Goal: Complete application form: Complete application form

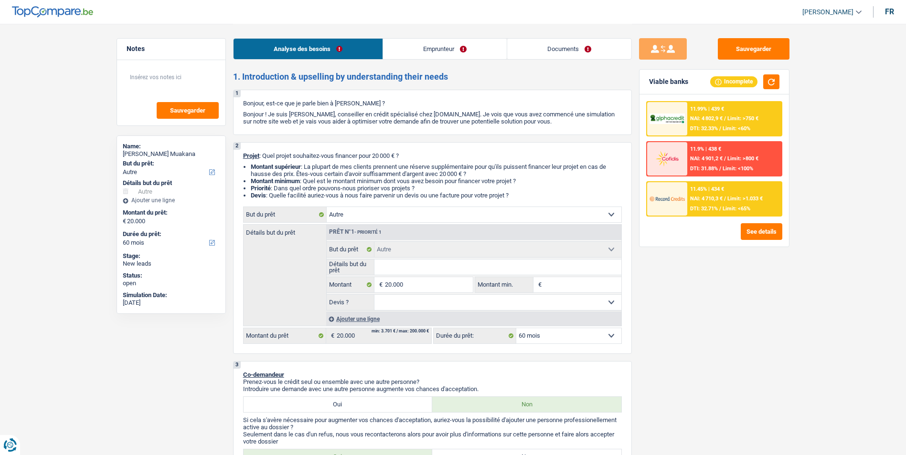
select select "other"
select select "60"
select select "other"
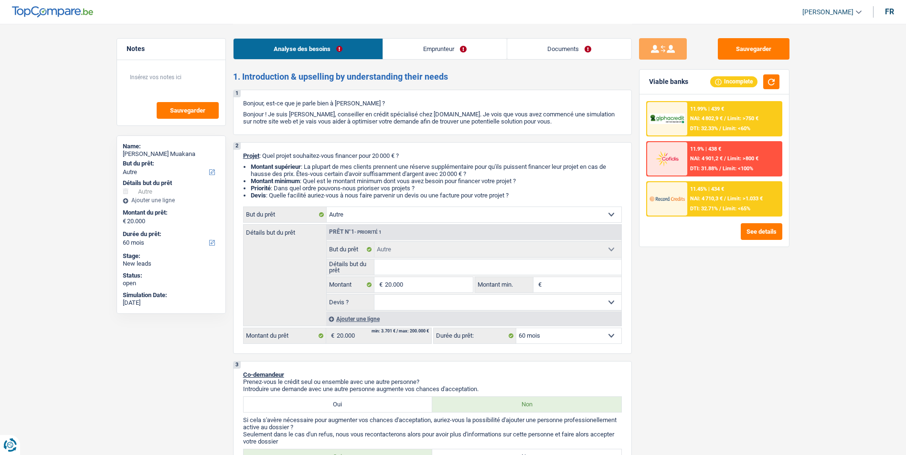
select select "60"
select select "liberal"
select select "netSalary"
select select "parttimeSelfemployed"
select select "familyAllowances"
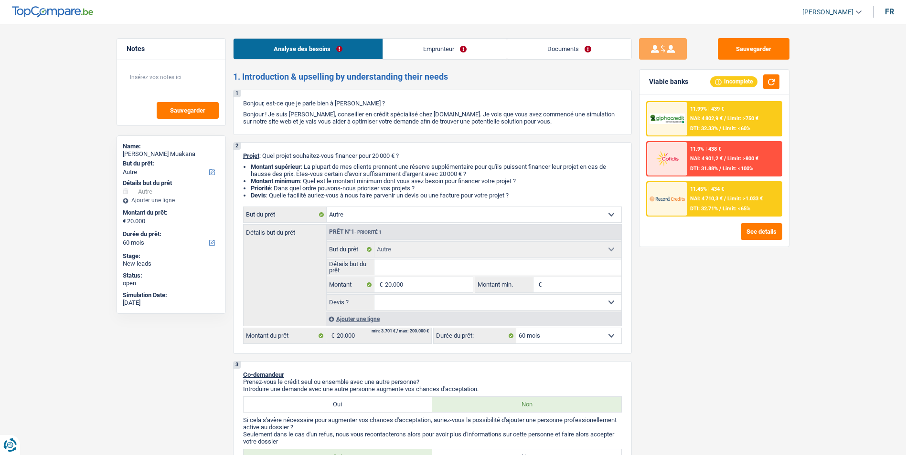
select select "ownerWithMortgage"
select select "mortgage"
select select "300"
select select "other"
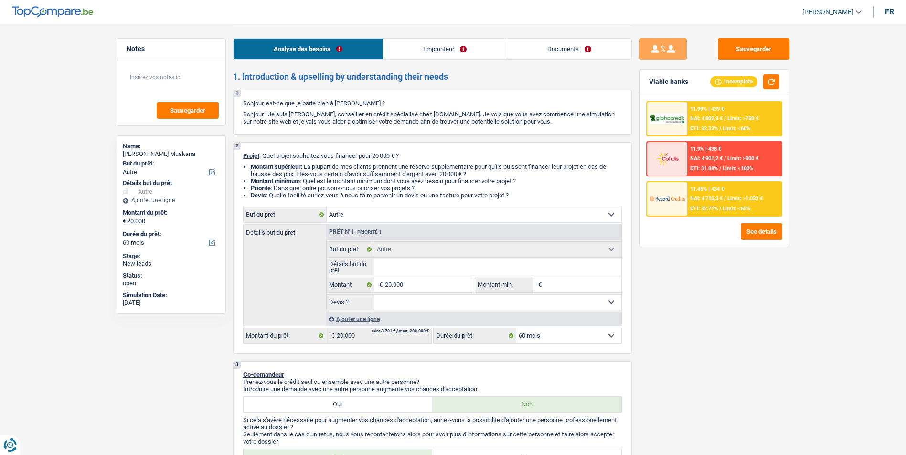
select select "60"
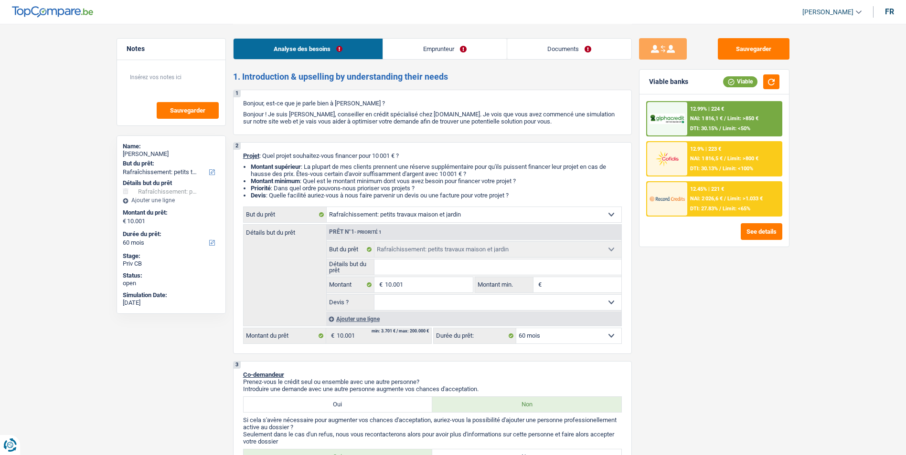
select select "houseOrGarden"
select select "60"
select select "houseOrGarden"
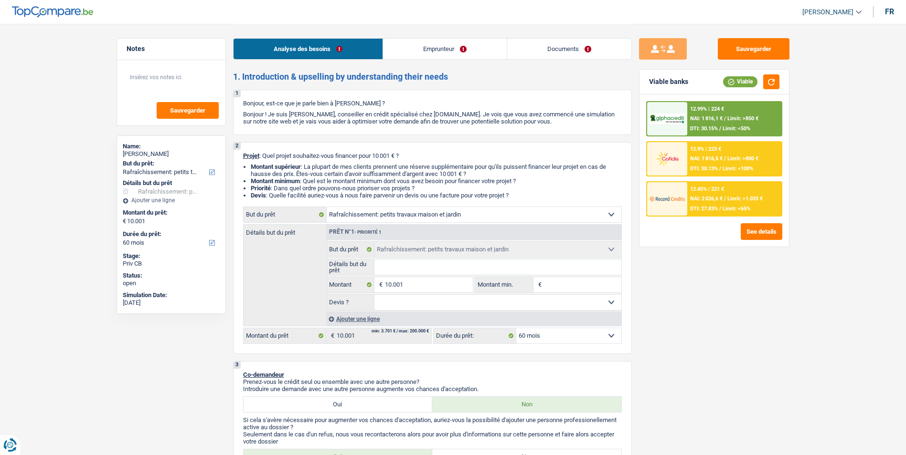
select select "60"
select select "worker"
select select "netSalary"
select select "rents"
select select "houseOrGarden"
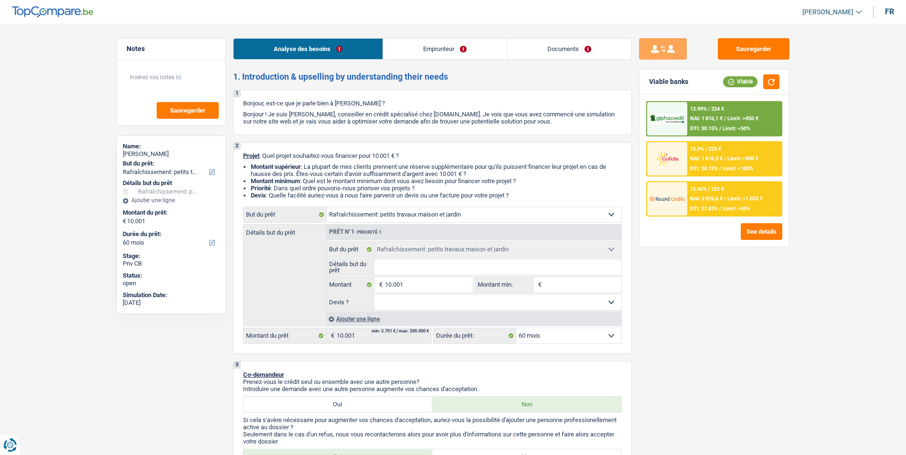
select select "houseOrGarden"
select select "60"
select select "32"
select select "single"
click at [570, 49] on link "Documents" at bounding box center [569, 49] width 124 height 21
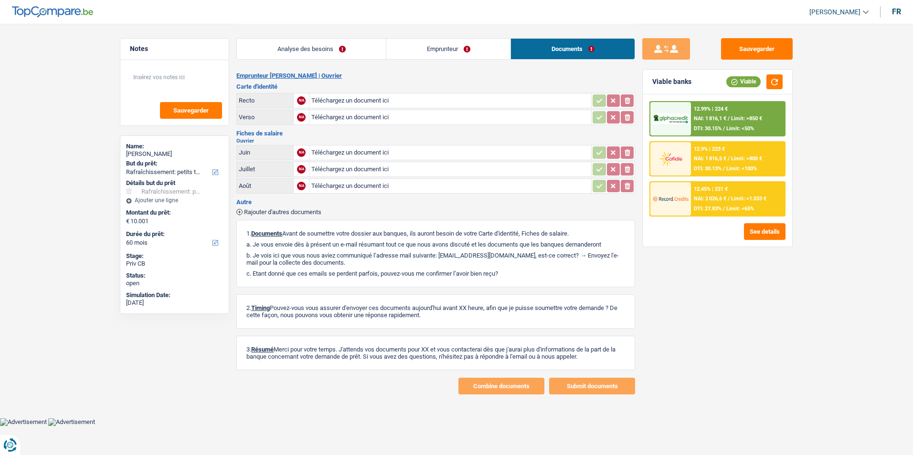
click at [421, 52] on link "Emprunteur" at bounding box center [448, 49] width 124 height 21
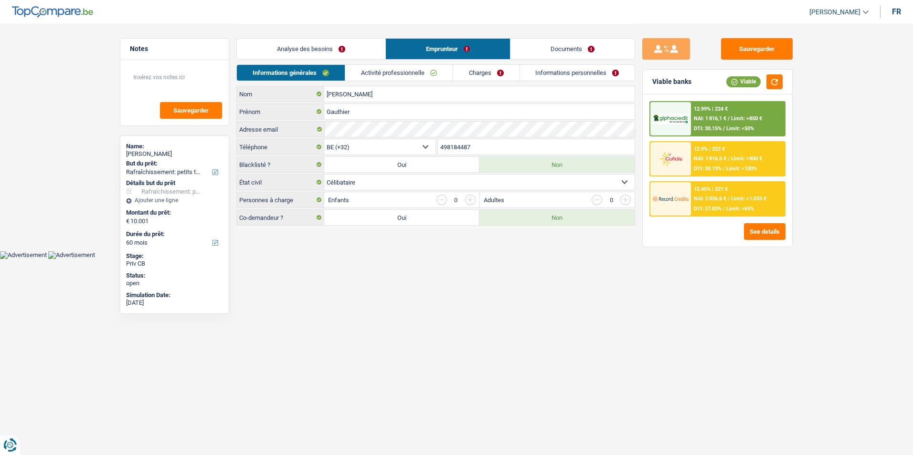
click at [392, 76] on link "Activité professionnelle" at bounding box center [398, 73] width 107 height 16
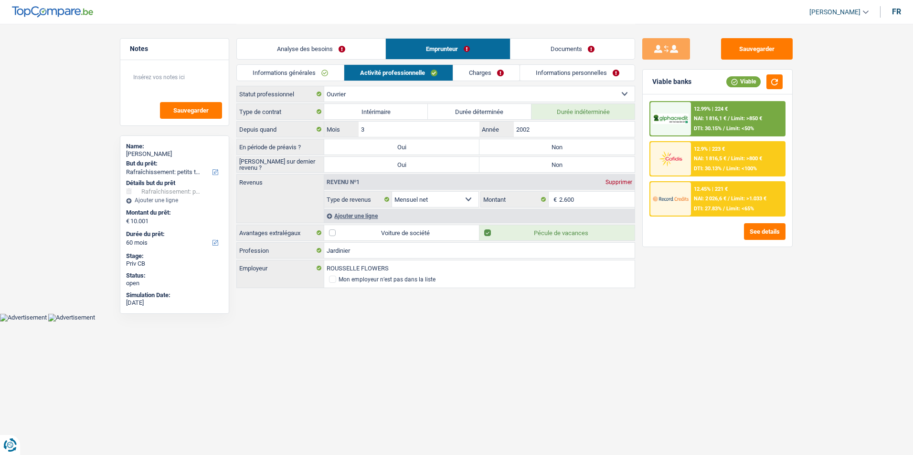
click at [465, 74] on link "Charges" at bounding box center [486, 73] width 66 height 16
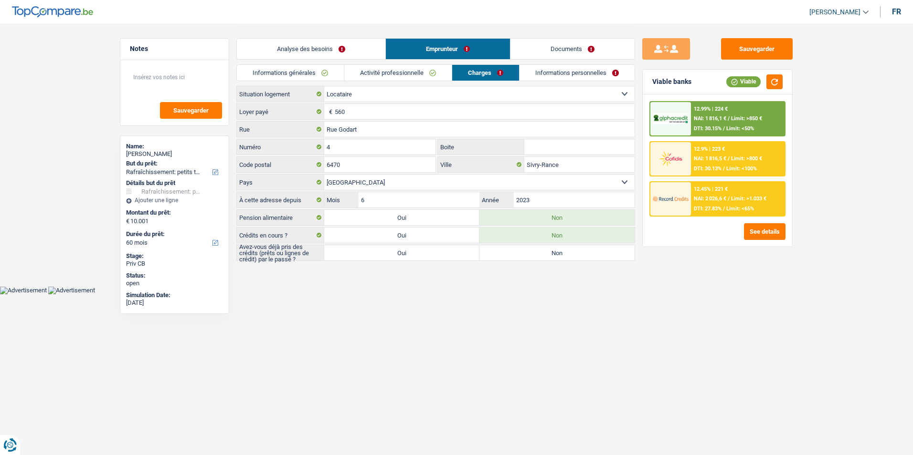
click at [563, 72] on link "Informations personnelles" at bounding box center [576, 73] width 115 height 16
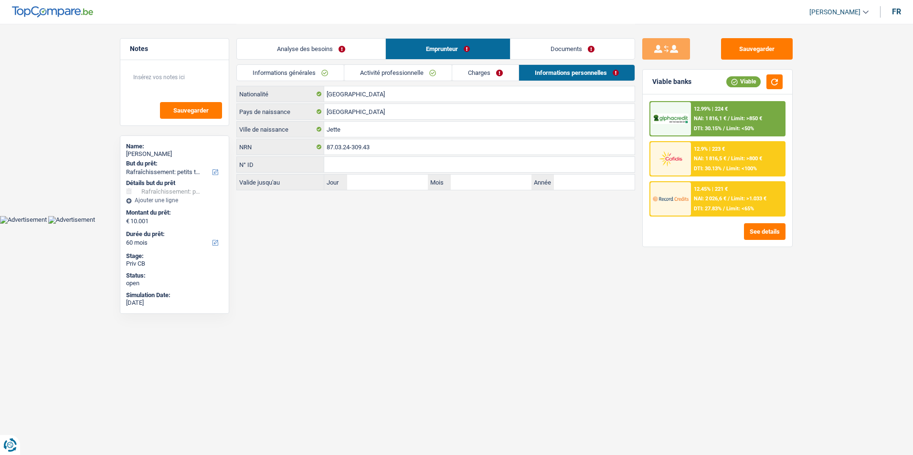
click at [318, 46] on link "Analyse des besoins" at bounding box center [311, 49] width 148 height 21
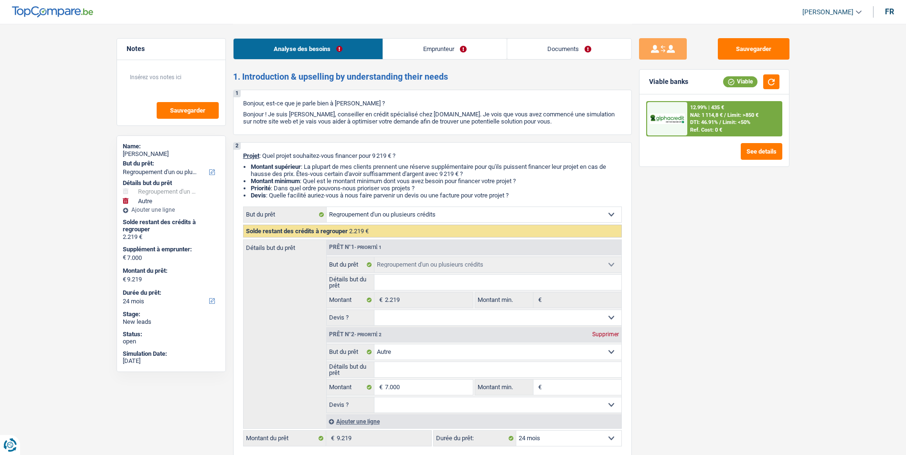
select select "refinancing"
select select "other"
select select "24"
select select "refinancing"
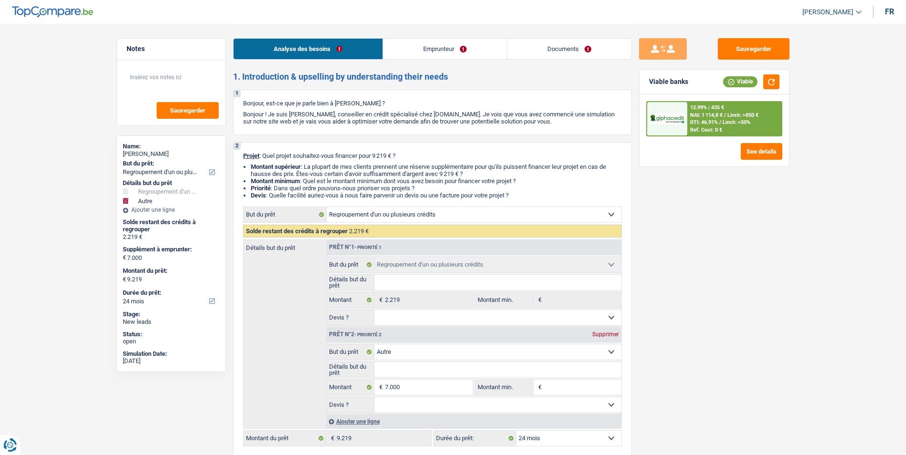
select select "refinancing"
select select "other"
select select "24"
select select "publicEmployee"
select select "netSalary"
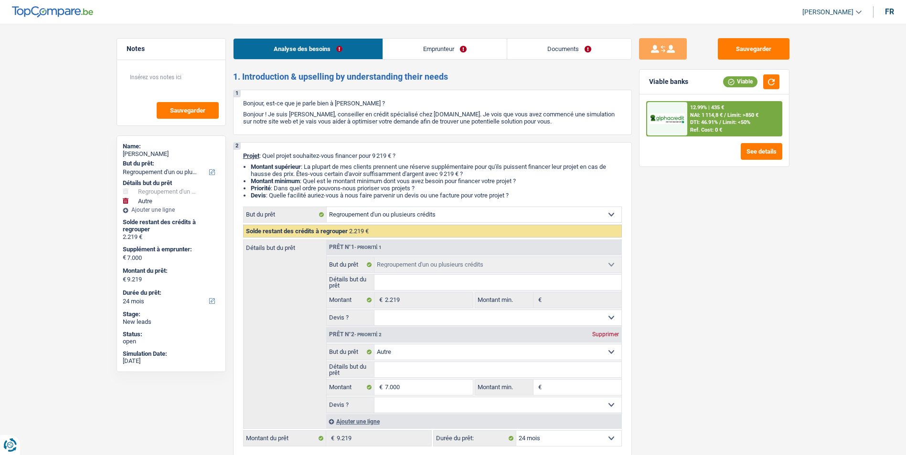
select select "mealVouchers"
select select "rents"
select select "cardOrCredit"
select select "refinancing"
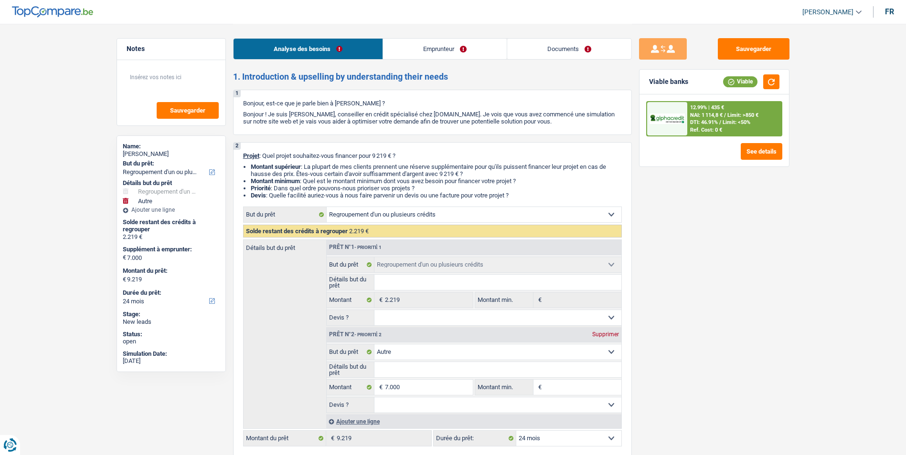
select select "other"
select select "24"
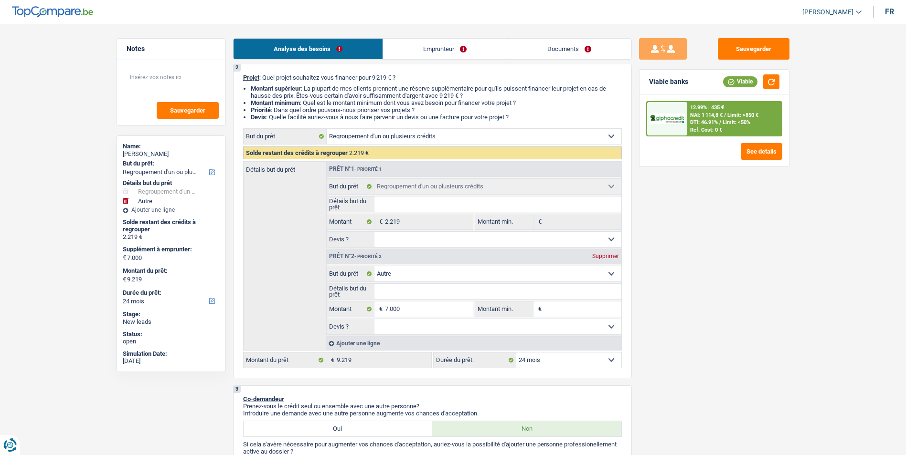
scroll to position [95, 0]
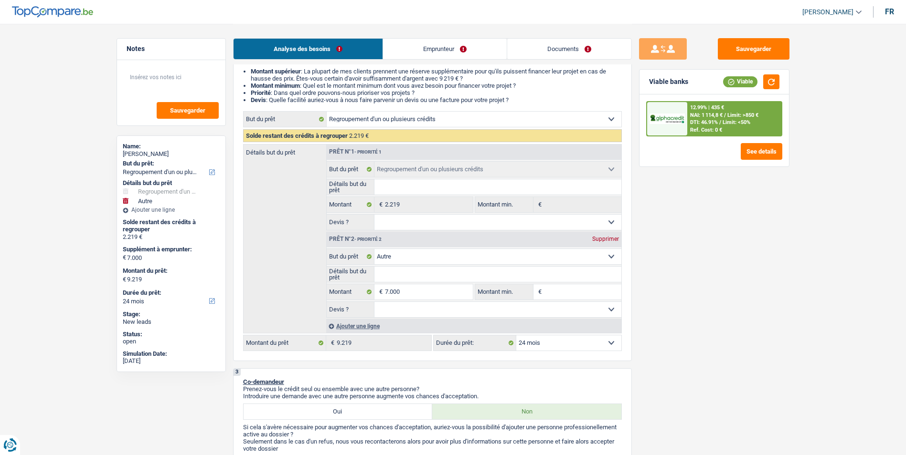
click at [436, 253] on select "Confort maison: meubles, textile, peinture, électroménager, outillage non-profe…" at bounding box center [497, 256] width 247 height 15
select select "household"
click at [374, 249] on select "Confort maison: meubles, textile, peinture, électroménager, outillage non-profe…" at bounding box center [497, 256] width 247 height 15
select select "household"
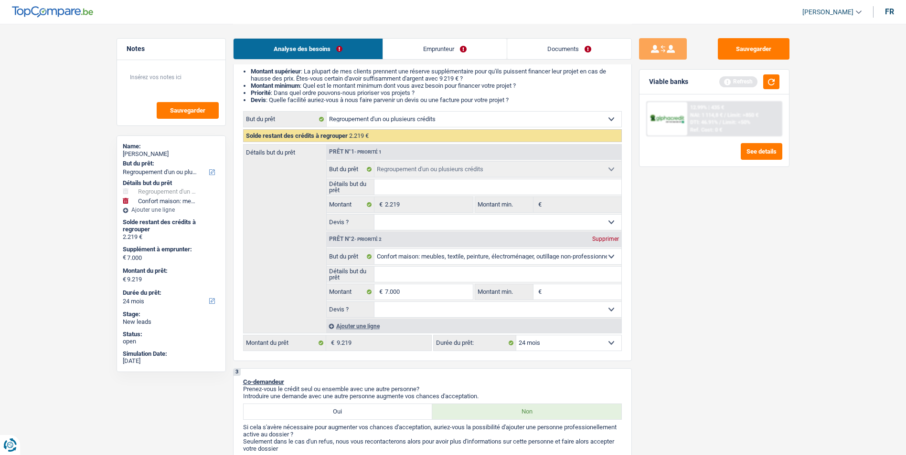
click at [420, 306] on select "Oui Non Non répondu Sélectionner une option" at bounding box center [497, 309] width 247 height 15
select select "false"
click at [374, 302] on select "Oui Non Non répondu Sélectionner une option" at bounding box center [497, 309] width 247 height 15
select select "false"
click at [443, 260] on select "Confort maison: meubles, textile, peinture, électroménager, outillage non-profe…" at bounding box center [497, 256] width 247 height 15
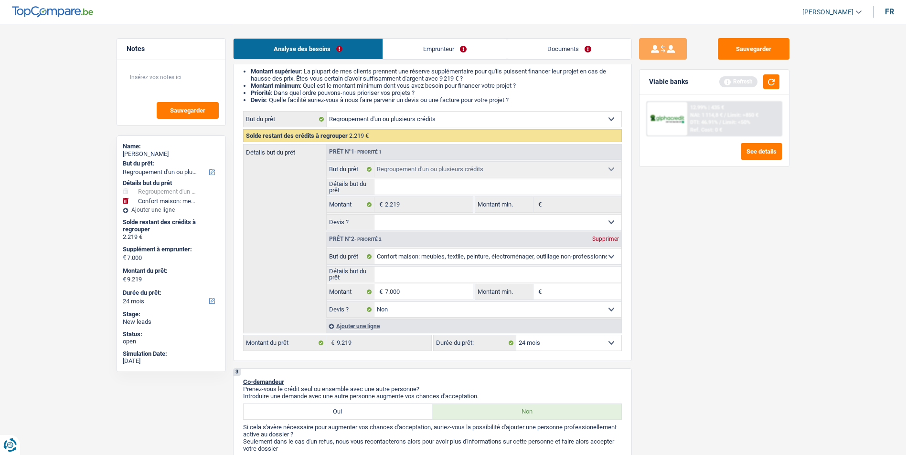
click at [689, 256] on div "Sauvegarder Viable banks Refresh 12.99% | 435 € NAI: 1 114,8 € / Limit: >850 € …" at bounding box center [714, 239] width 165 height 402
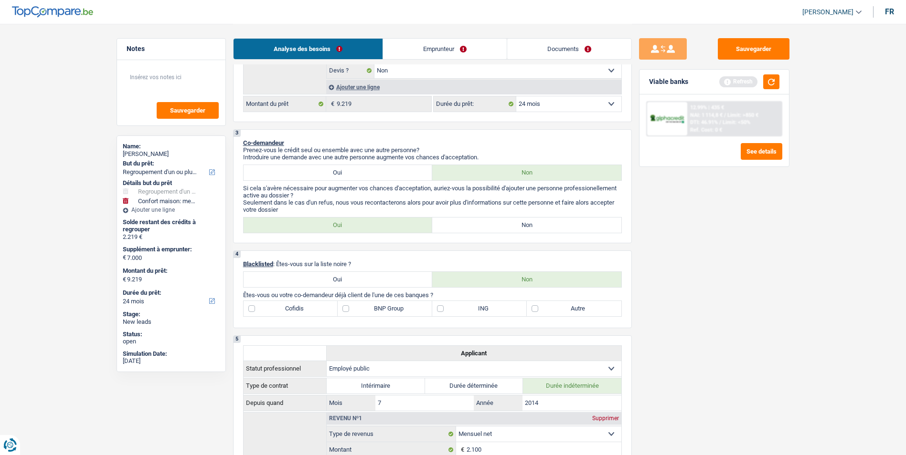
scroll to position [334, 0]
click at [472, 228] on label "Non" at bounding box center [526, 225] width 189 height 15
click at [472, 228] on input "Non" at bounding box center [526, 225] width 189 height 15
radio input "true"
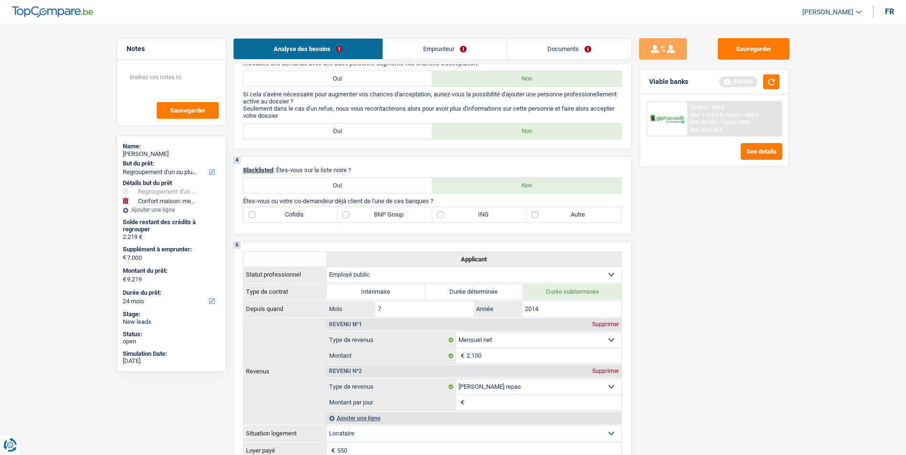
scroll to position [430, 0]
click at [392, 211] on label "BNP Group" at bounding box center [385, 213] width 95 height 15
click at [392, 211] on input "BNP Group" at bounding box center [385, 213] width 95 height 15
checkbox input "true"
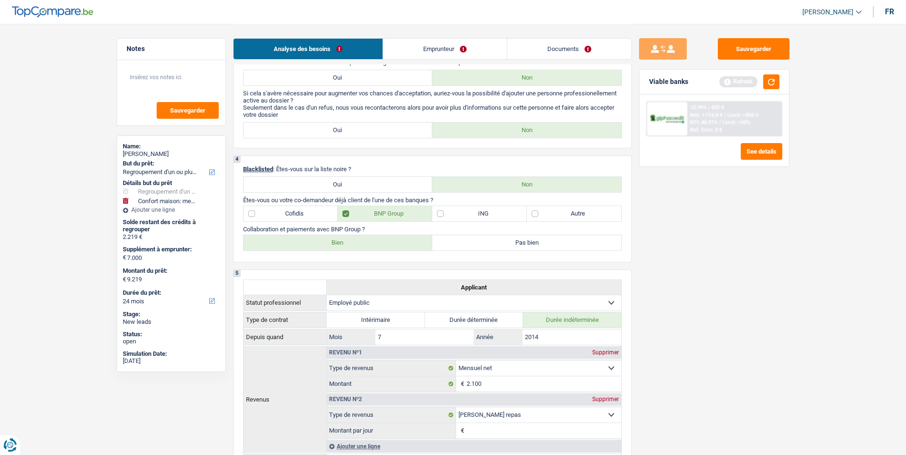
click at [370, 247] on label "Bien" at bounding box center [337, 242] width 189 height 15
click at [370, 247] on input "Bien" at bounding box center [337, 242] width 189 height 15
radio input "true"
click at [549, 219] on label "Autre" at bounding box center [574, 213] width 95 height 15
click at [549, 219] on input "Autre" at bounding box center [574, 213] width 95 height 15
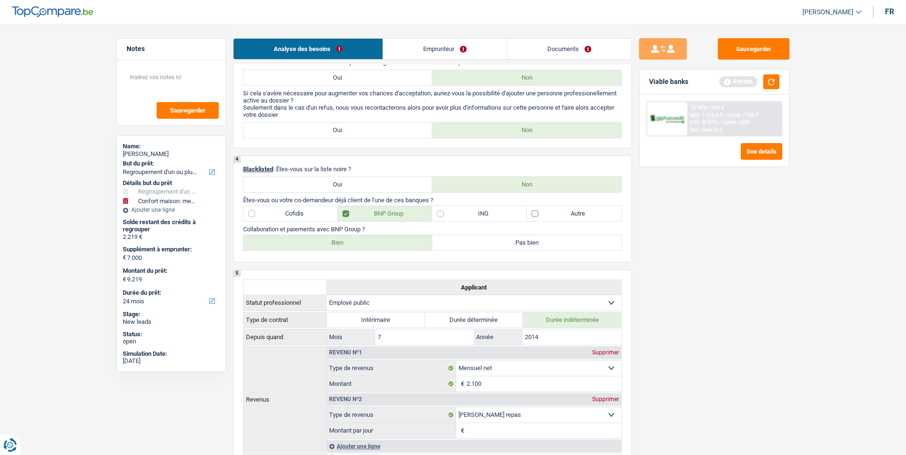
checkbox input "true"
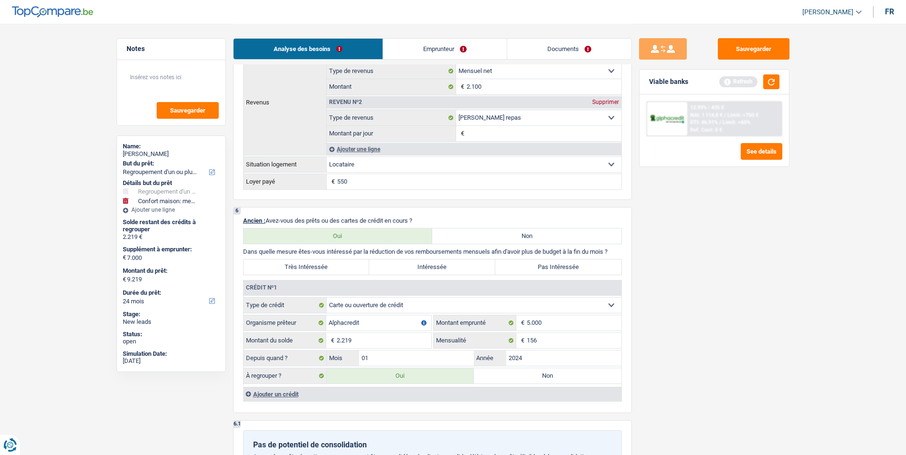
scroll to position [764, 0]
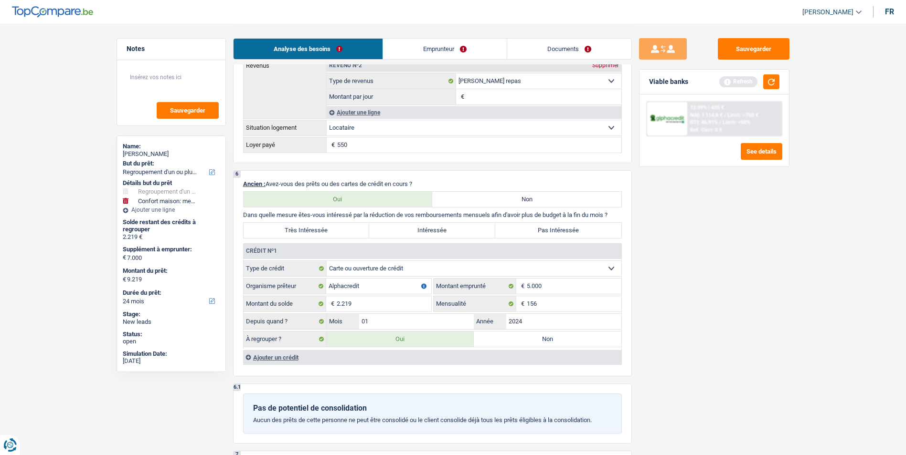
click at [313, 234] on label "Très Intéressée" at bounding box center [306, 230] width 126 height 15
click at [313, 234] on input "Très Intéressée" at bounding box center [306, 230] width 126 height 15
radio input "true"
click at [399, 274] on select "Carte ou ouverture de crédit Prêt hypothécaire Vente à tempérament Prêt à tempé…" at bounding box center [474, 268] width 295 height 15
select select "personalLoan"
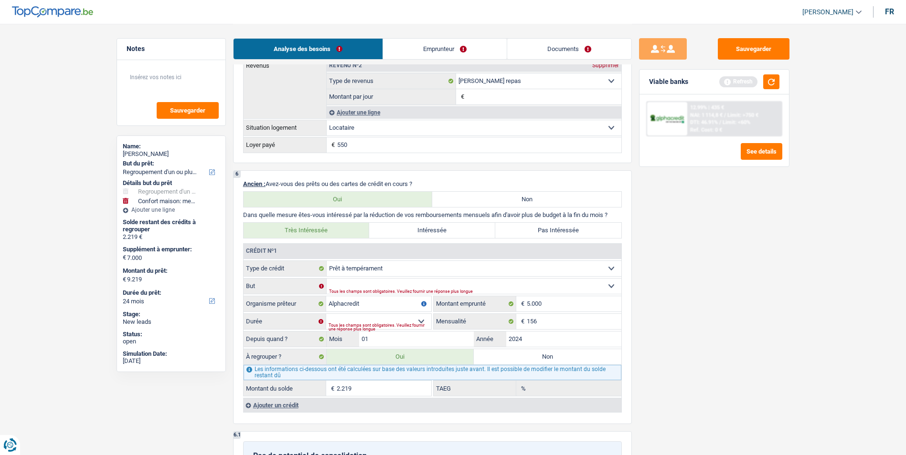
click at [403, 290] on div "Tous les champs sont obligatoires. Veuillez fournir une réponse plus longue" at bounding box center [460, 292] width 262 height 4
click at [426, 284] on select "Confort maison: meubles, textile, peinture, électroménager, outillage non-profe…" at bounding box center [474, 286] width 295 height 15
select select "homeFurnishingOrRelocation"
click at [327, 279] on select "Confort maison: meubles, textile, peinture, électroménager, outillage non-profe…" at bounding box center [474, 286] width 295 height 15
click at [409, 285] on select "Confort maison: meubles, textile, peinture, électroménager, outillage non-profe…" at bounding box center [474, 286] width 295 height 15
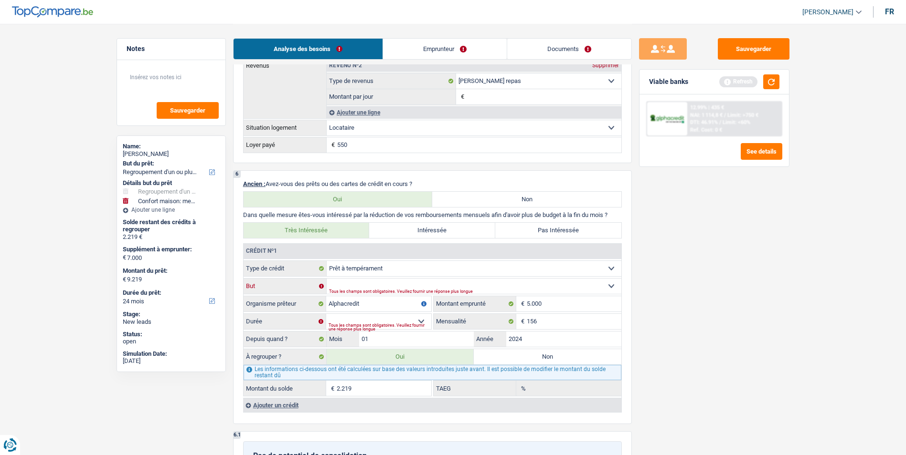
click at [327, 279] on select "Confort maison: meubles, textile, peinture, électroménager, outillage non-profe…" at bounding box center [474, 286] width 295 height 15
click at [378, 320] on select "12 mois 18 mois 24 mois 30 mois 36 mois Sélectionner une option" at bounding box center [378, 321] width 105 height 15
select select "30"
click at [326, 314] on select "12 mois 18 mois 24 mois 30 mois 36 mois Sélectionner une option" at bounding box center [378, 321] width 105 height 15
type input "1.435"
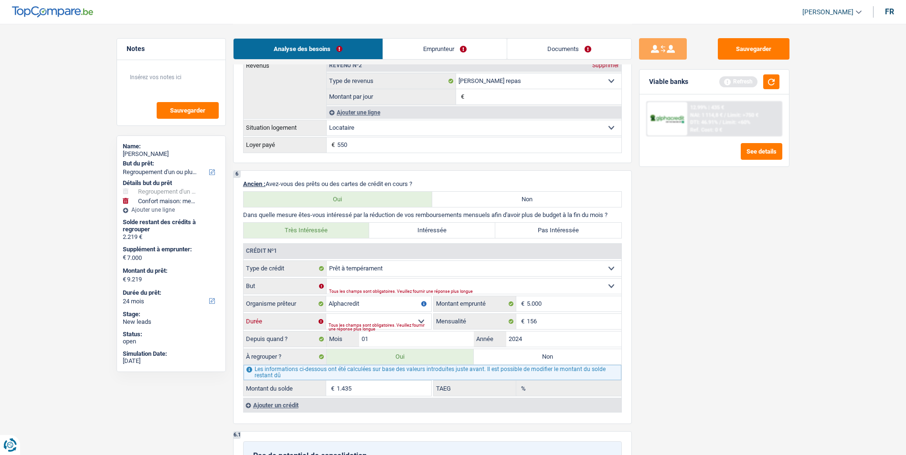
type input "0,00"
click at [421, 318] on select "12 mois 18 mois 24 mois 30 mois 36 mois Sélectionner une option" at bounding box center [378, 321] width 105 height 15
select select "36"
click at [326, 314] on select "12 mois 18 mois 24 mois 30 mois 36 mois Sélectionner une option" at bounding box center [378, 321] width 105 height 15
type input "2.225"
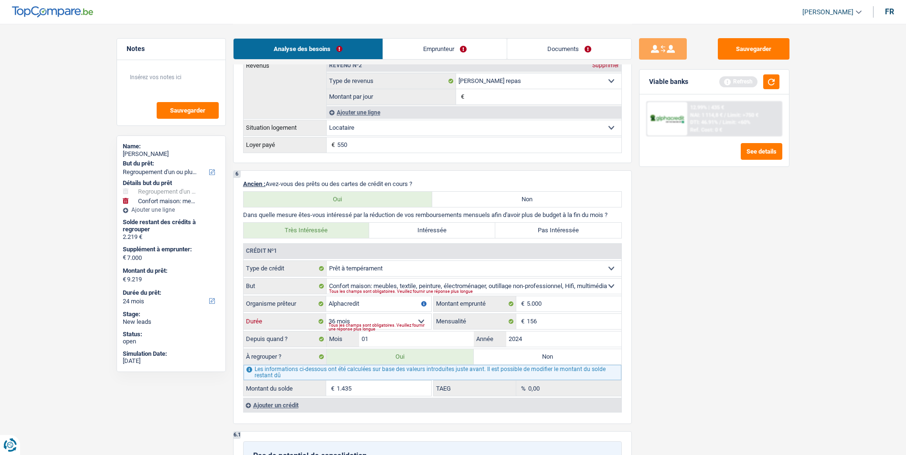
type input "7,98"
click at [538, 323] on input "156" at bounding box center [574, 321] width 95 height 15
type input "158"
type input "2.240"
type input "8,91"
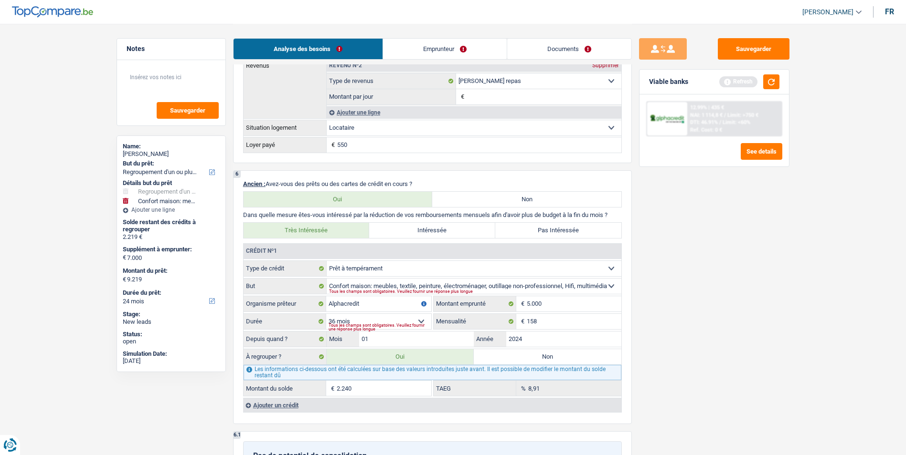
click at [642, 317] on div "Sauvegarder Viable banks Refresh 12.99% | 435 € NAI: 1 114,8 € / Limit: >750 € …" at bounding box center [714, 239] width 165 height 402
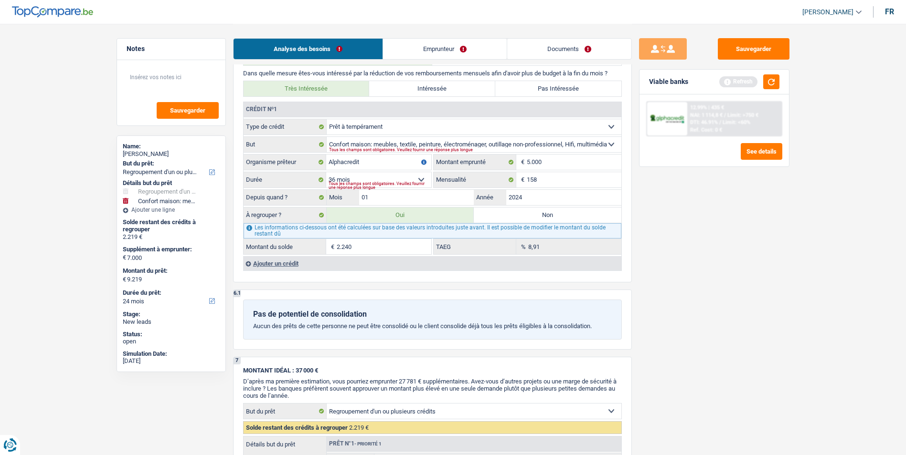
scroll to position [907, 0]
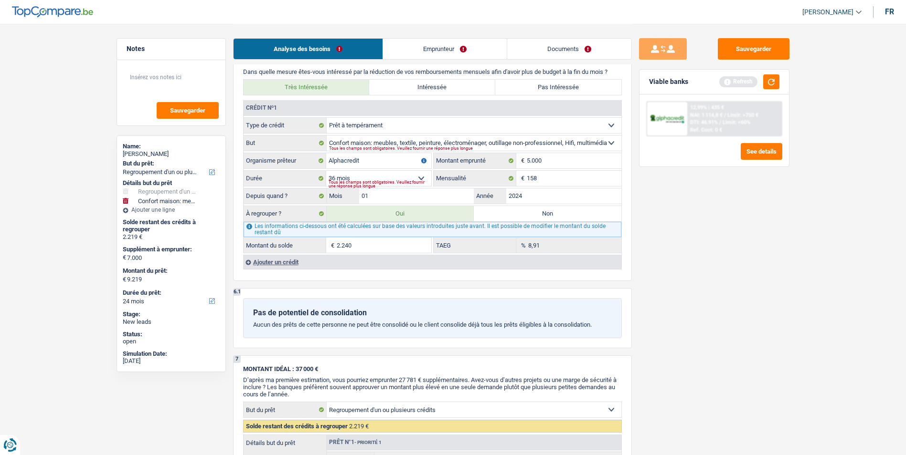
click at [431, 45] on link "Emprunteur" at bounding box center [445, 49] width 124 height 21
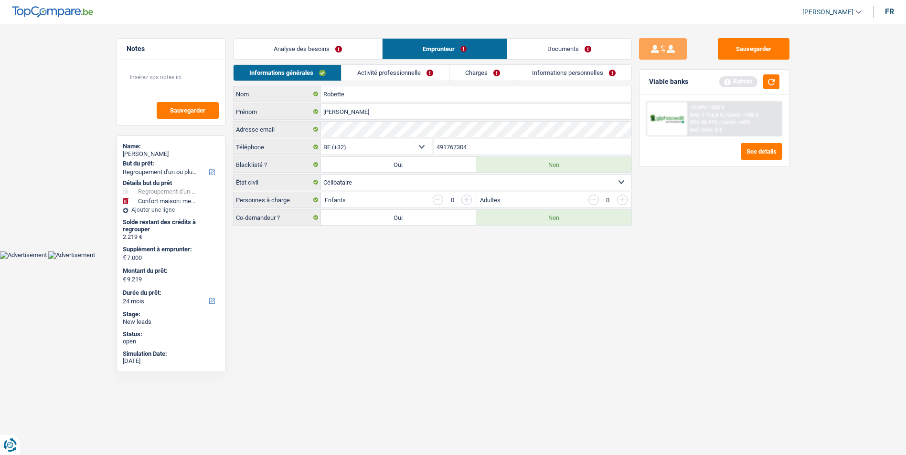
scroll to position [0, 0]
click at [390, 72] on link "Activité professionnelle" at bounding box center [398, 73] width 107 height 16
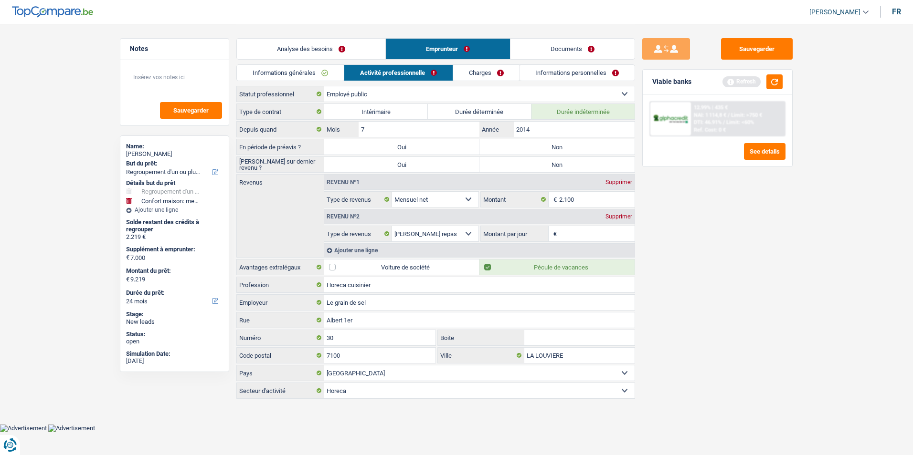
click at [408, 93] on select "Ouvrier Employé privé Employé public Invalide Indépendant Pensionné Chômeur Mut…" at bounding box center [479, 93] width 310 height 15
select select "worker"
click at [324, 86] on select "Ouvrier Employé privé Employé public Invalide Indépendant Pensionné Chômeur Mut…" at bounding box center [479, 93] width 310 height 15
radio input "false"
checkbox input "false"
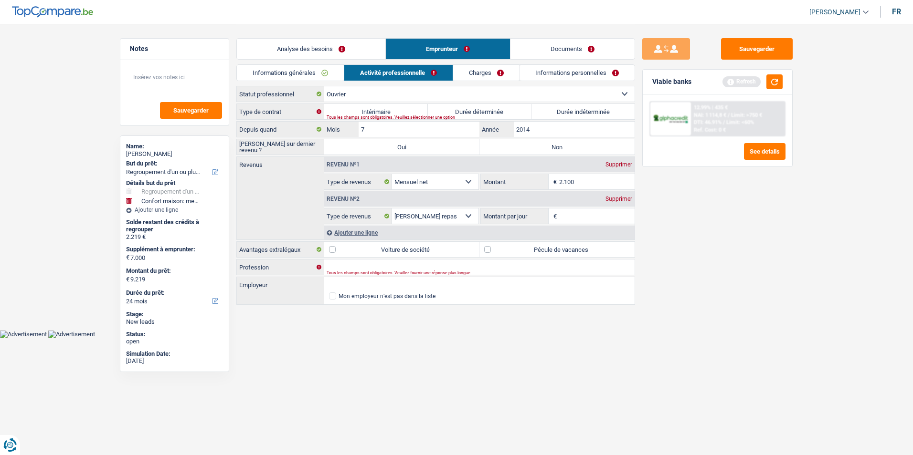
click at [573, 109] on label "Durée indéterminée" at bounding box center [583, 111] width 104 height 15
click at [573, 109] on input "Durée indéterminée" at bounding box center [583, 111] width 104 height 15
radio input "true"
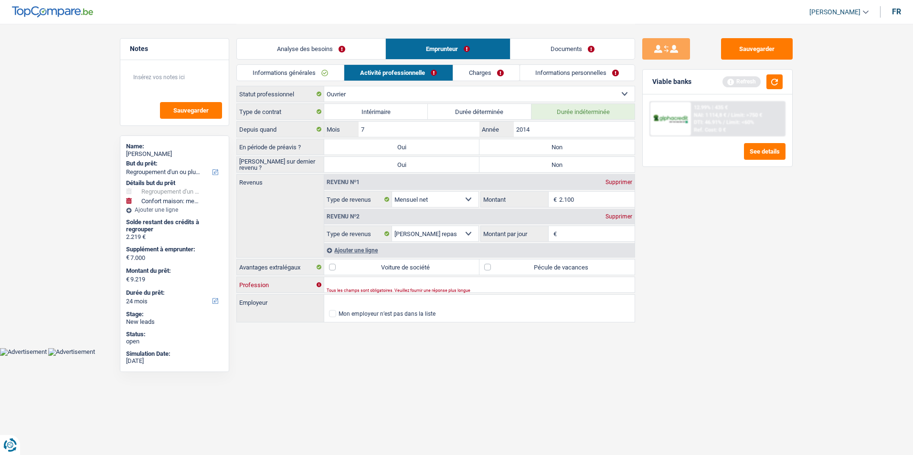
click at [381, 284] on input "Profession" at bounding box center [479, 284] width 310 height 15
type input "Cuisinier"
click at [508, 144] on label "Non" at bounding box center [556, 146] width 155 height 15
click at [508, 144] on input "Non" at bounding box center [556, 146] width 155 height 15
radio input "true"
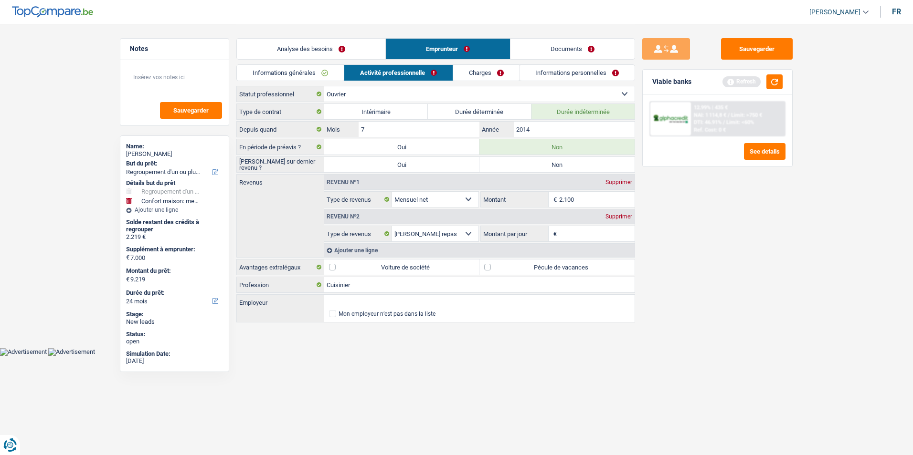
click at [517, 160] on label "Non" at bounding box center [556, 164] width 155 height 15
click at [517, 160] on input "Non" at bounding box center [556, 164] width 155 height 15
radio input "true"
click at [616, 216] on div "Supprimer" at bounding box center [619, 217] width 32 height 6
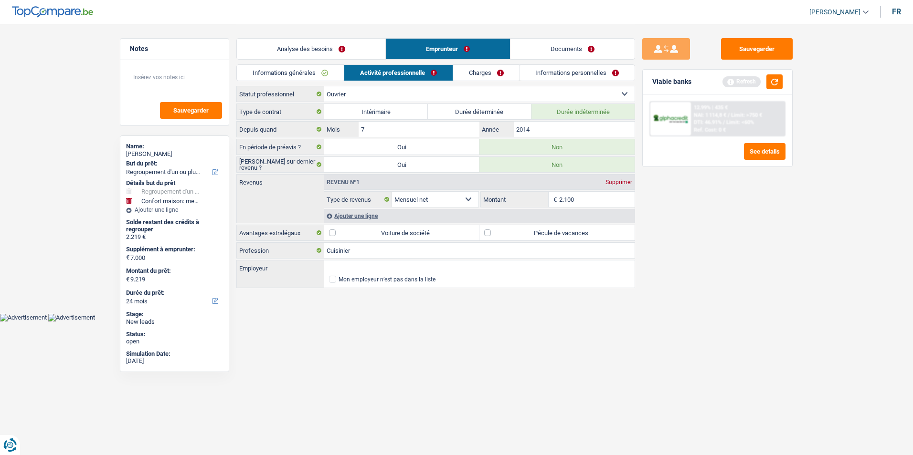
click at [487, 233] on label "Pécule de vacances" at bounding box center [556, 232] width 155 height 15
click at [487, 233] on input "Pécule de vacances" at bounding box center [556, 232] width 155 height 15
checkbox input "true"
click at [480, 76] on link "Charges" at bounding box center [486, 73] width 66 height 16
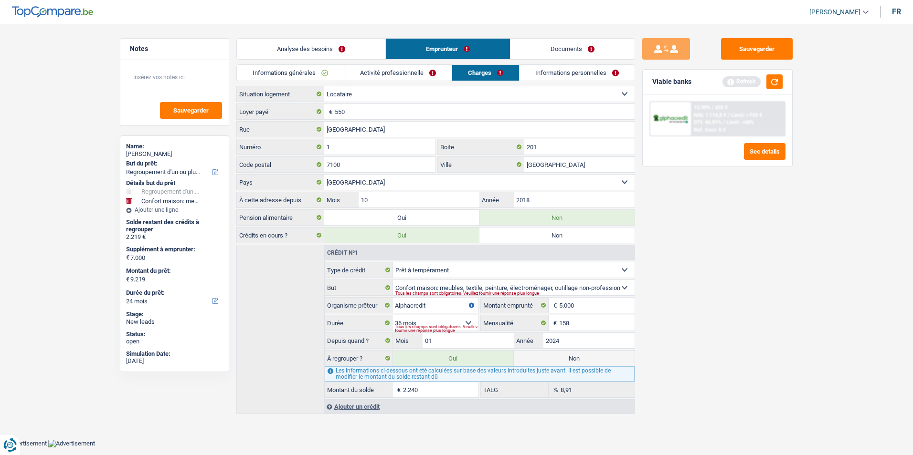
click at [559, 73] on link "Informations personnelles" at bounding box center [576, 73] width 115 height 16
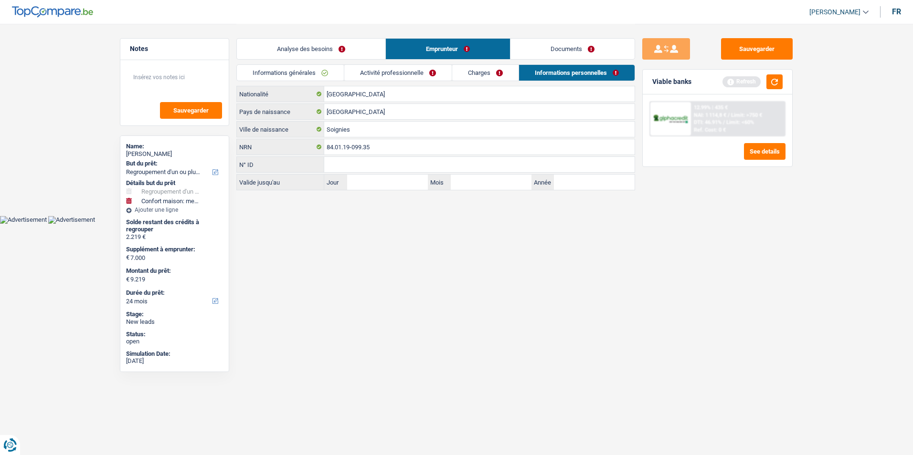
click at [573, 45] on link "Documents" at bounding box center [572, 49] width 124 height 21
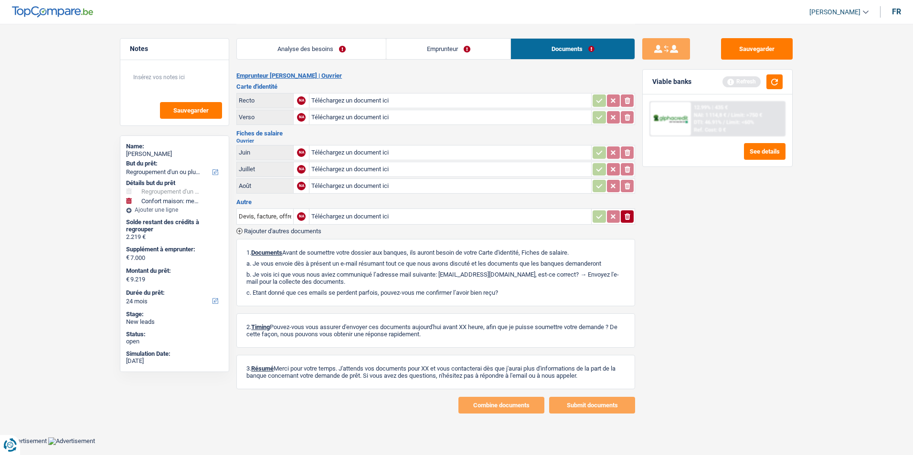
click at [341, 42] on link "Analyse des besoins" at bounding box center [311, 49] width 149 height 21
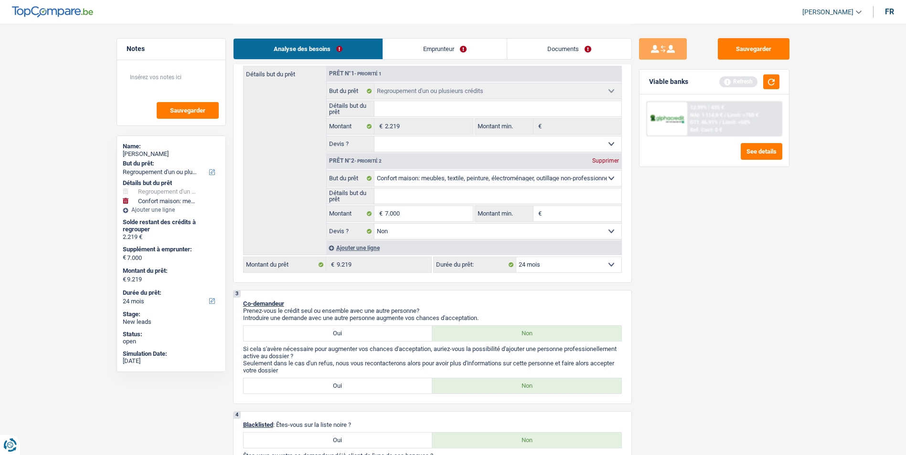
scroll to position [191, 0]
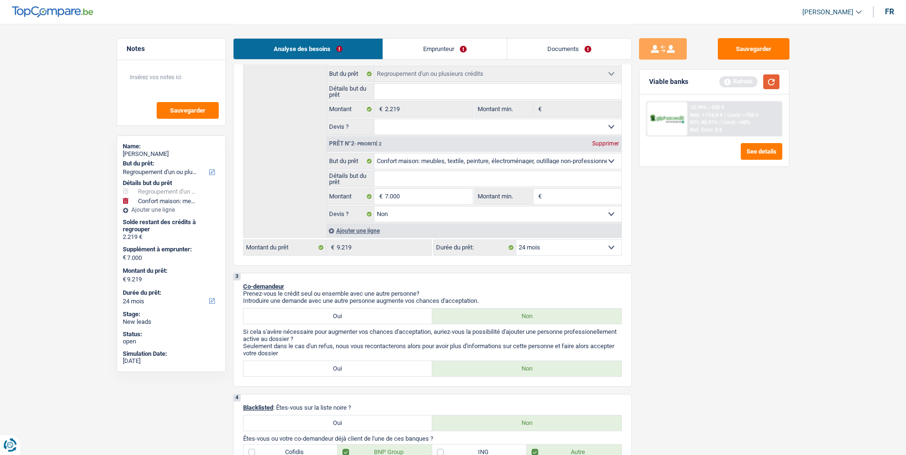
click at [771, 82] on button "button" at bounding box center [771, 81] width 16 height 15
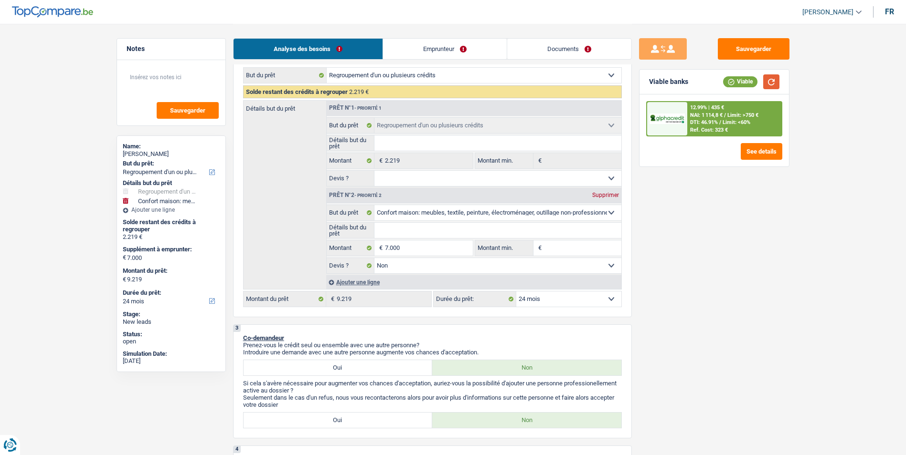
scroll to position [143, 0]
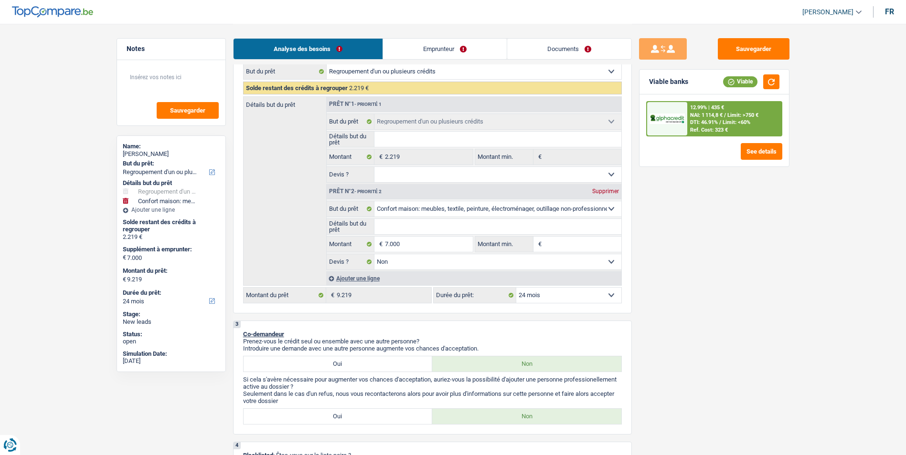
click at [564, 295] on select "12 mois 18 mois 24 mois 30 mois 36 mois 42 mois 48 mois Sélectionner une option" at bounding box center [568, 295] width 105 height 15
select select "36"
click at [516, 288] on select "12 mois 18 mois 24 mois 30 mois 36 mois 42 mois 48 mois Sélectionner une option" at bounding box center [568, 295] width 105 height 15
select select "36"
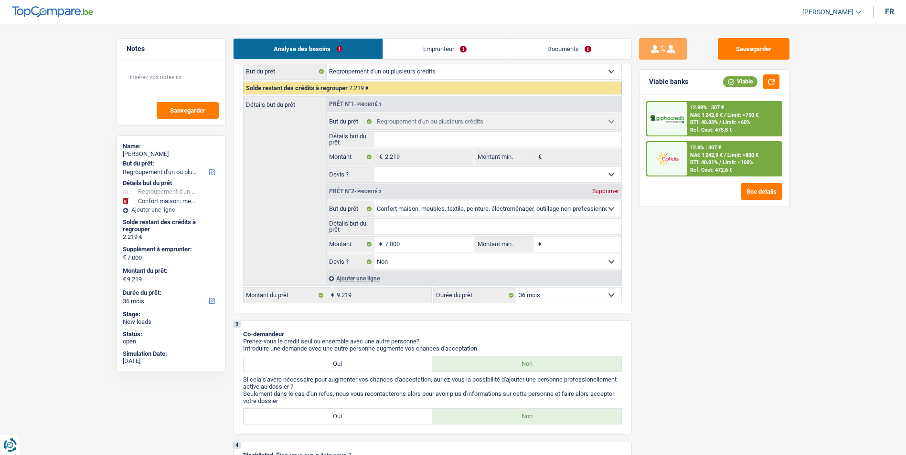
click at [689, 169] on div "12.9% | 307 € NAI: 1 242,9 € / Limit: >800 € DTI: 40.81% / Limit: <100% Ref. Co…" at bounding box center [734, 158] width 94 height 33
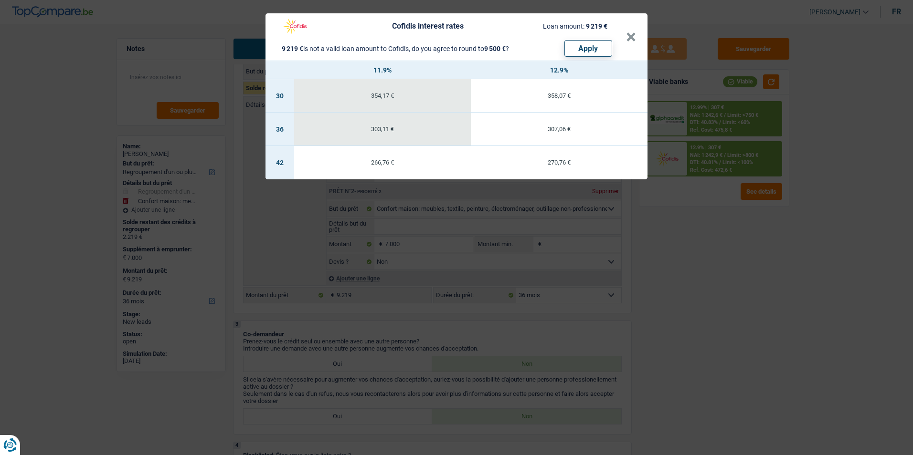
click at [636, 36] on header "Cofidis interest rates Loan amount: 9 219 € 9 219 € is not a valid loan amount …" at bounding box center [456, 36] width 382 height 47
click at [633, 37] on button "×" at bounding box center [631, 37] width 10 height 10
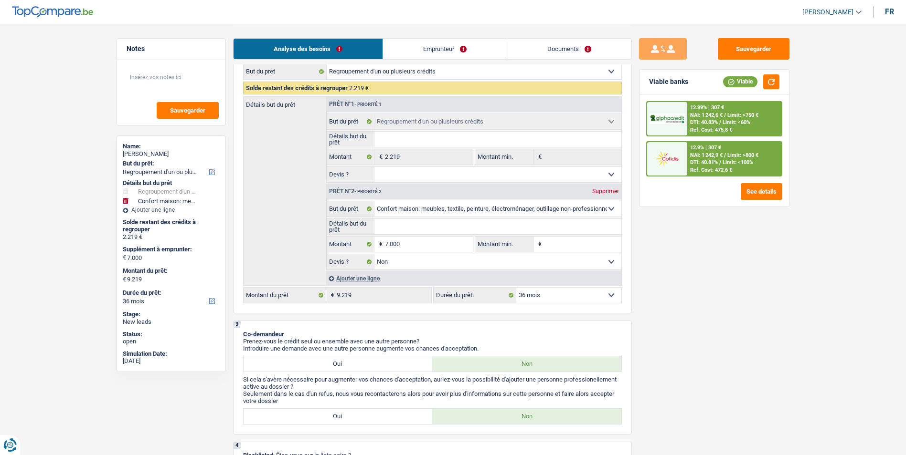
click at [734, 126] on span "Limit: <60%" at bounding box center [736, 122] width 28 height 6
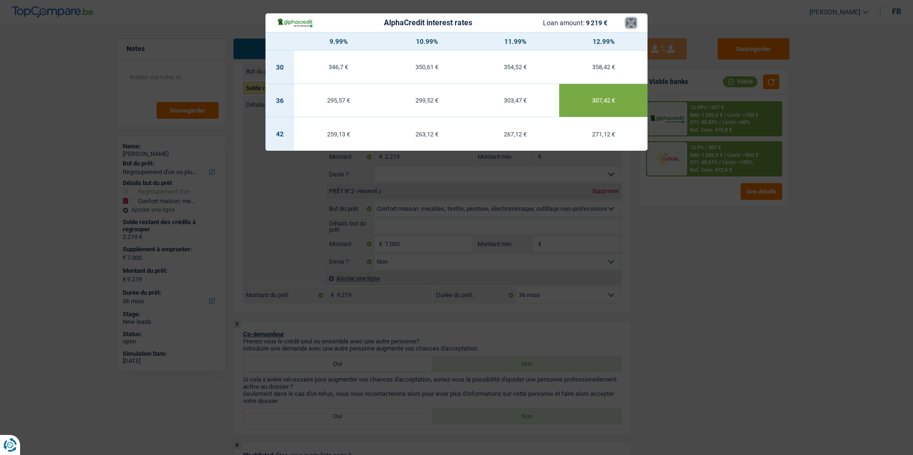
click at [631, 26] on button "×" at bounding box center [631, 23] width 10 height 10
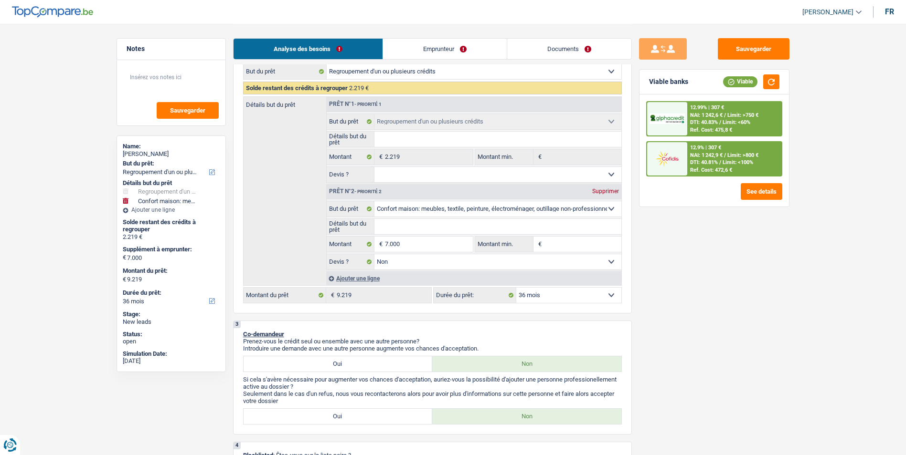
click at [692, 149] on div "12.9% | 307 €" at bounding box center [705, 148] width 31 height 6
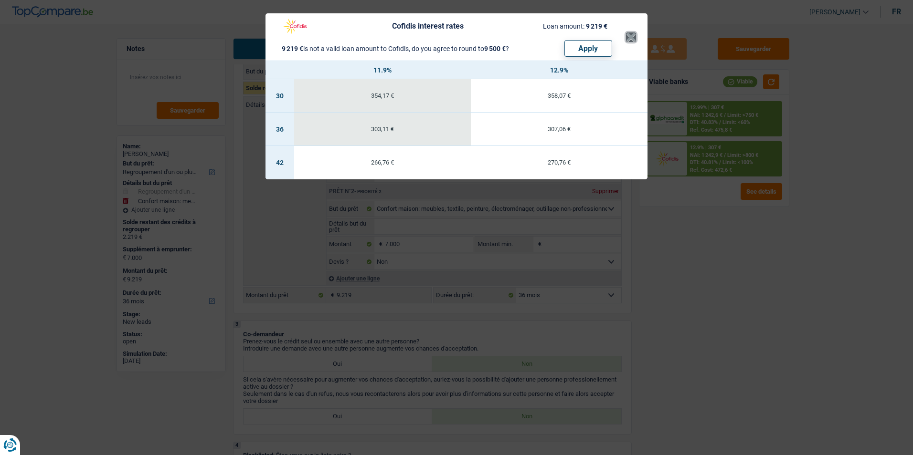
click at [628, 38] on button "×" at bounding box center [631, 37] width 10 height 10
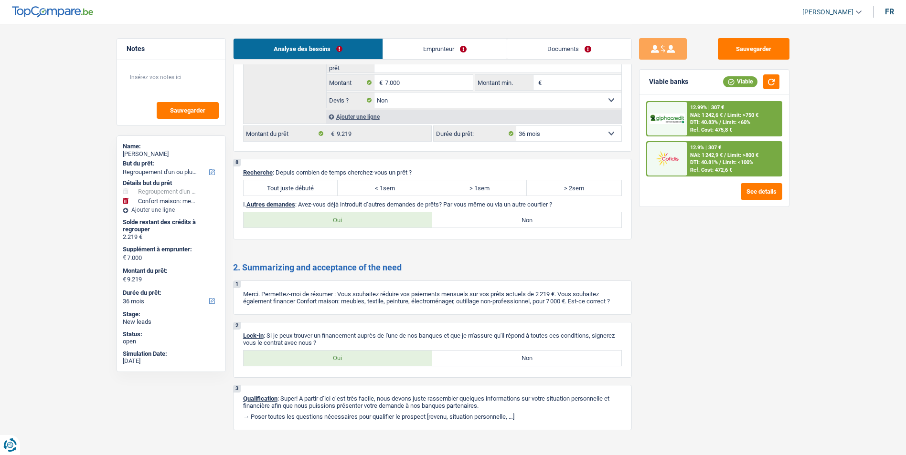
scroll to position [1374, 0]
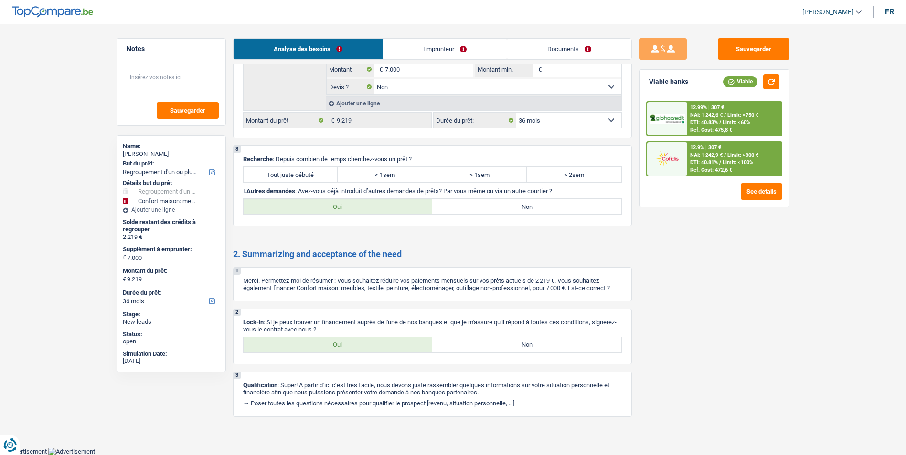
click at [307, 177] on label "Tout juste débuté" at bounding box center [290, 174] width 95 height 15
drag, startPoint x: 307, startPoint y: 177, endPoint x: 327, endPoint y: 177, distance: 20.0
click at [326, 178] on label "Tout juste débuté" at bounding box center [290, 174] width 95 height 15
click at [326, 178] on input "Tout juste débuté" at bounding box center [290, 174] width 95 height 15
radio input "true"
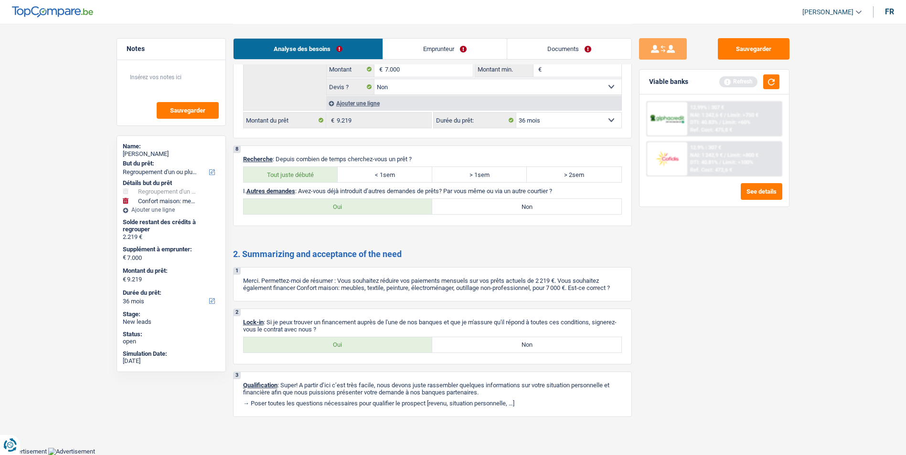
click at [497, 208] on label "Non" at bounding box center [526, 206] width 189 height 15
click at [497, 208] on input "Non" at bounding box center [526, 206] width 189 height 15
radio input "true"
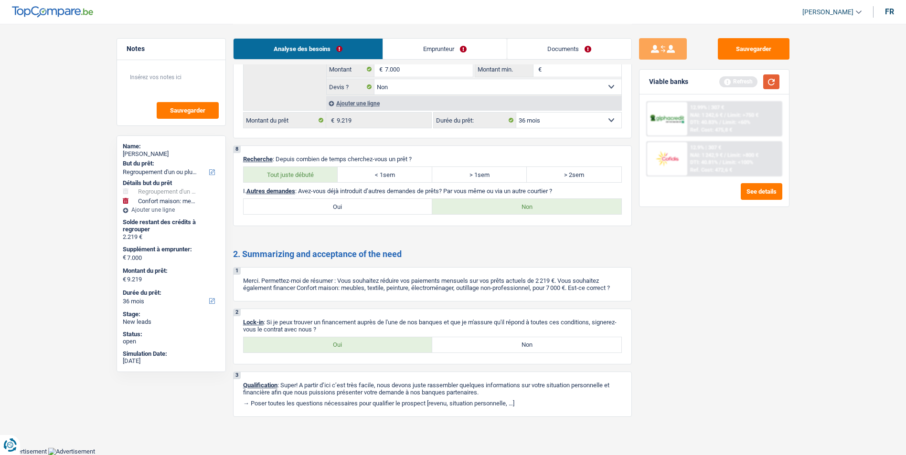
click at [773, 78] on button "button" at bounding box center [771, 81] width 16 height 15
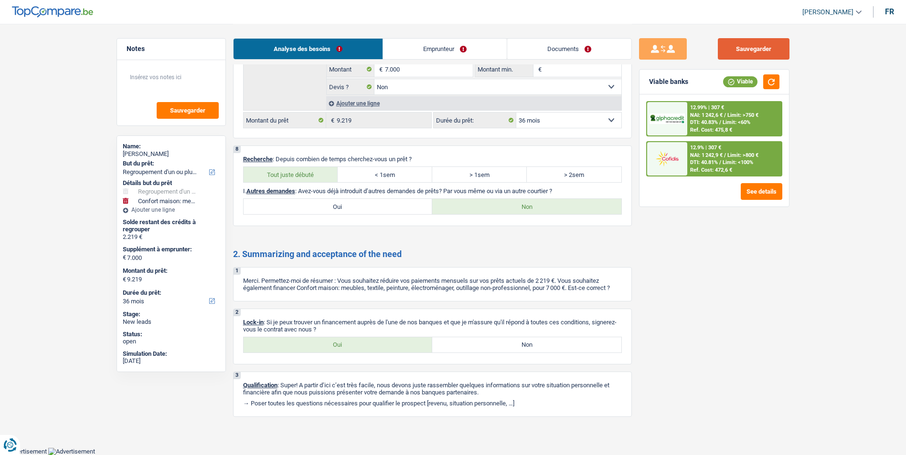
click at [747, 53] on button "Sauvegarder" at bounding box center [753, 48] width 72 height 21
click at [357, 338] on label "Oui" at bounding box center [337, 345] width 189 height 15
click at [357, 338] on input "Oui" at bounding box center [337, 345] width 189 height 15
radio input "true"
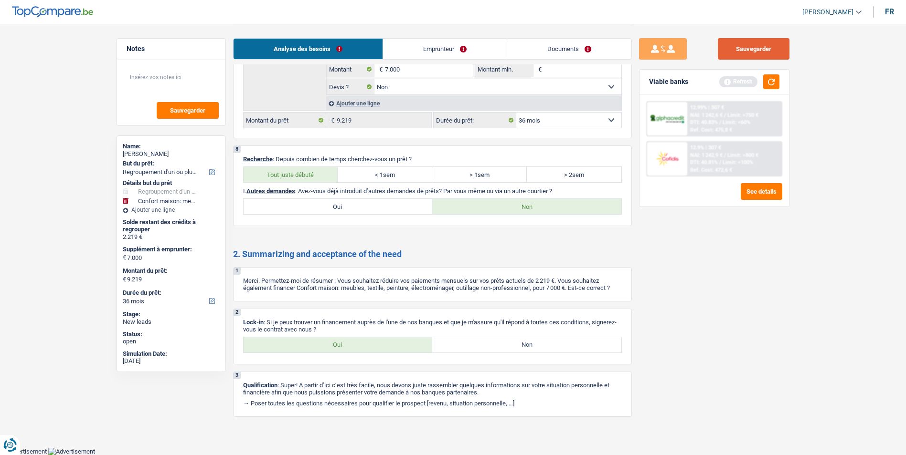
click at [746, 59] on button "Sauvegarder" at bounding box center [753, 48] width 72 height 21
click at [770, 82] on button "button" at bounding box center [771, 81] width 16 height 15
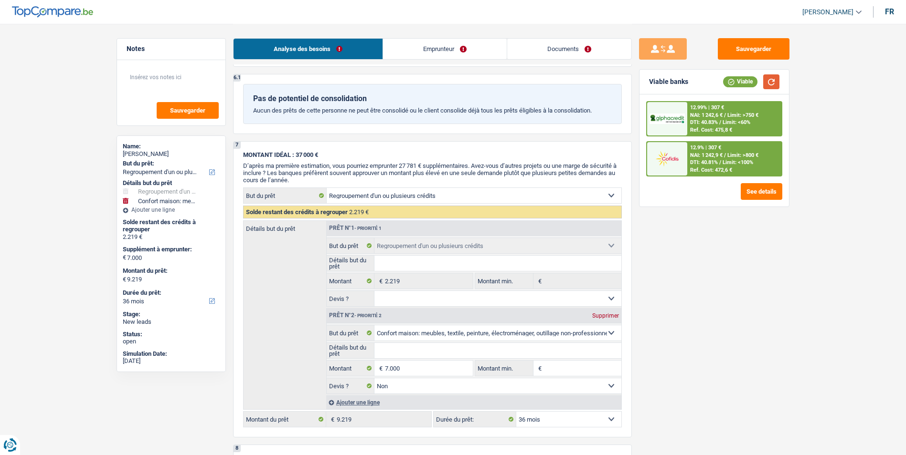
scroll to position [992, 0]
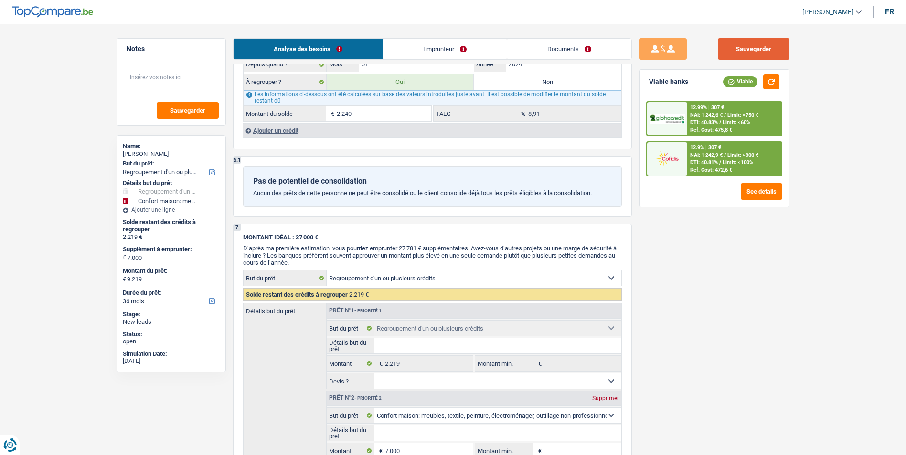
click at [758, 46] on button "Sauvegarder" at bounding box center [753, 48] width 72 height 21
click at [458, 59] on link "Emprunteur" at bounding box center [445, 49] width 124 height 21
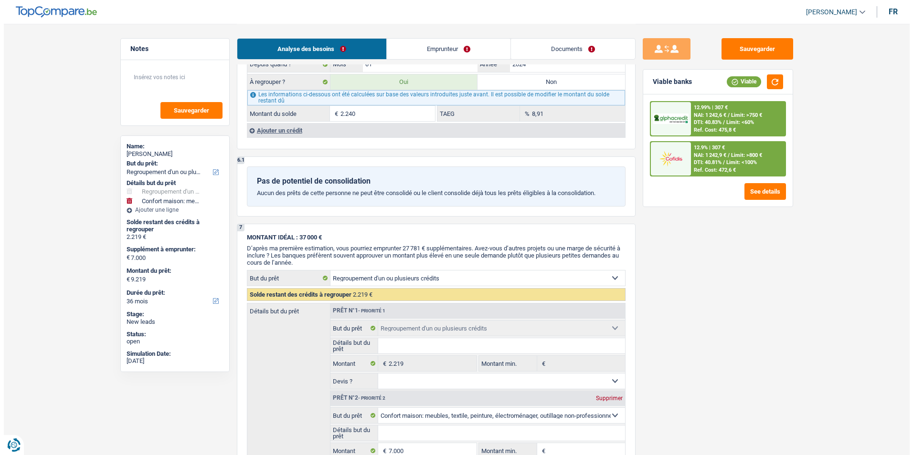
scroll to position [0, 0]
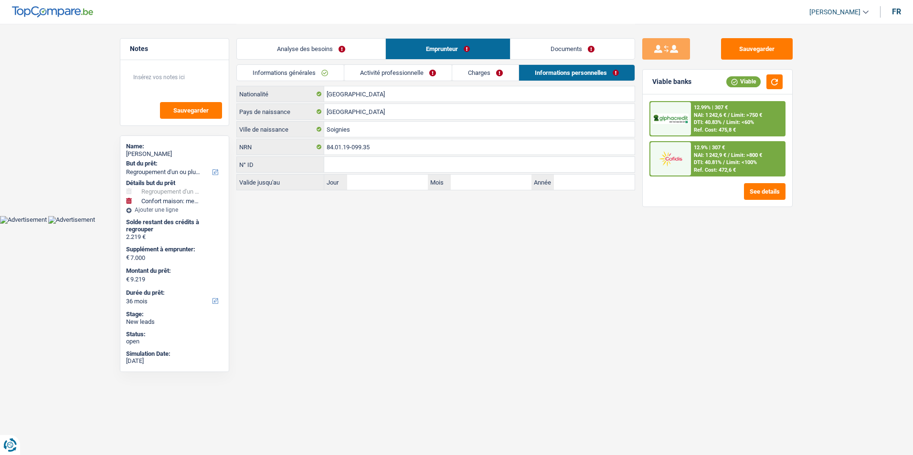
click at [551, 53] on link "Documents" at bounding box center [572, 49] width 124 height 21
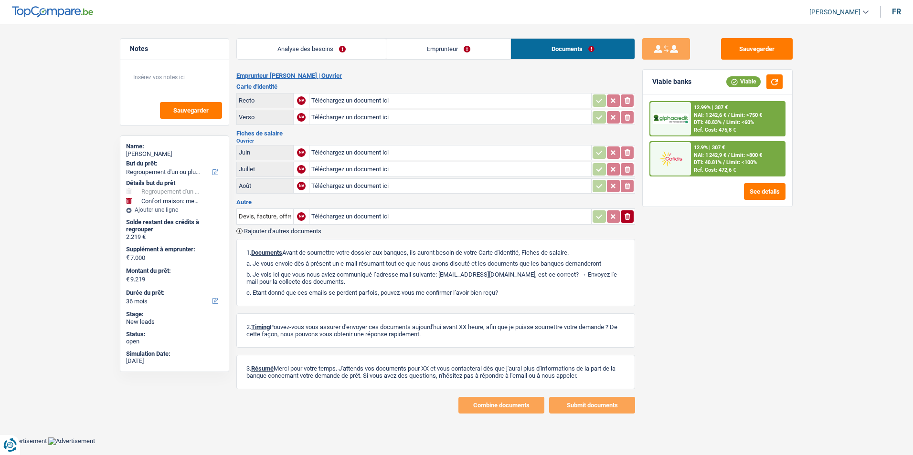
drag, startPoint x: 489, startPoint y: 53, endPoint x: 475, endPoint y: 55, distance: 14.0
click at [489, 53] on link "Emprunteur" at bounding box center [448, 49] width 124 height 21
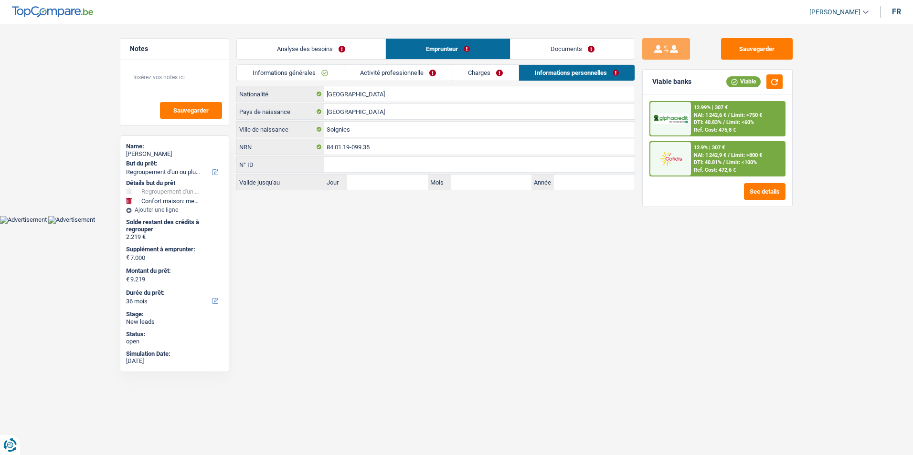
click at [412, 73] on link "Activité professionnelle" at bounding box center [397, 73] width 107 height 16
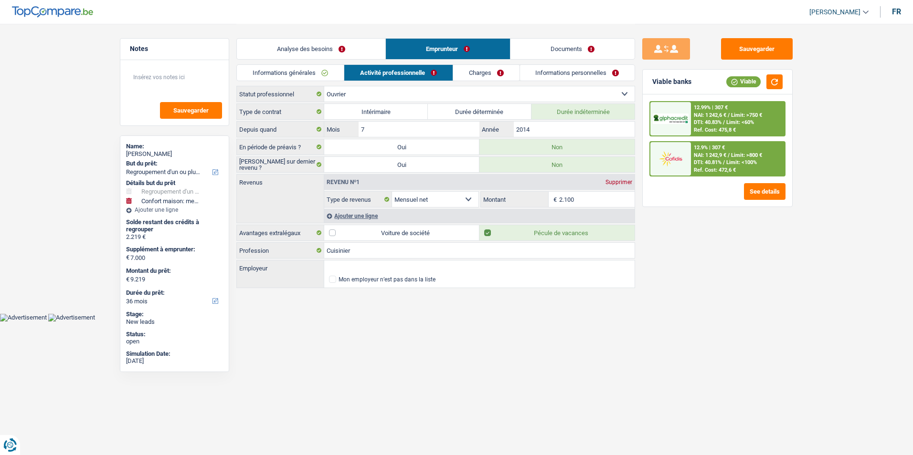
click at [485, 71] on link "Charges" at bounding box center [486, 73] width 66 height 16
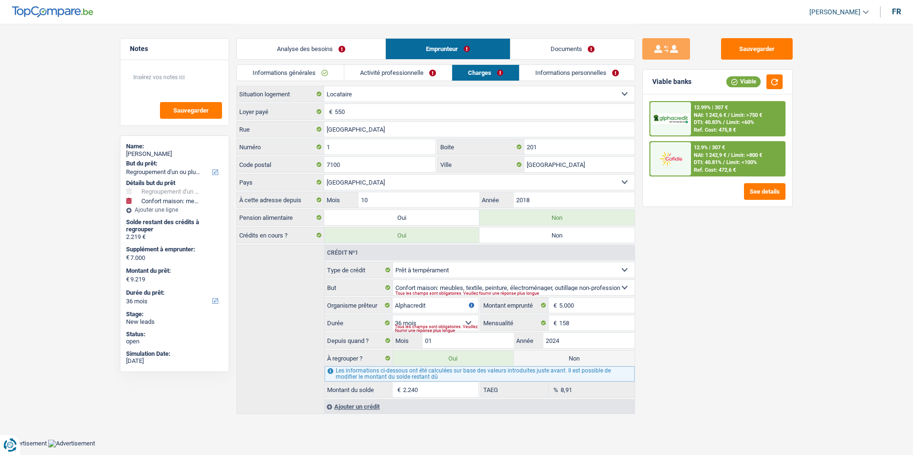
click at [539, 72] on link "Informations personnelles" at bounding box center [576, 73] width 115 height 16
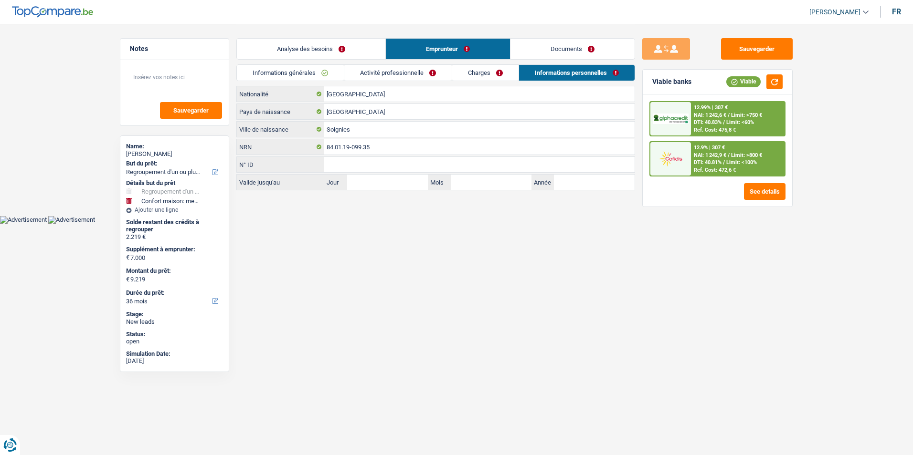
click at [493, 70] on link "Charges" at bounding box center [485, 73] width 66 height 16
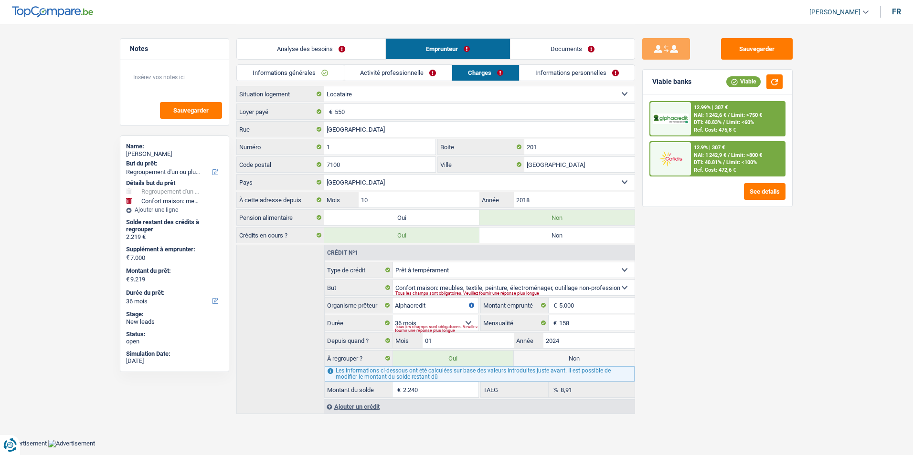
click at [434, 69] on link "Activité professionnelle" at bounding box center [397, 73] width 107 height 16
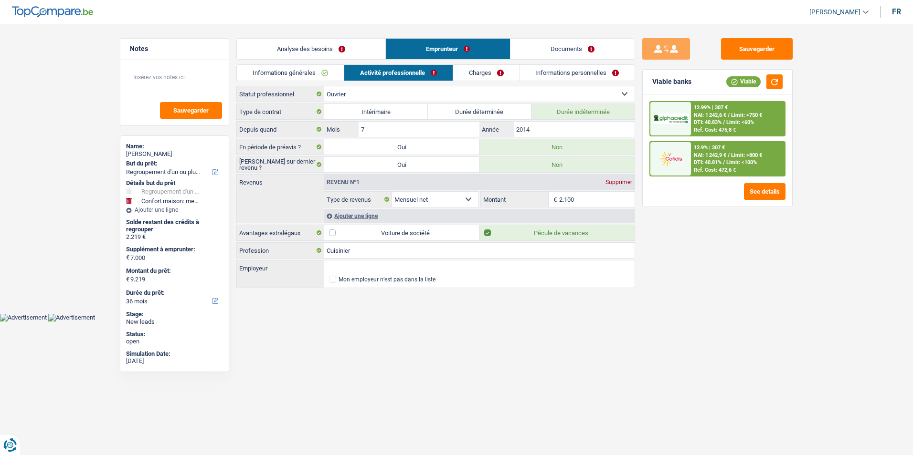
click at [478, 69] on link "Charges" at bounding box center [486, 73] width 66 height 16
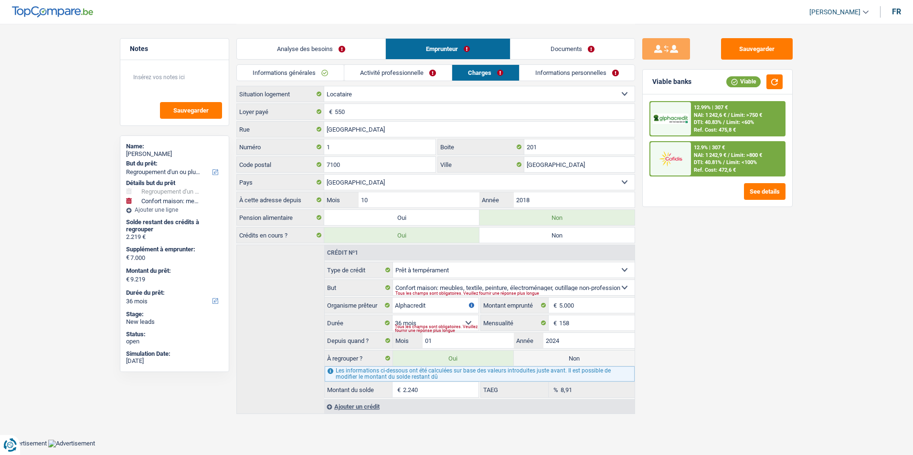
click at [547, 73] on link "Informations personnelles" at bounding box center [576, 73] width 115 height 16
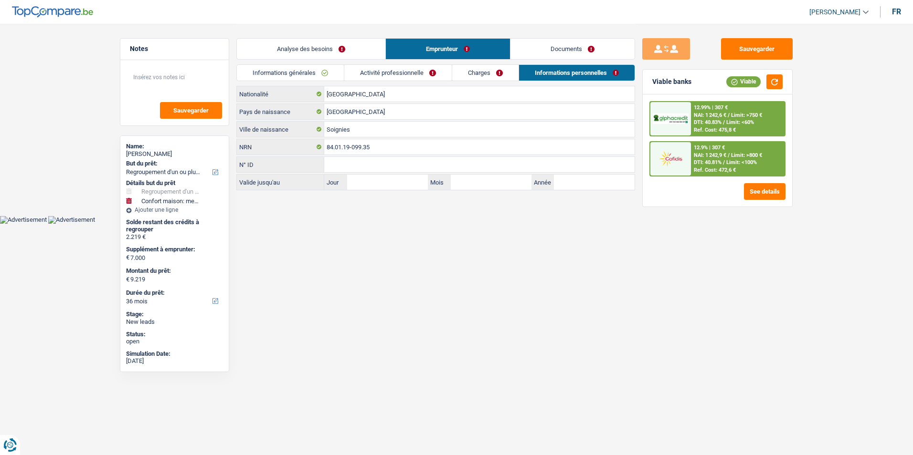
click at [499, 76] on link "Charges" at bounding box center [485, 73] width 66 height 16
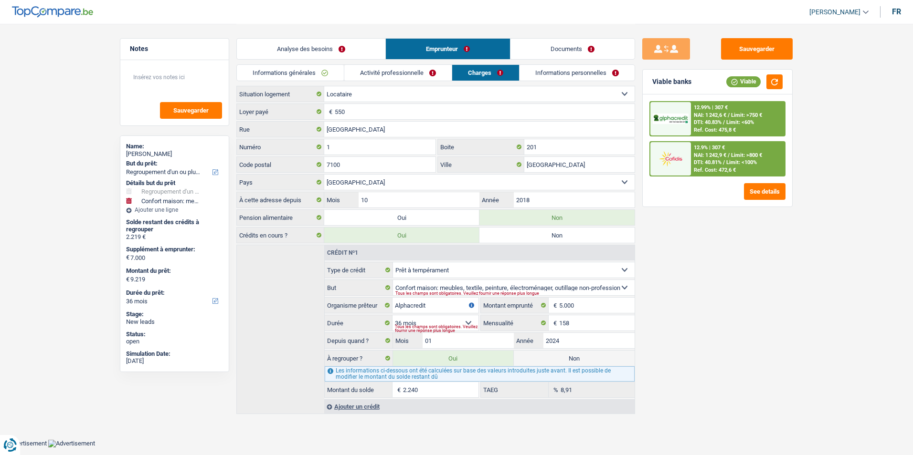
click at [423, 73] on link "Activité professionnelle" at bounding box center [397, 73] width 107 height 16
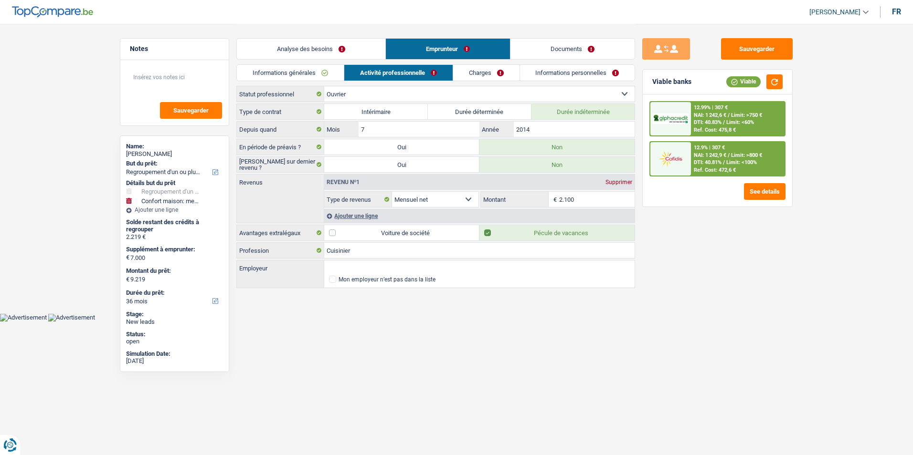
click at [474, 74] on link "Charges" at bounding box center [486, 73] width 66 height 16
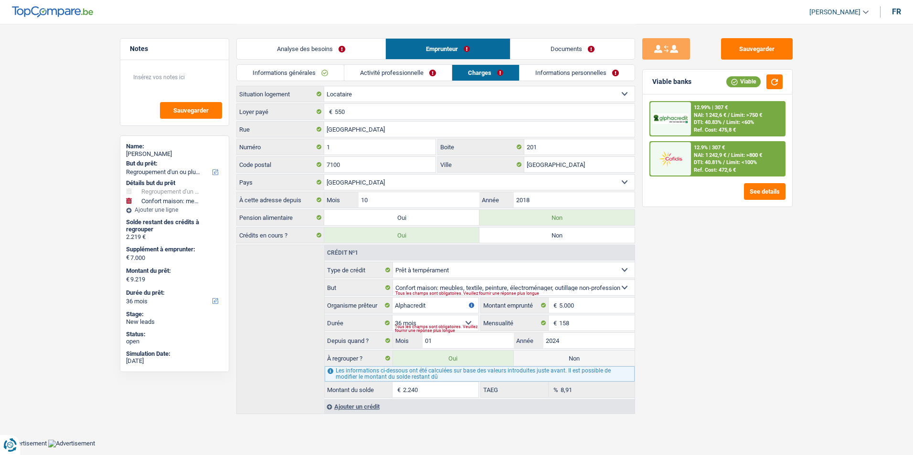
click at [542, 75] on link "Informations personnelles" at bounding box center [576, 73] width 115 height 16
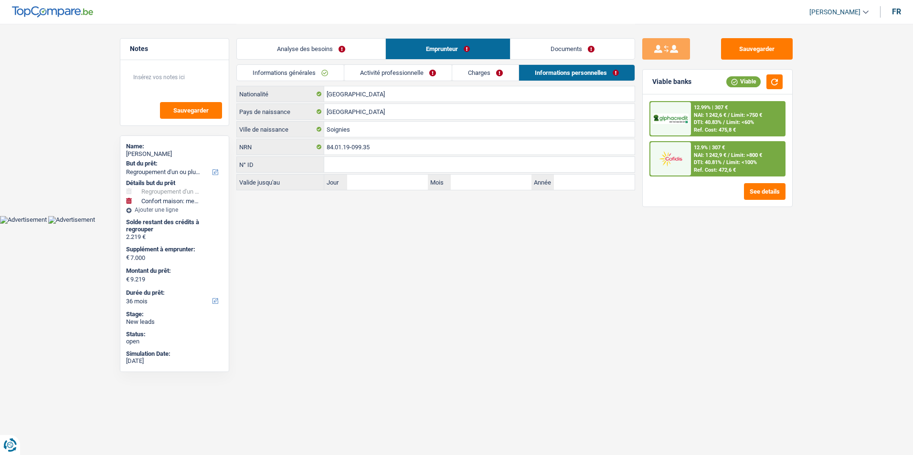
click at [426, 70] on link "Activité professionnelle" at bounding box center [397, 73] width 107 height 16
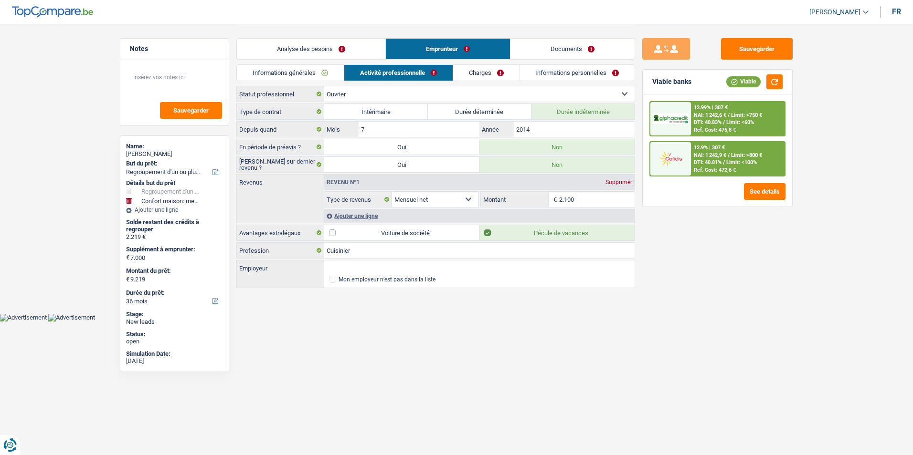
click at [475, 71] on link "Charges" at bounding box center [486, 73] width 66 height 16
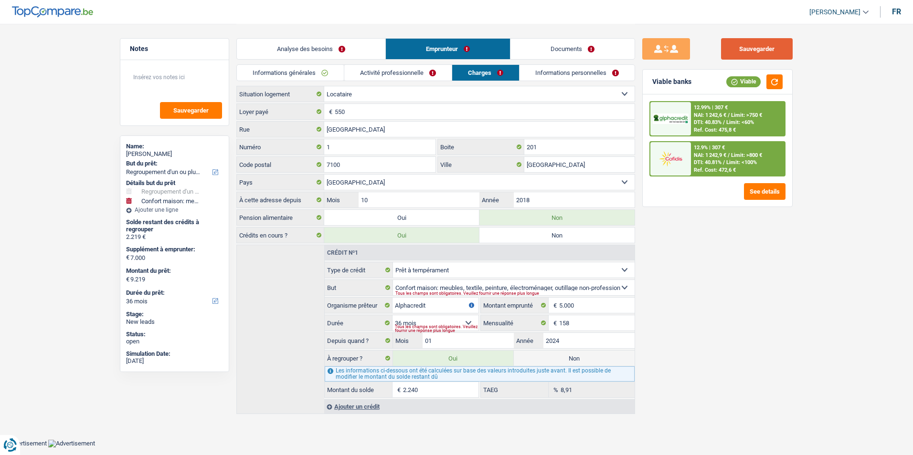
click at [736, 45] on button "Sauvegarder" at bounding box center [757, 48] width 72 height 21
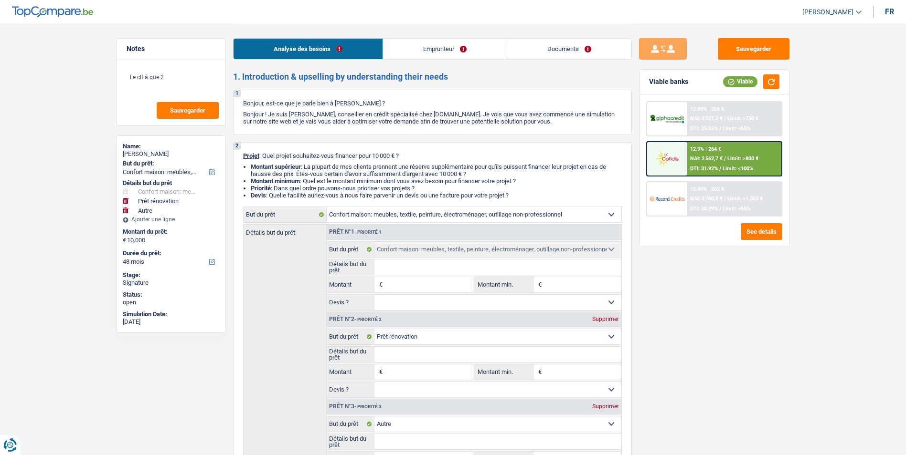
select select "household"
select select "renovation"
select select "other"
select select "48"
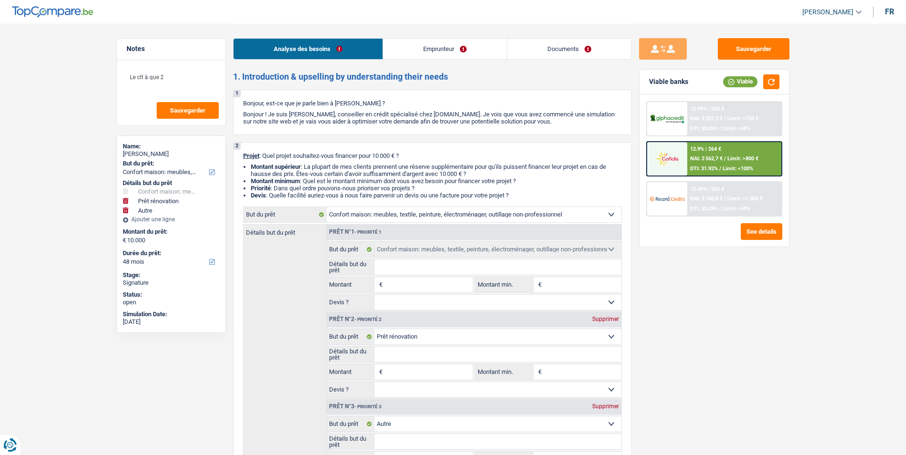
click at [531, 45] on link "Documents" at bounding box center [569, 49] width 124 height 21
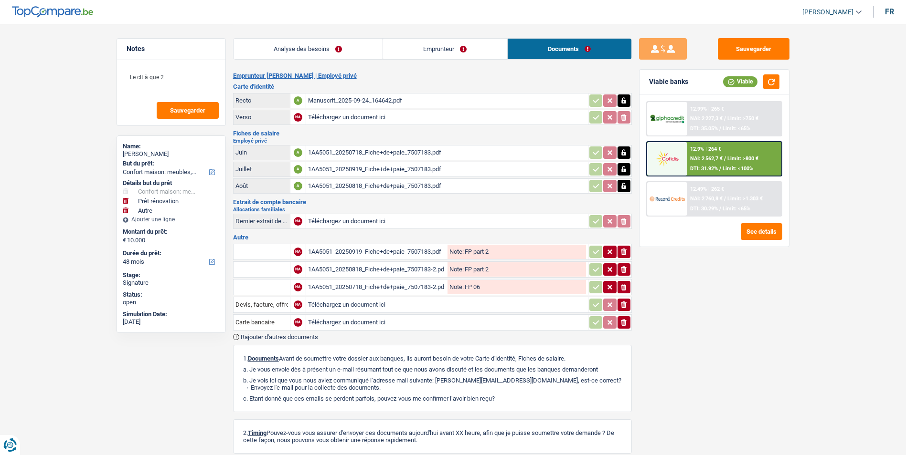
click at [371, 97] on div "Manuscrit_2025-09-24_164642.pdf" at bounding box center [447, 101] width 278 height 14
click at [382, 149] on div "1AA5051_20250718_Fiche+de+paie_7507183.pdf" at bounding box center [447, 153] width 278 height 14
click at [423, 51] on link "Emprunteur" at bounding box center [445, 49] width 124 height 21
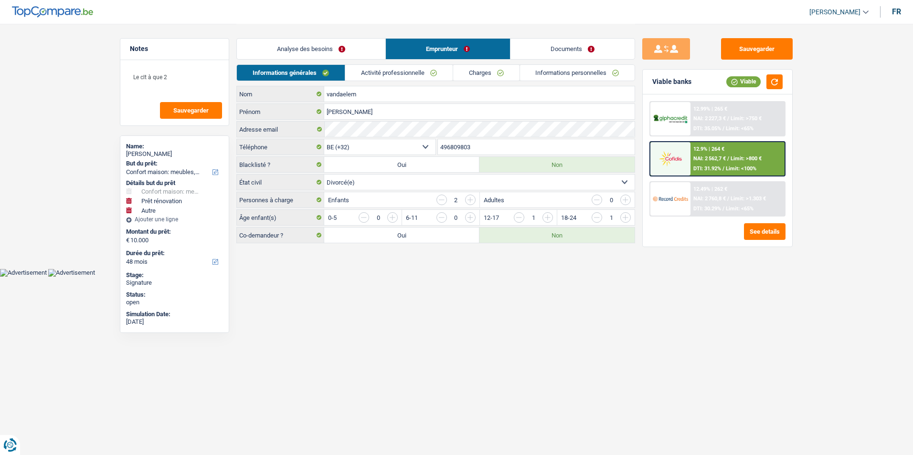
click at [367, 39] on link "Analyse des besoins" at bounding box center [311, 49] width 148 height 21
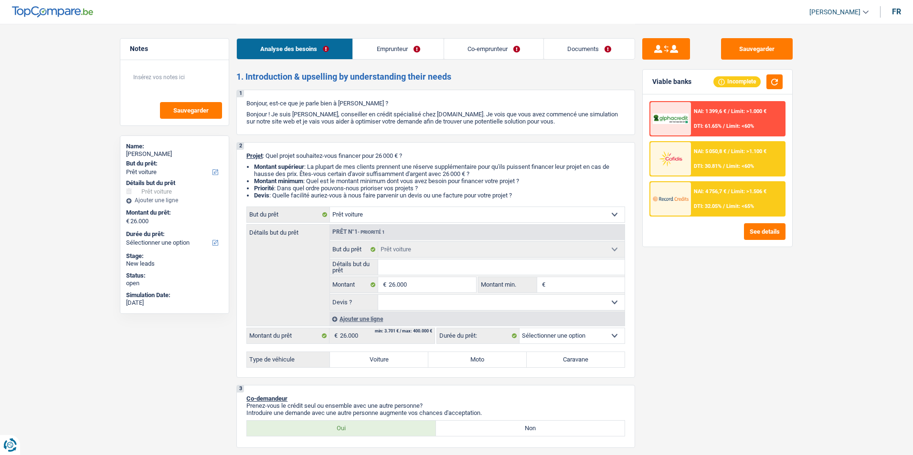
select select "car"
select select "publicEmployee"
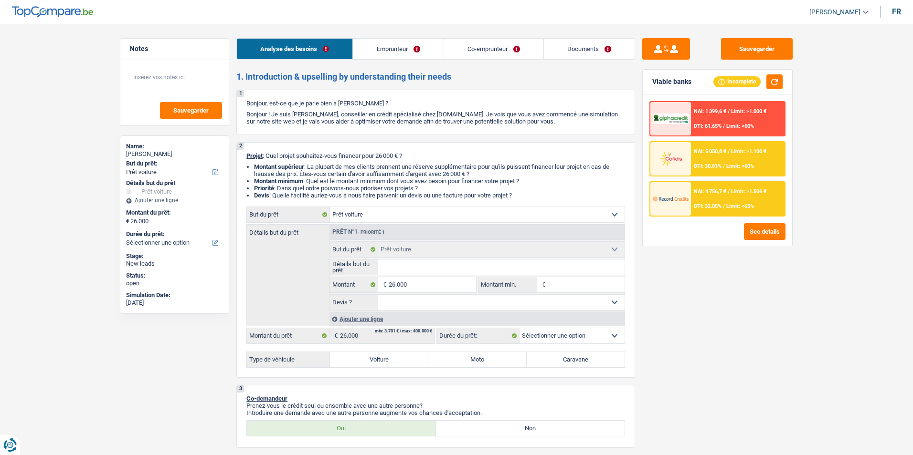
select select "publicEmployee"
select select "familyAllowances"
select select "netSalary"
select select "mealVouchers"
select select "netSalary"
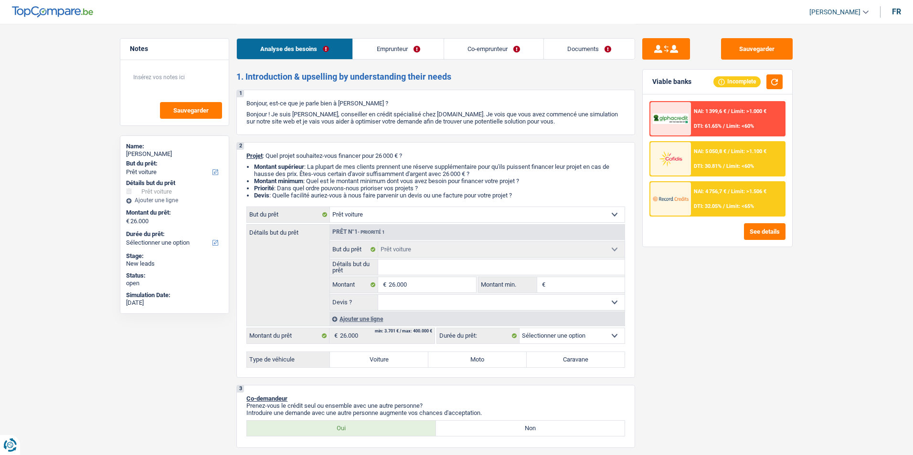
select select "mealVouchers"
select select "ownerWithMortgage"
select select "mortgage"
select select "240"
select select "car"
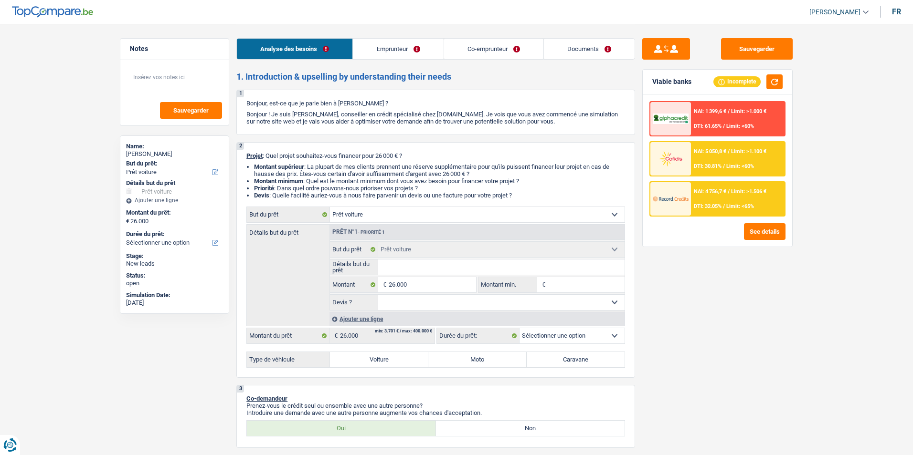
select select "car"
select select "32"
select select "married"
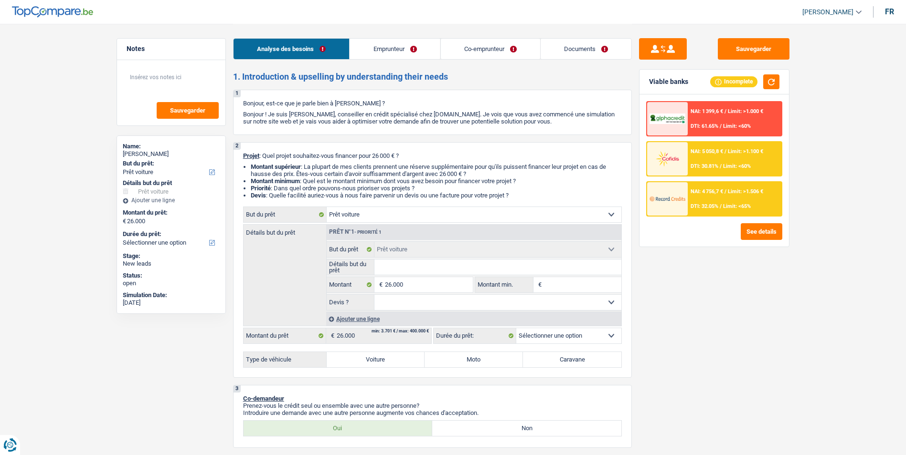
click at [382, 48] on link "Emprunteur" at bounding box center [394, 49] width 90 height 21
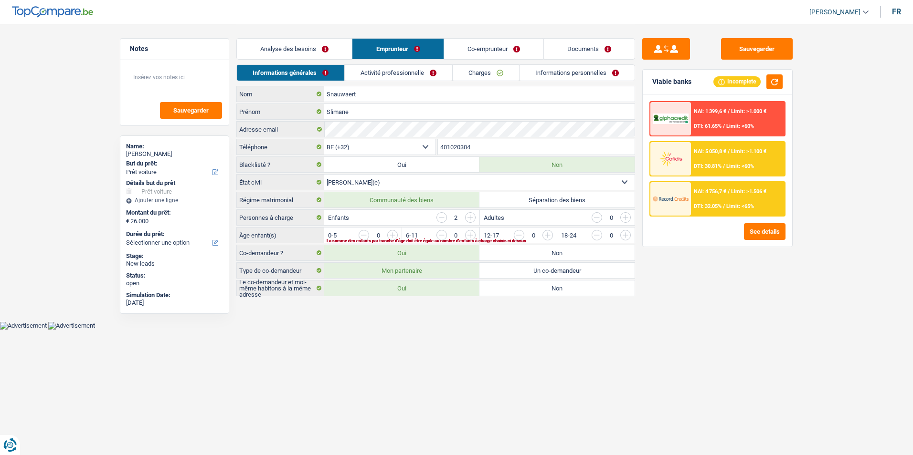
click at [408, 71] on link "Activité professionnelle" at bounding box center [398, 73] width 107 height 16
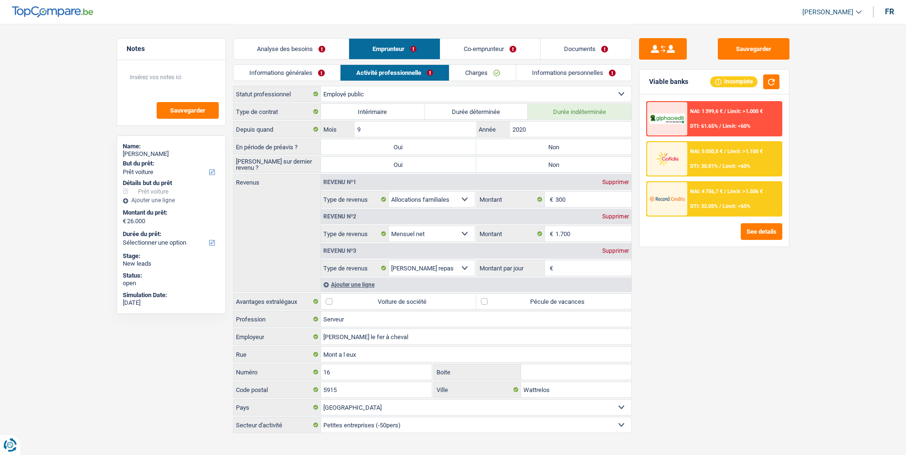
click at [624, 251] on div "Supprimer" at bounding box center [616, 251] width 32 height 6
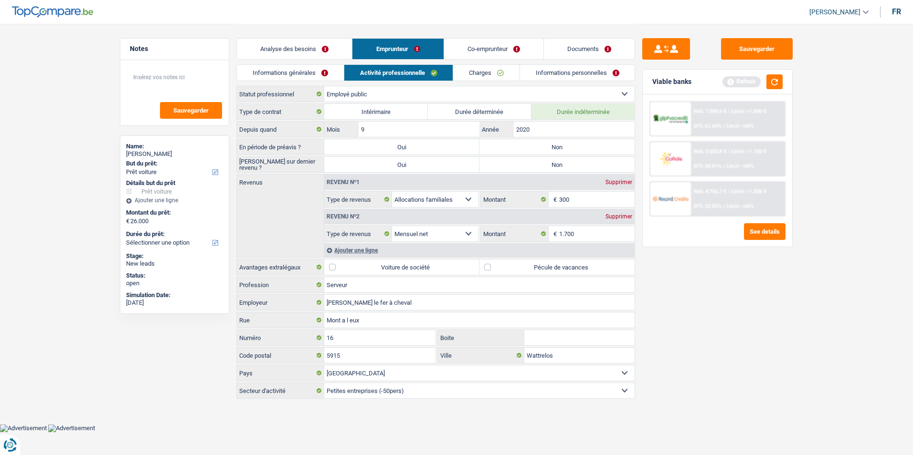
click at [527, 147] on label "Non" at bounding box center [556, 146] width 155 height 15
click at [527, 147] on input "Non" at bounding box center [556, 146] width 155 height 15
radio input "true"
click at [529, 166] on label "Non" at bounding box center [556, 164] width 155 height 15
click at [529, 166] on input "Non" at bounding box center [556, 164] width 155 height 15
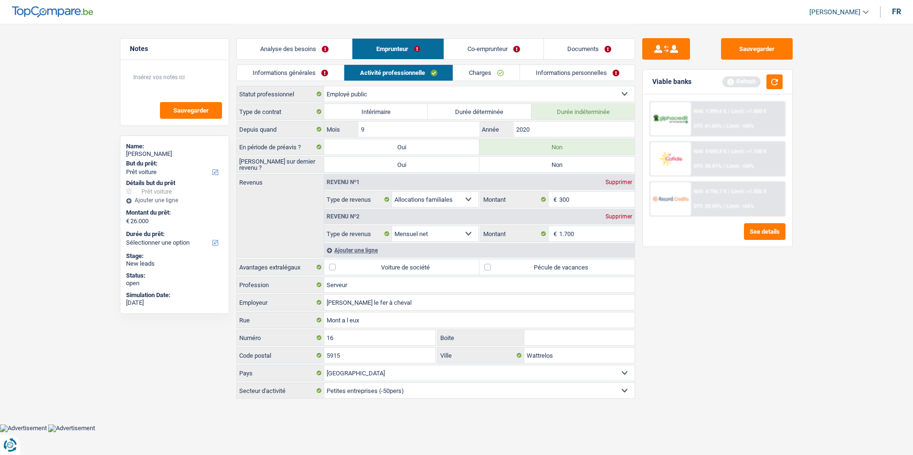
radio input "true"
click at [476, 72] on link "Charges" at bounding box center [486, 73] width 66 height 16
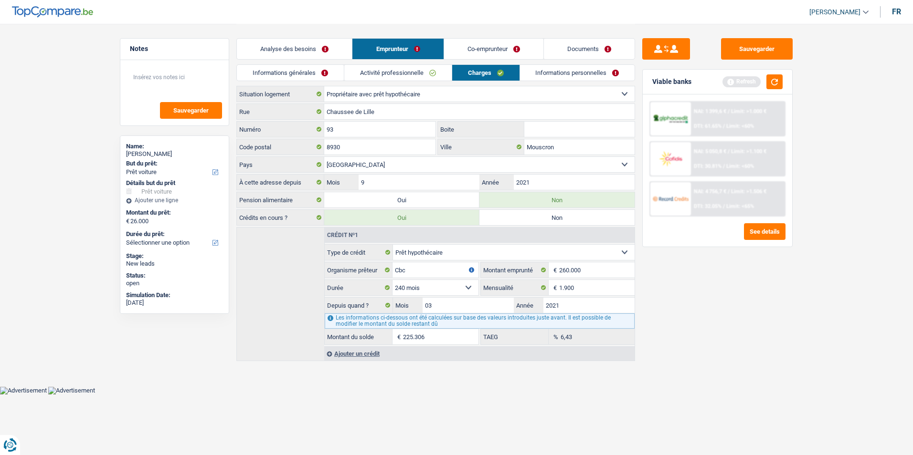
click at [542, 75] on link "Informations personnelles" at bounding box center [577, 73] width 115 height 16
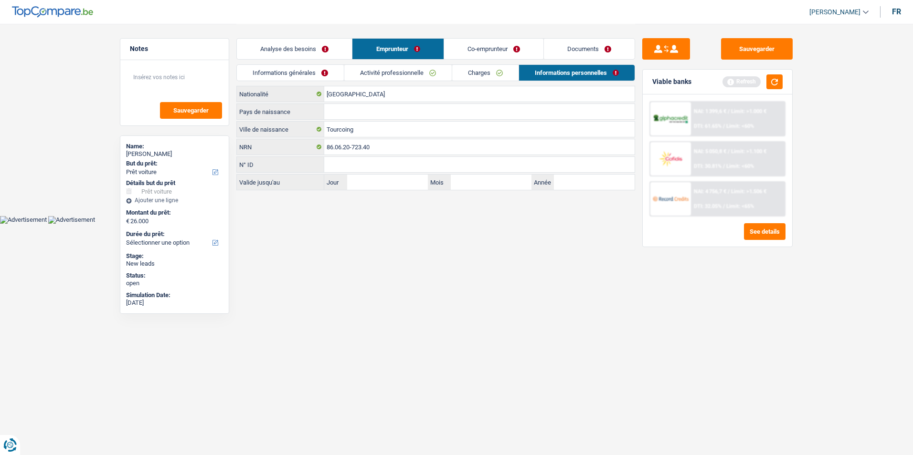
click at [560, 49] on link "Documents" at bounding box center [589, 49] width 91 height 21
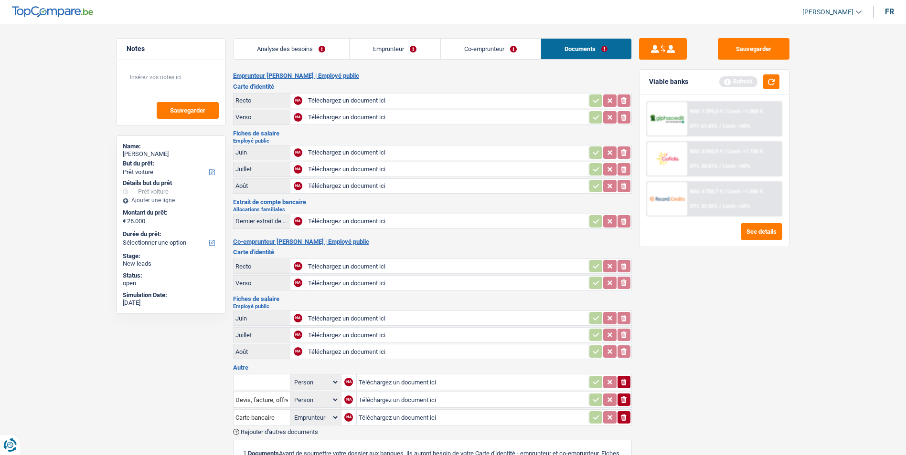
click at [338, 46] on link "Analyse des besoins" at bounding box center [291, 49] width 116 height 21
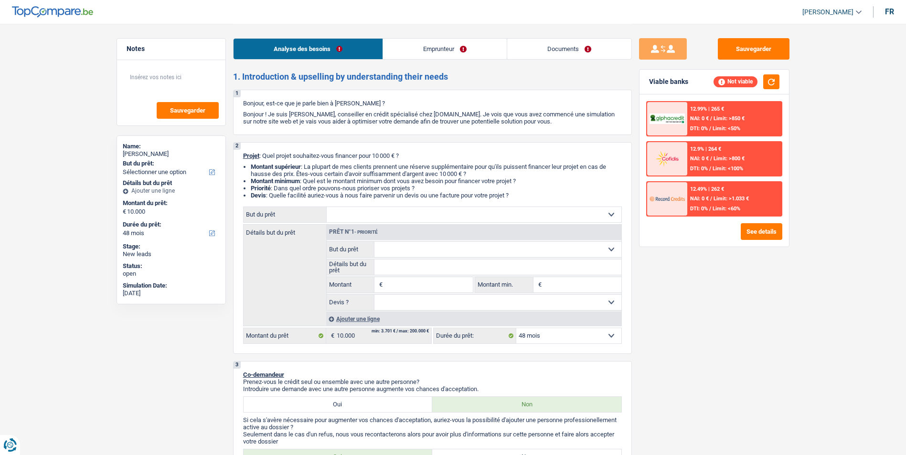
select select "48"
select select "unemployed"
select select "unemployment"
select select "48"
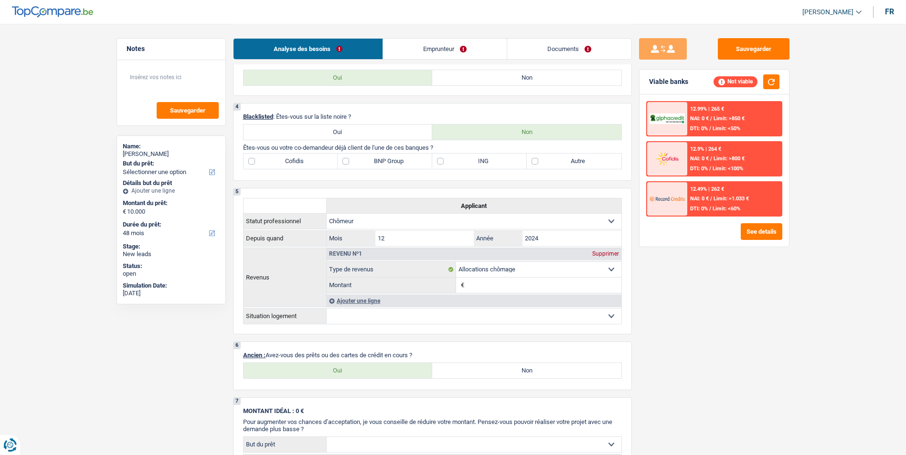
scroll to position [334, 0]
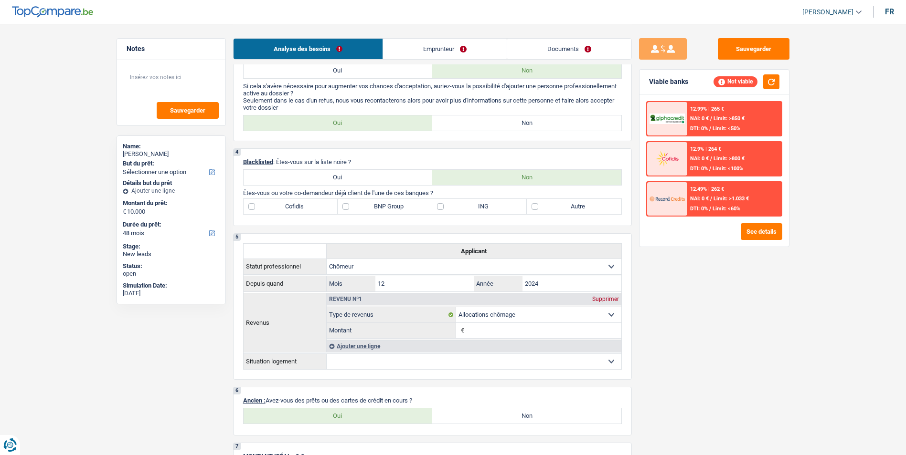
click at [432, 52] on link "Emprunteur" at bounding box center [445, 49] width 124 height 21
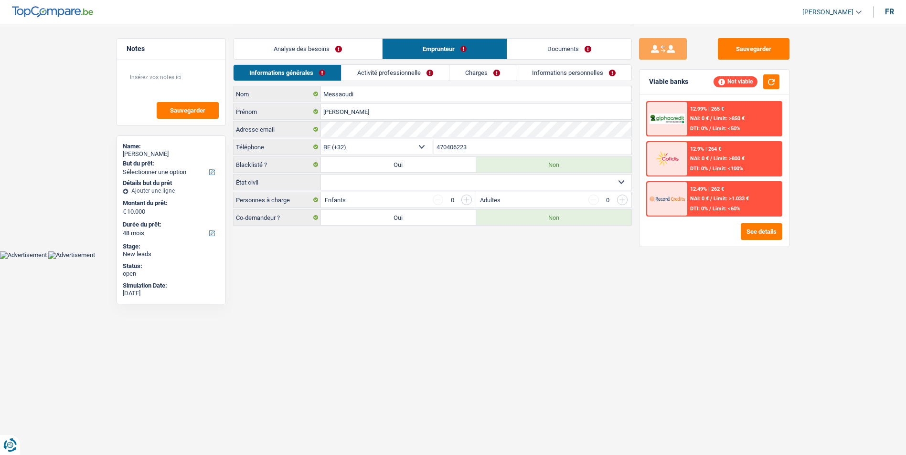
scroll to position [0, 0]
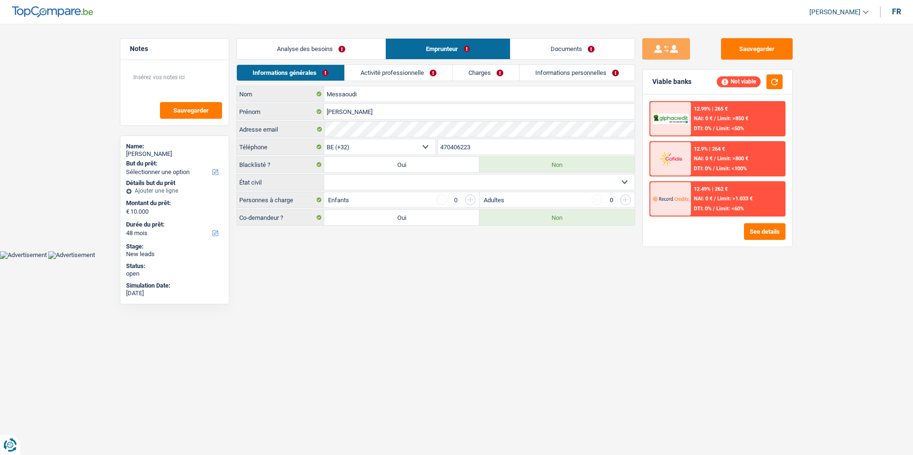
click at [552, 55] on link "Documents" at bounding box center [572, 49] width 124 height 21
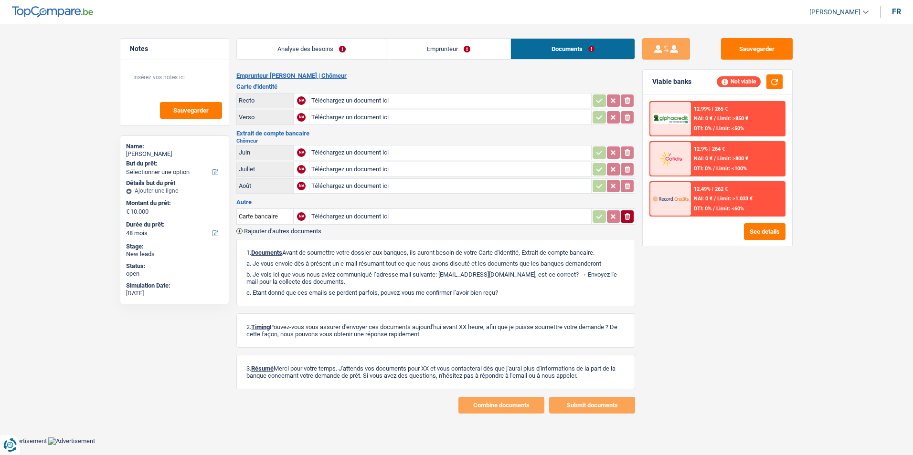
click at [414, 49] on link "Emprunteur" at bounding box center [448, 49] width 124 height 21
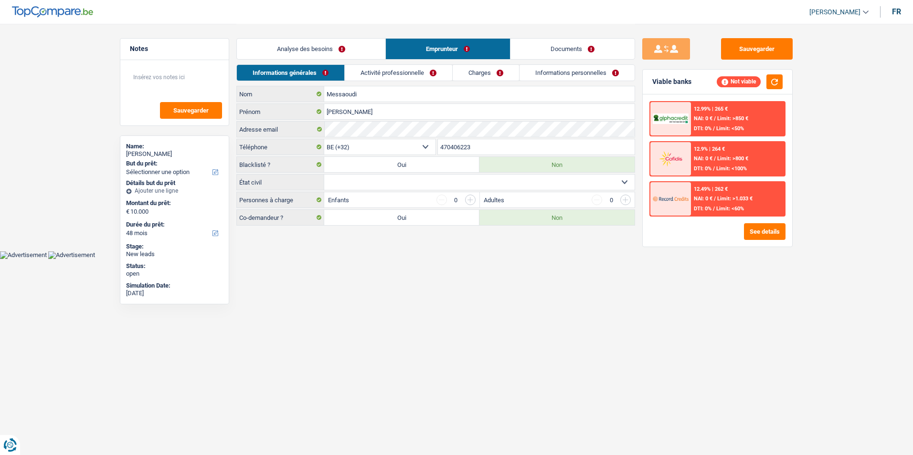
click at [388, 68] on link "Activité professionnelle" at bounding box center [398, 73] width 107 height 16
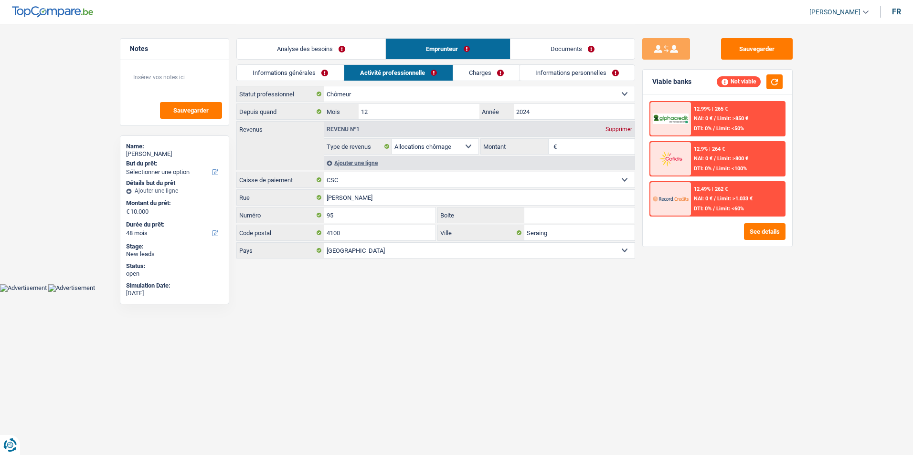
click at [494, 77] on link "Charges" at bounding box center [486, 73] width 66 height 16
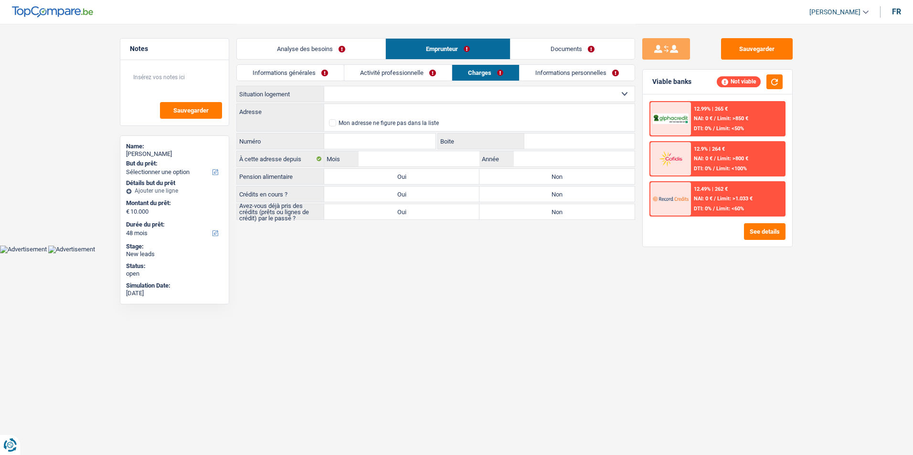
click at [538, 75] on link "Informations personnelles" at bounding box center [576, 73] width 115 height 16
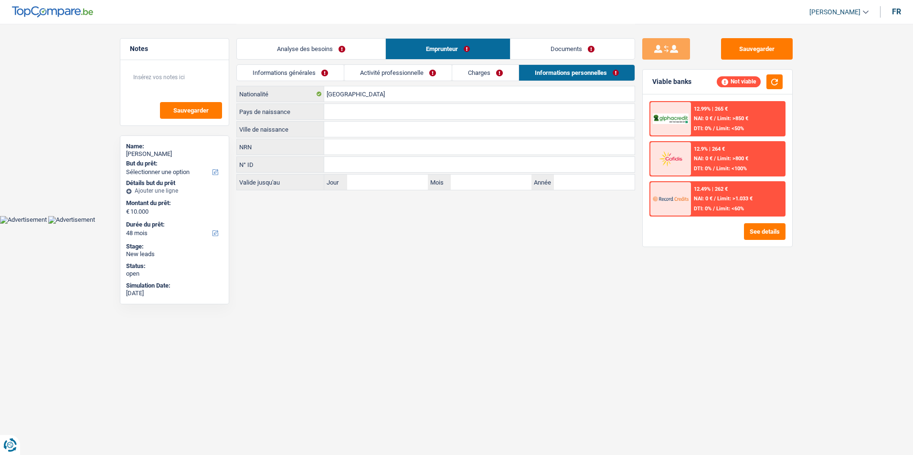
click at [493, 75] on link "Charges" at bounding box center [485, 73] width 66 height 16
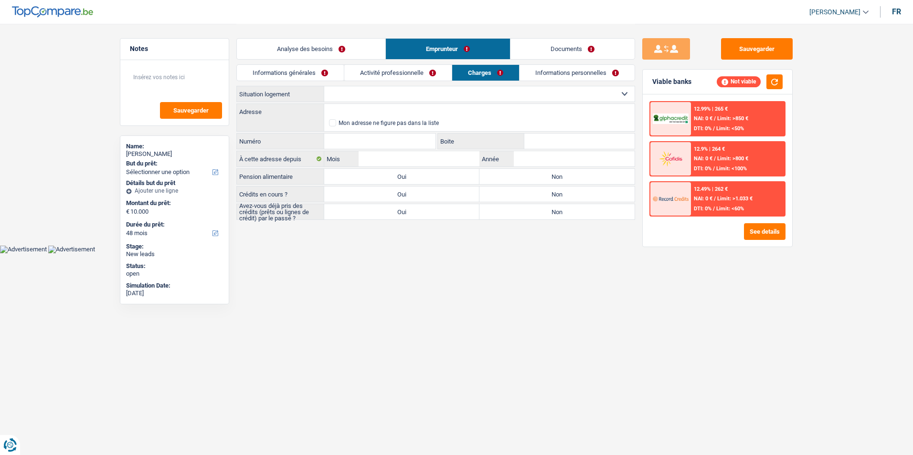
click at [431, 76] on link "Activité professionnelle" at bounding box center [397, 73] width 107 height 16
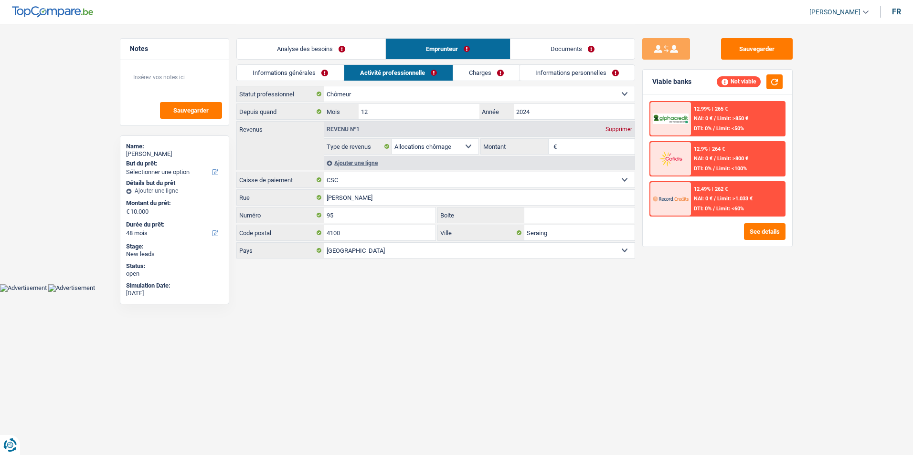
click at [333, 72] on link "Informations générales" at bounding box center [290, 73] width 107 height 16
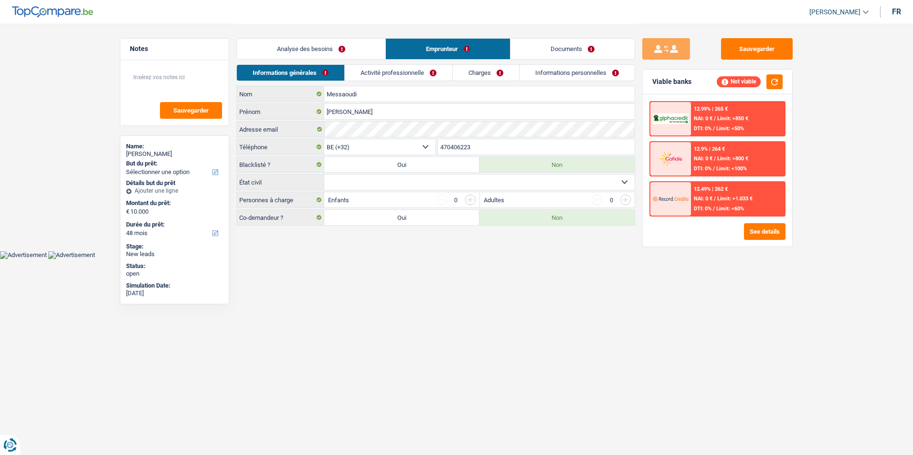
click at [411, 74] on link "Activité professionnelle" at bounding box center [398, 73] width 107 height 16
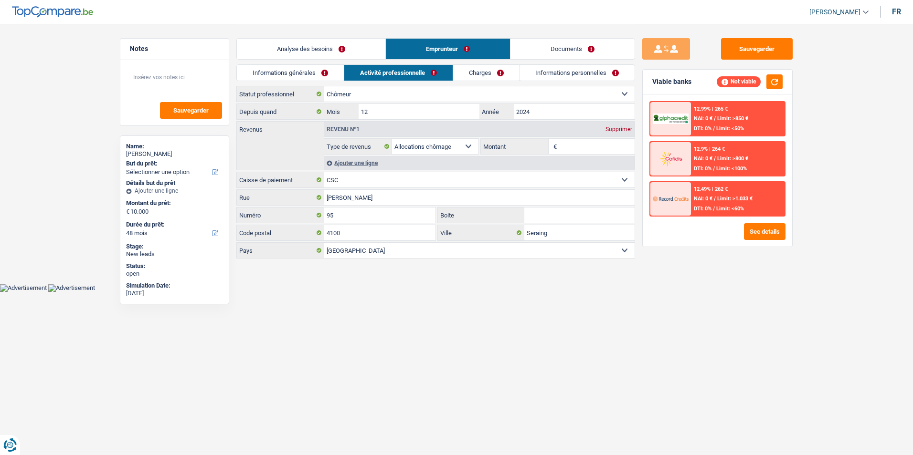
click at [479, 72] on link "Charges" at bounding box center [486, 73] width 66 height 16
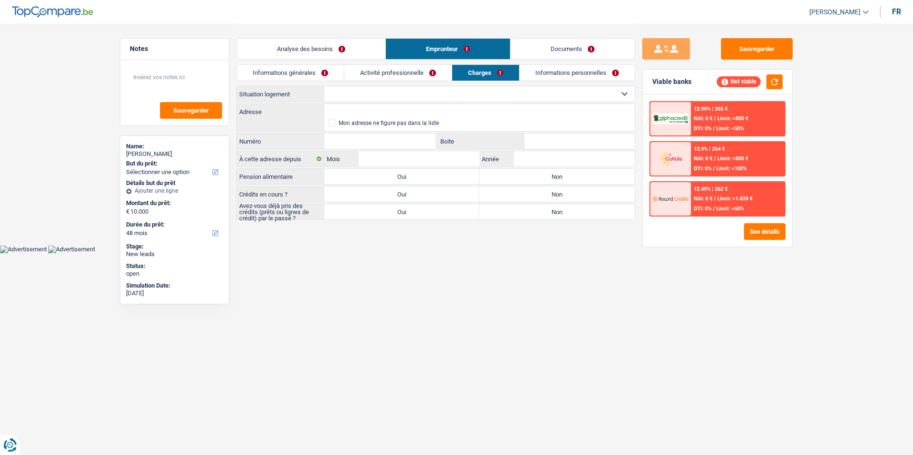
drag, startPoint x: 553, startPoint y: 68, endPoint x: 518, endPoint y: 72, distance: 35.6
click at [553, 68] on link "Informations personnelles" at bounding box center [576, 73] width 115 height 16
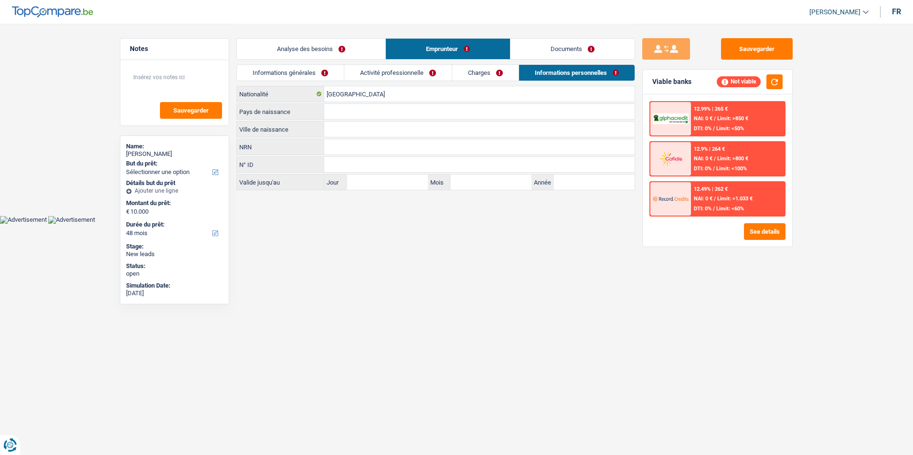
click at [500, 72] on link "Charges" at bounding box center [485, 73] width 66 height 16
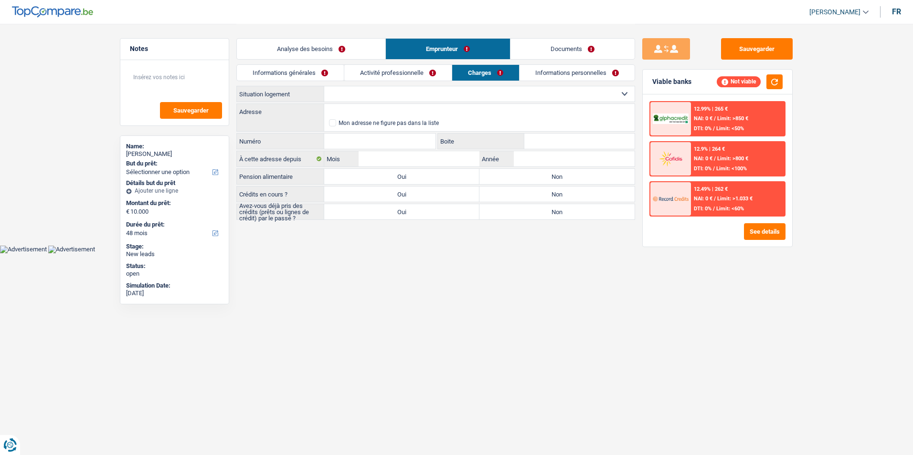
click at [426, 72] on link "Activité professionnelle" at bounding box center [397, 73] width 107 height 16
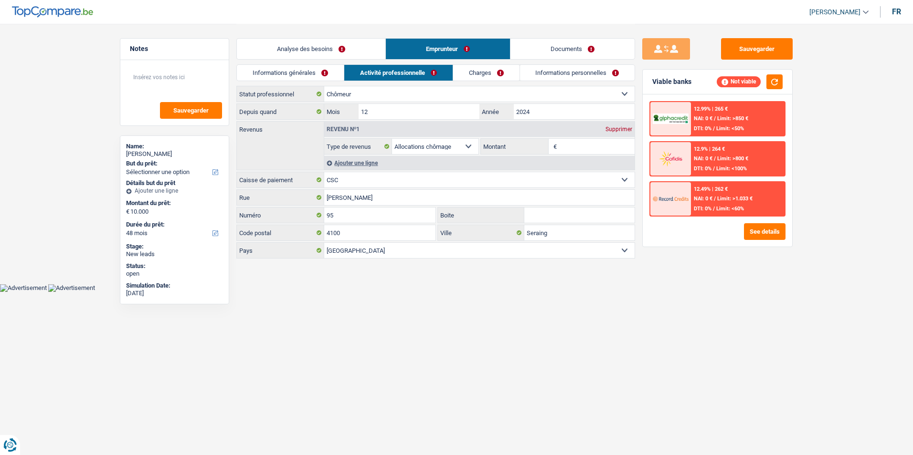
click at [338, 73] on link "Informations générales" at bounding box center [290, 73] width 107 height 16
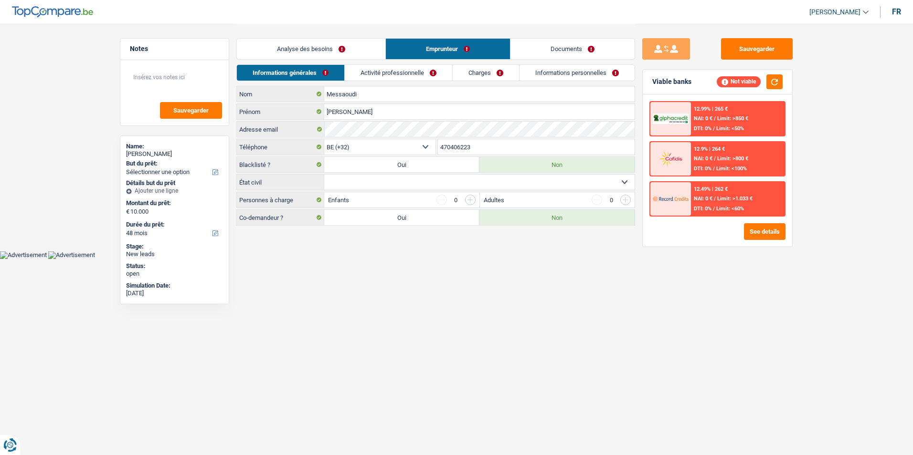
drag, startPoint x: 383, startPoint y: 72, endPoint x: 426, endPoint y: 73, distance: 43.0
click at [384, 72] on link "Activité professionnelle" at bounding box center [398, 73] width 107 height 16
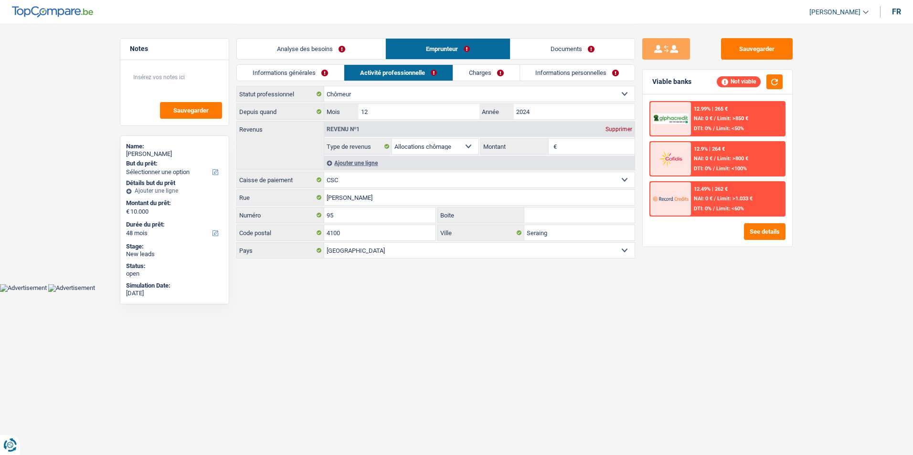
drag, startPoint x: 447, startPoint y: 71, endPoint x: 492, endPoint y: 73, distance: 44.9
click at [448, 71] on link "Activité professionnelle" at bounding box center [398, 73] width 108 height 16
click at [492, 73] on link "Charges" at bounding box center [486, 73] width 66 height 16
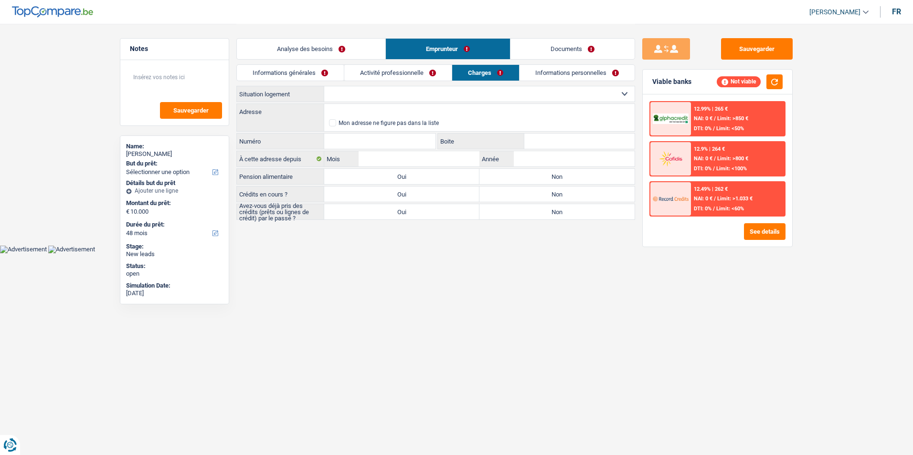
click at [542, 75] on link "Informations personnelles" at bounding box center [576, 73] width 115 height 16
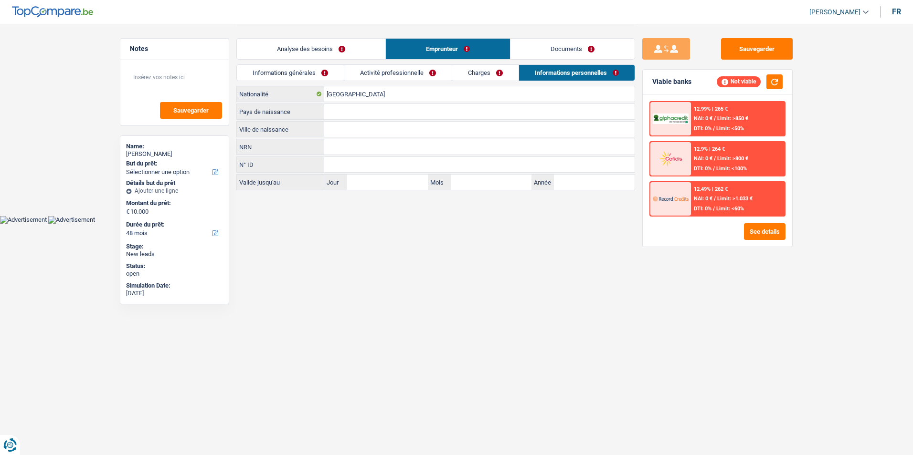
click at [491, 77] on link "Charges" at bounding box center [485, 73] width 66 height 16
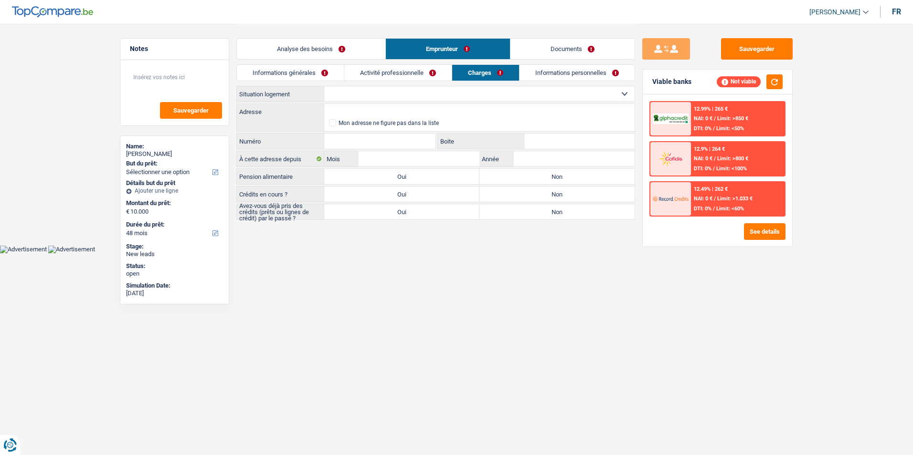
click at [419, 79] on link "Activité professionnelle" at bounding box center [397, 73] width 107 height 16
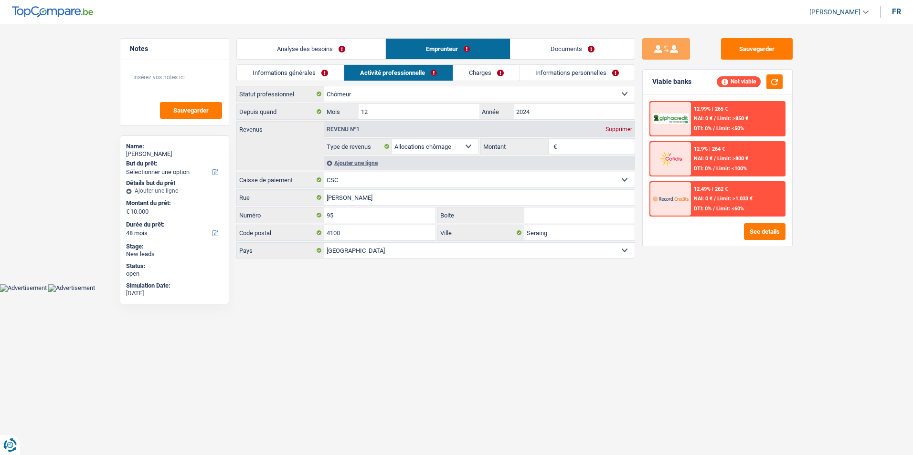
click at [317, 71] on link "Informations générales" at bounding box center [290, 73] width 107 height 16
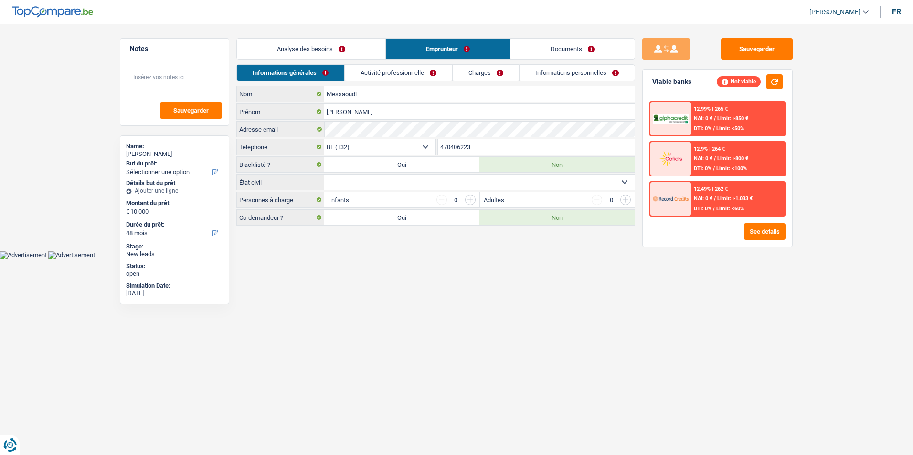
click at [380, 72] on link "Activité professionnelle" at bounding box center [398, 73] width 107 height 16
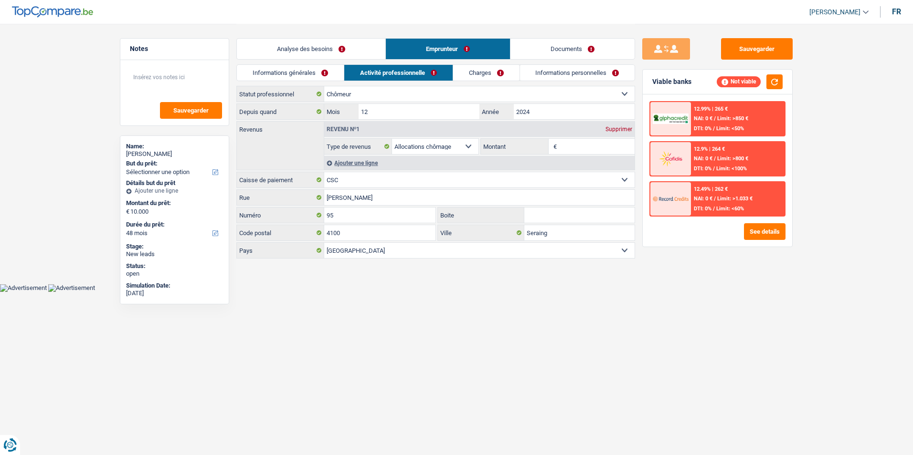
click at [457, 72] on link "Charges" at bounding box center [486, 73] width 66 height 16
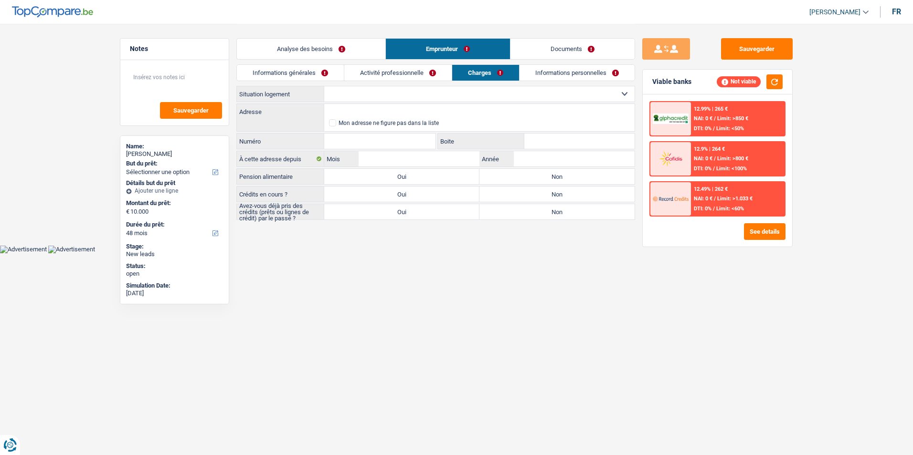
click at [521, 70] on link "Informations personnelles" at bounding box center [576, 73] width 115 height 16
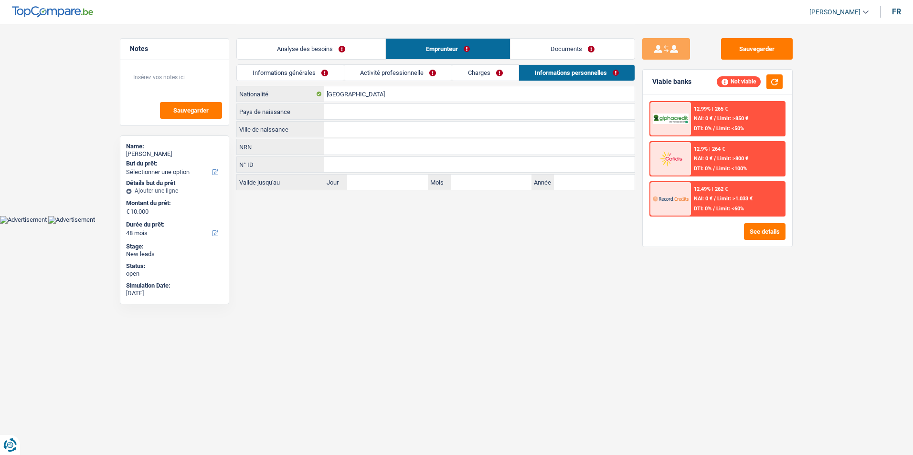
click at [501, 71] on link "Charges" at bounding box center [485, 73] width 66 height 16
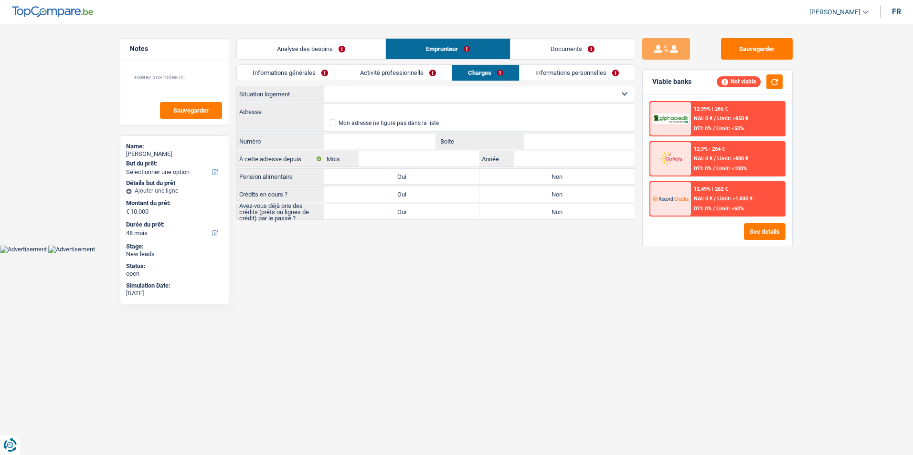
click at [412, 74] on link "Activité professionnelle" at bounding box center [397, 73] width 107 height 16
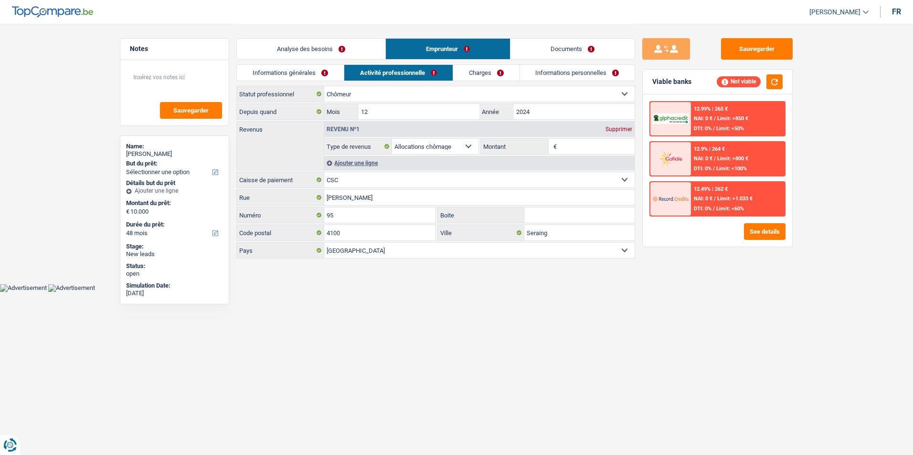
click at [338, 73] on link "Informations générales" at bounding box center [290, 73] width 107 height 16
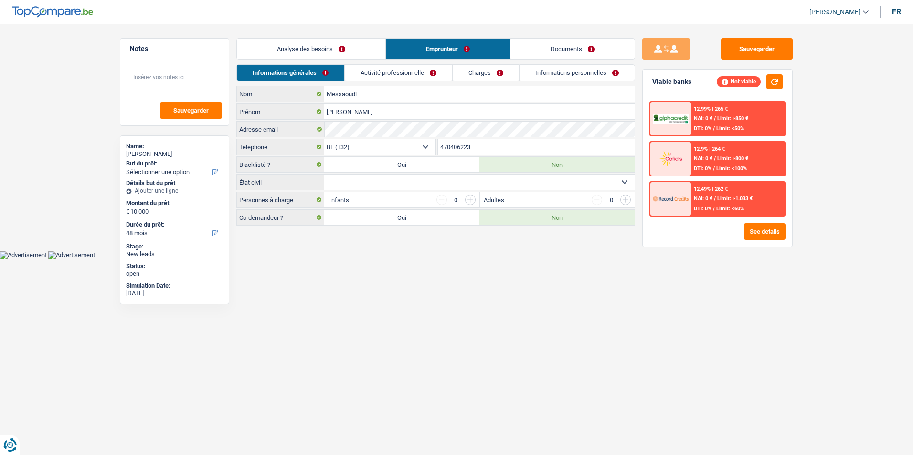
click at [382, 73] on link "Activité professionnelle" at bounding box center [398, 73] width 107 height 16
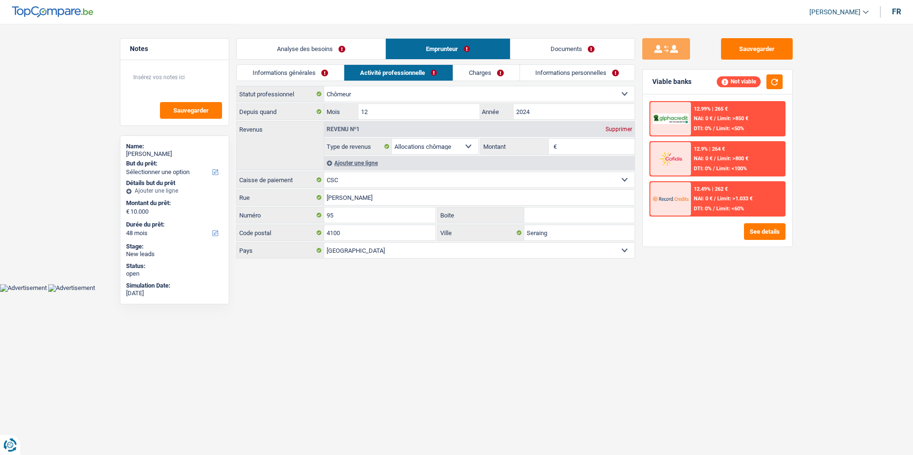
click at [466, 73] on link "Charges" at bounding box center [486, 73] width 66 height 16
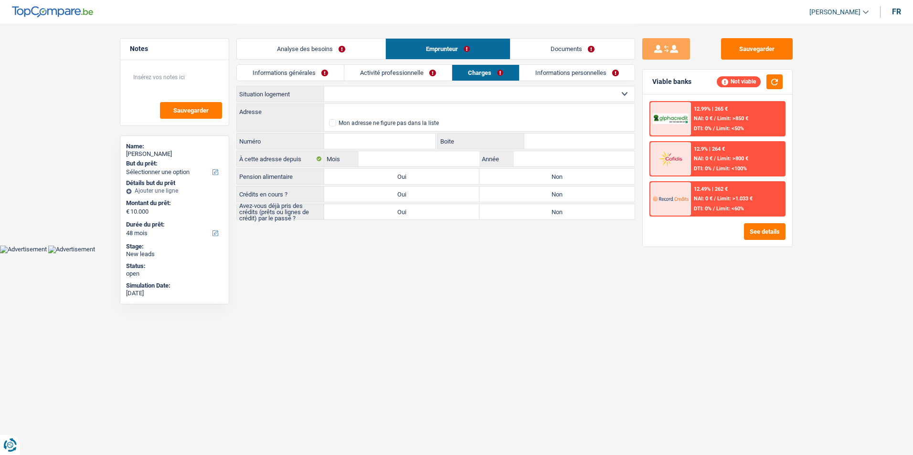
click at [539, 72] on link "Informations personnelles" at bounding box center [576, 73] width 115 height 16
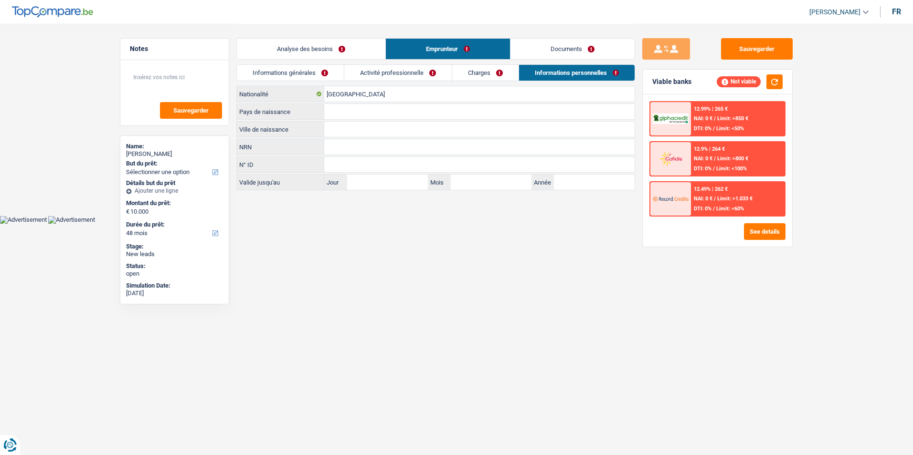
click at [486, 73] on link "Charges" at bounding box center [485, 73] width 66 height 16
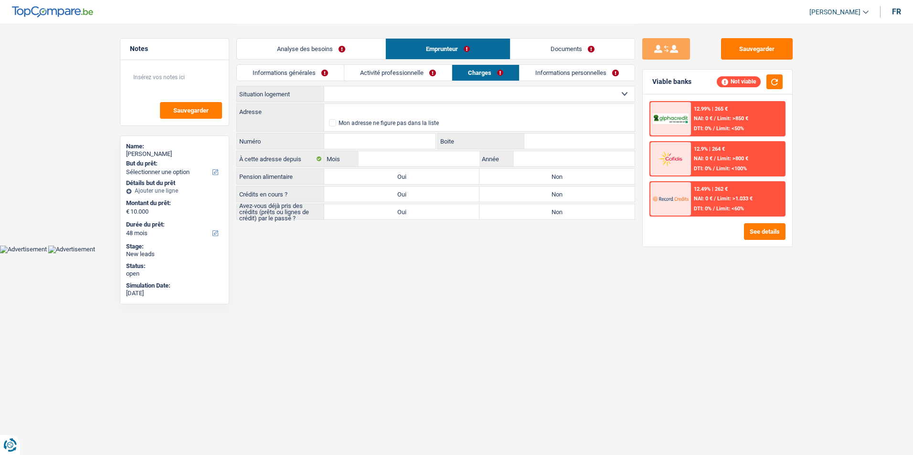
click at [404, 74] on link "Activité professionnelle" at bounding box center [397, 73] width 107 height 16
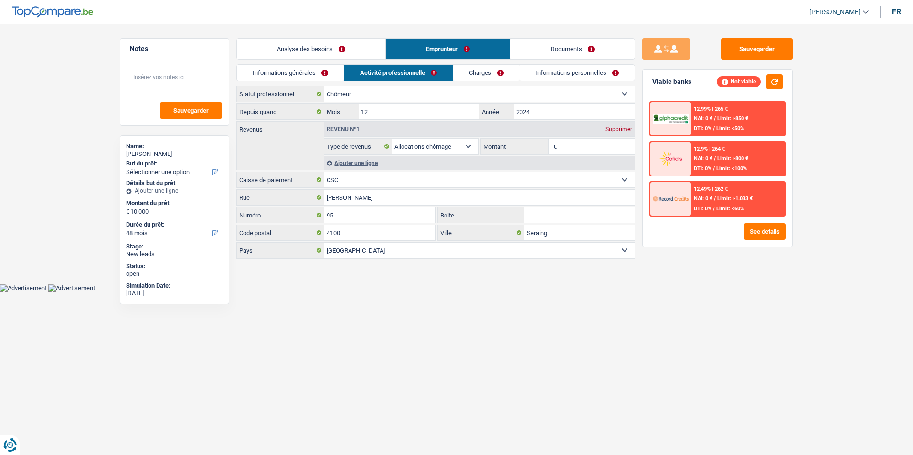
click at [314, 75] on link "Informations générales" at bounding box center [290, 73] width 107 height 16
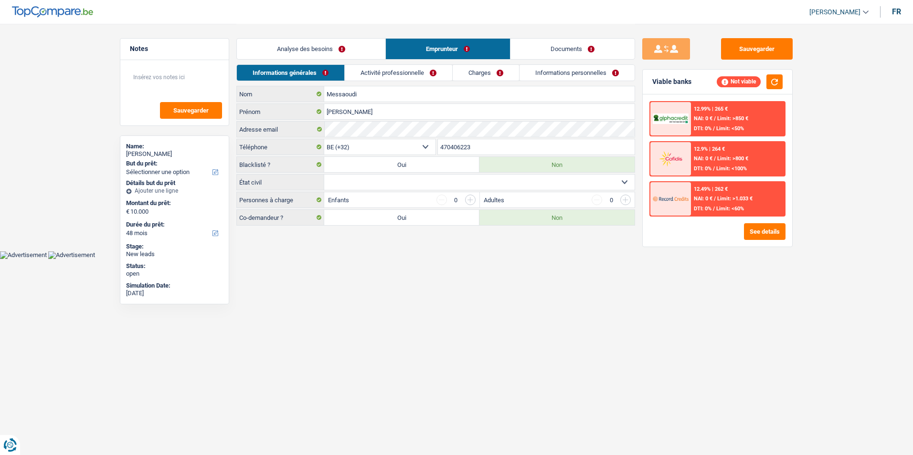
click at [391, 73] on link "Activité professionnelle" at bounding box center [398, 73] width 107 height 16
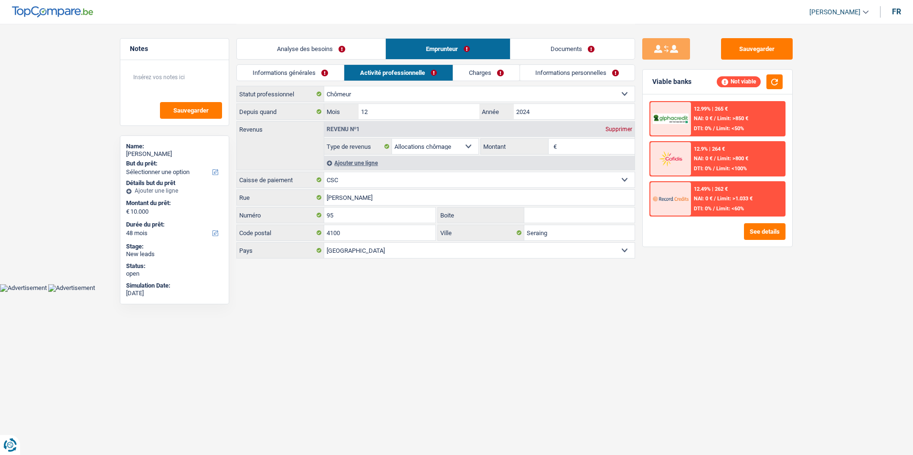
click at [482, 72] on link "Charges" at bounding box center [486, 73] width 66 height 16
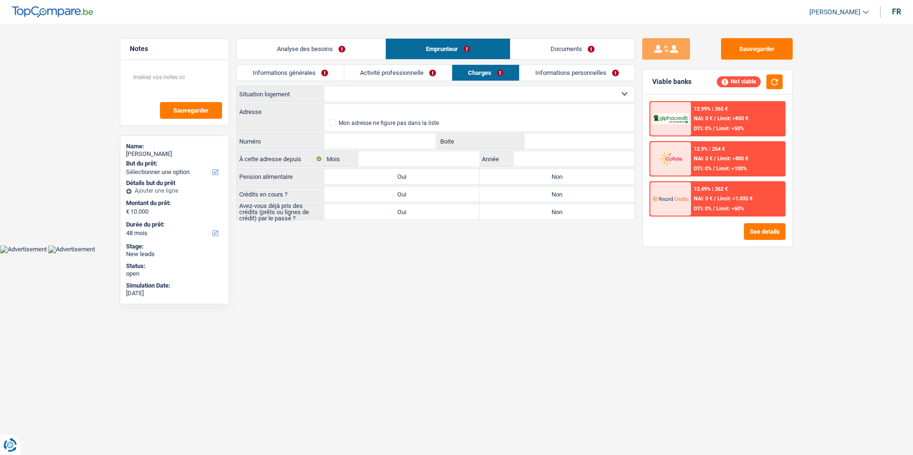
click at [546, 71] on link "Informations personnelles" at bounding box center [576, 73] width 115 height 16
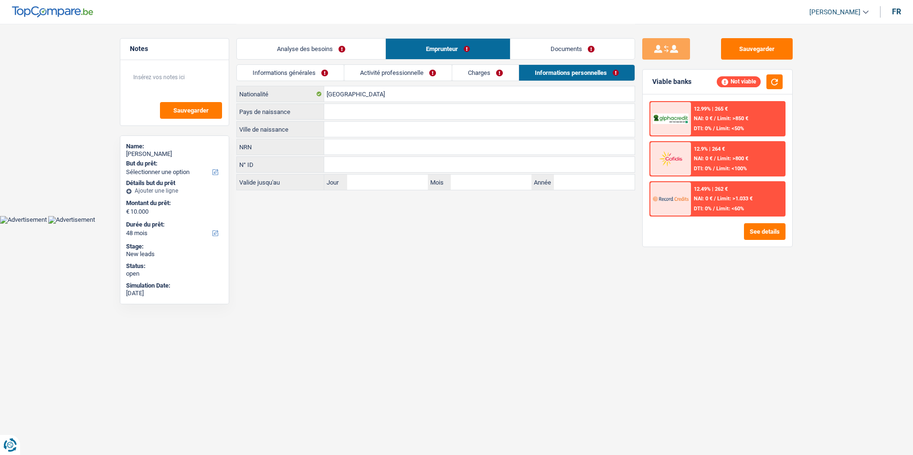
drag, startPoint x: 498, startPoint y: 71, endPoint x: 480, endPoint y: 73, distance: 17.8
click at [497, 71] on link "Charges" at bounding box center [485, 73] width 66 height 16
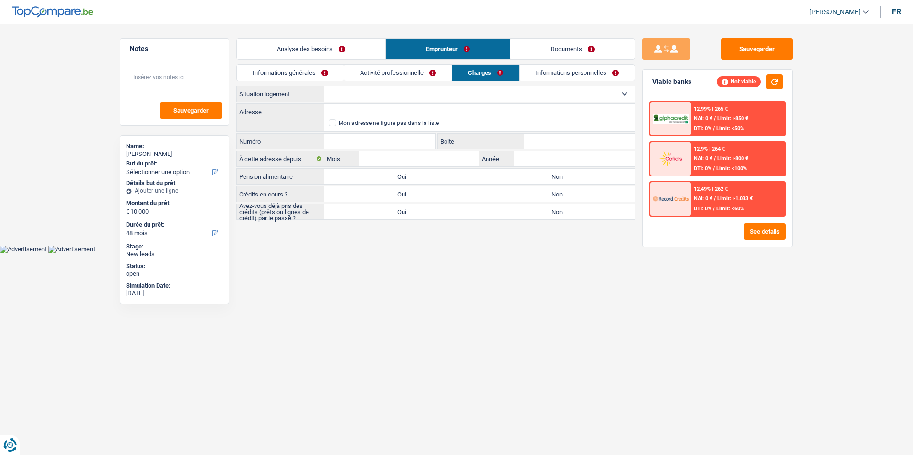
click at [425, 73] on link "Activité professionnelle" at bounding box center [397, 73] width 107 height 16
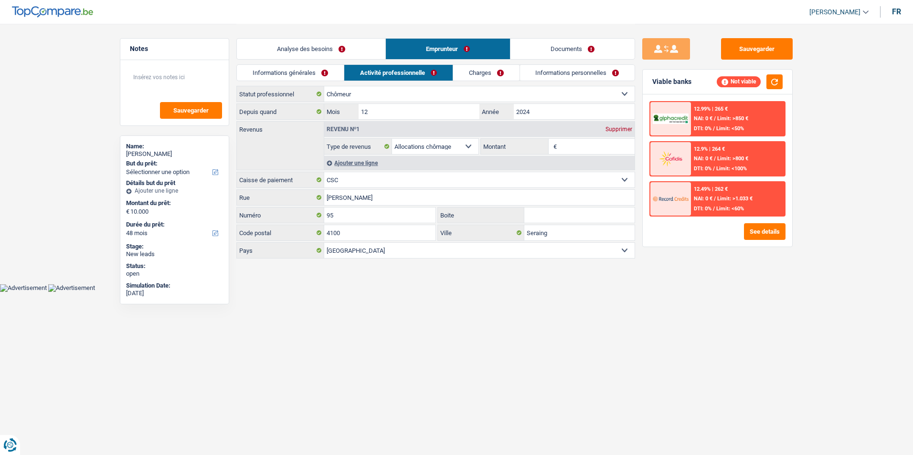
click at [329, 72] on link "Informations générales" at bounding box center [290, 73] width 107 height 16
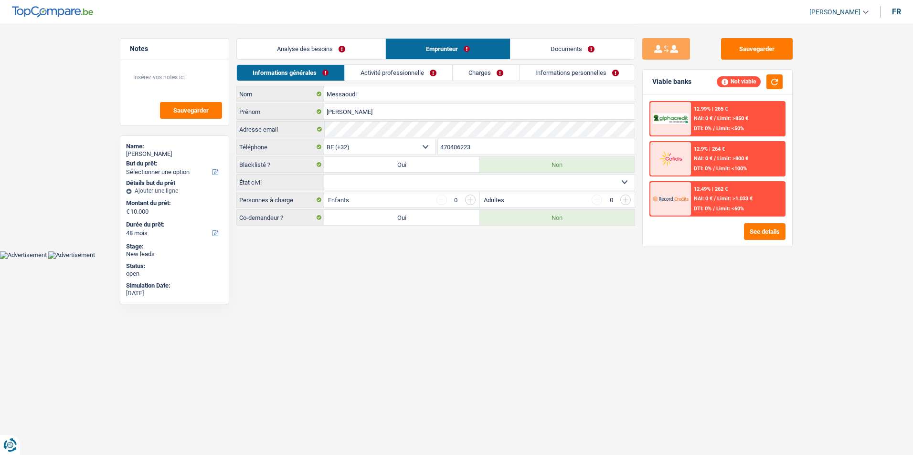
click at [379, 71] on link "Activité professionnelle" at bounding box center [398, 73] width 107 height 16
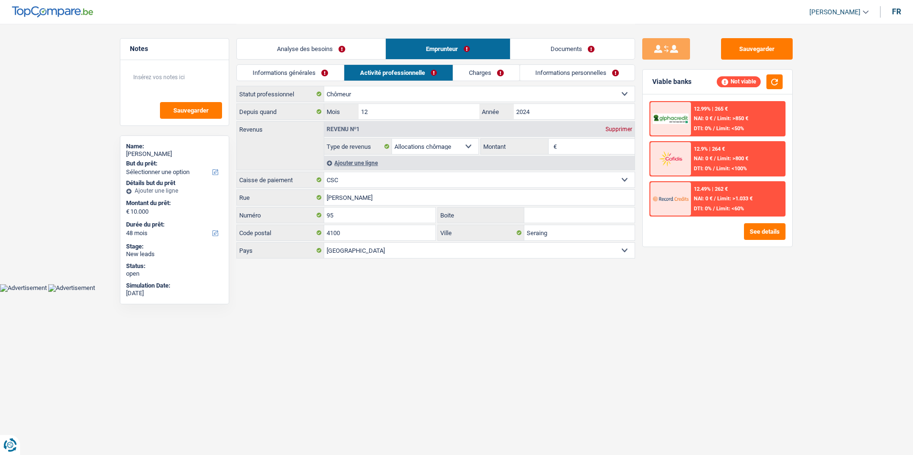
click at [469, 71] on link "Charges" at bounding box center [486, 73] width 66 height 16
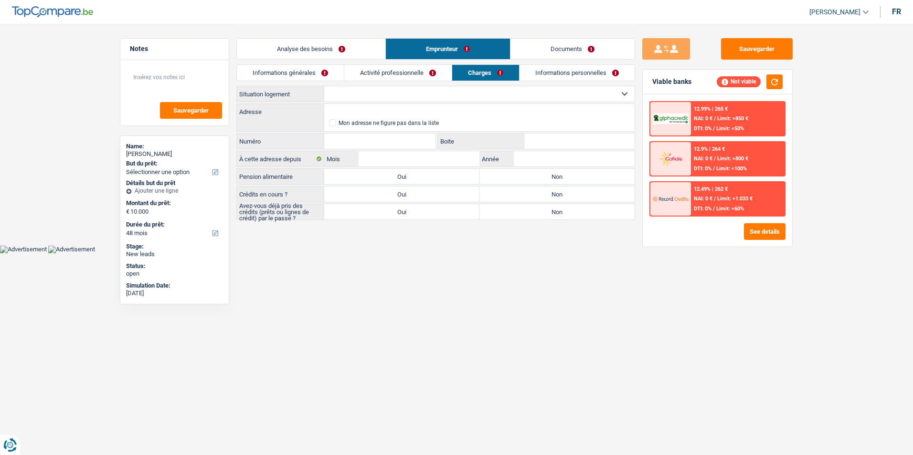
click at [550, 74] on link "Informations personnelles" at bounding box center [576, 73] width 115 height 16
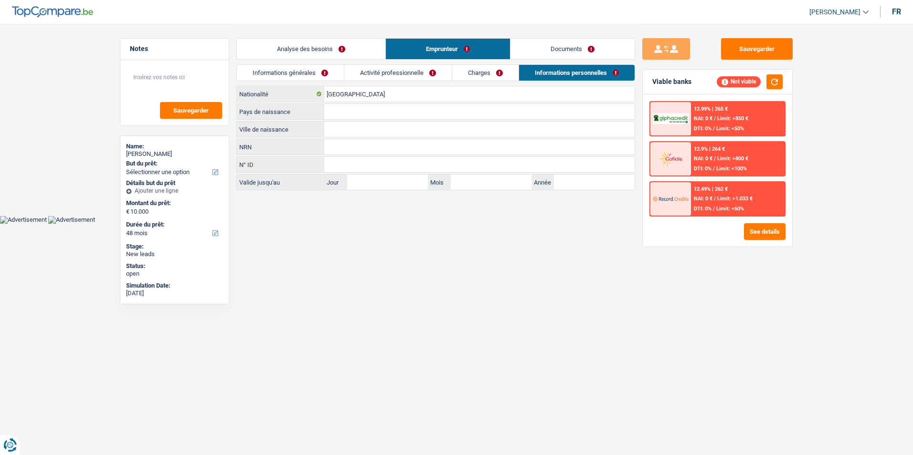
click at [502, 74] on link "Charges" at bounding box center [485, 73] width 66 height 16
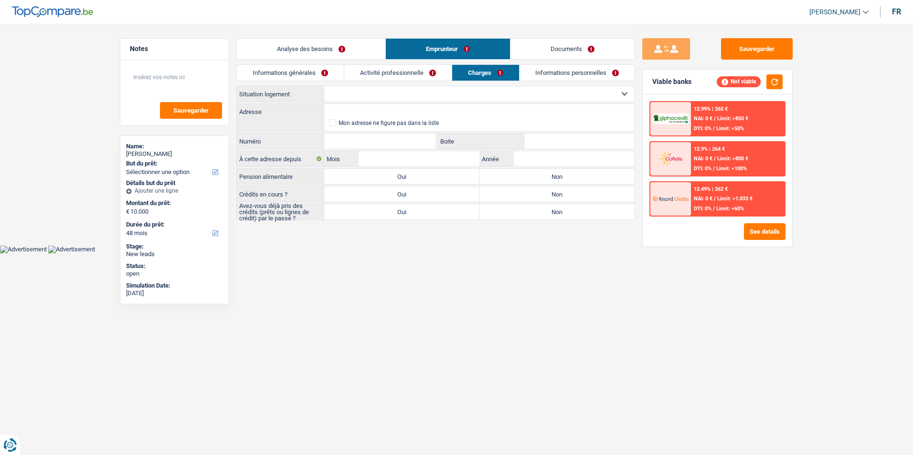
click at [399, 74] on link "Activité professionnelle" at bounding box center [397, 73] width 107 height 16
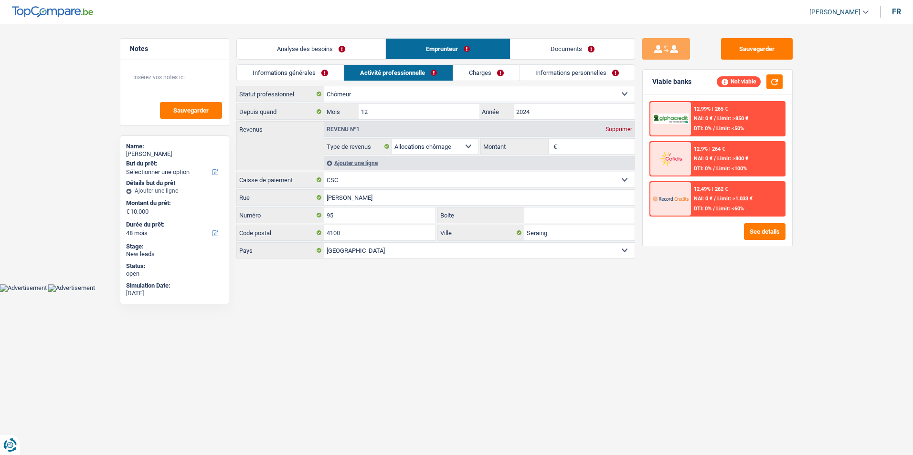
click at [309, 73] on link "Informations générales" at bounding box center [290, 73] width 107 height 16
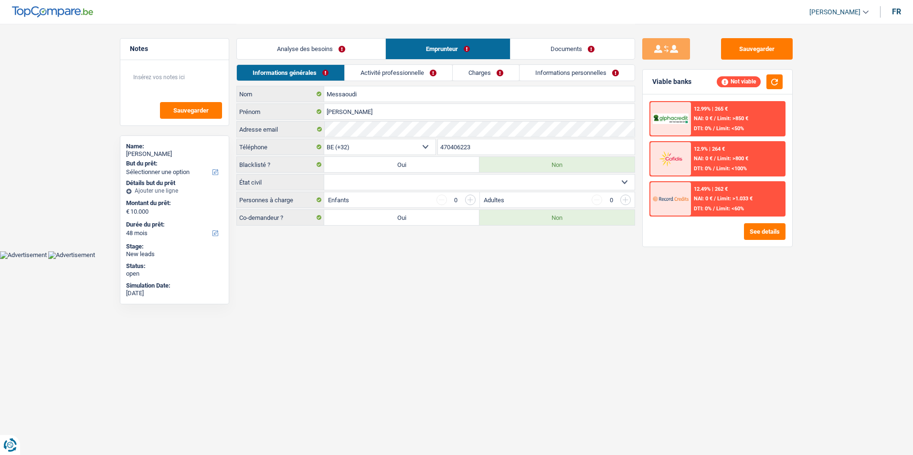
click at [387, 71] on link "Activité professionnelle" at bounding box center [398, 73] width 107 height 16
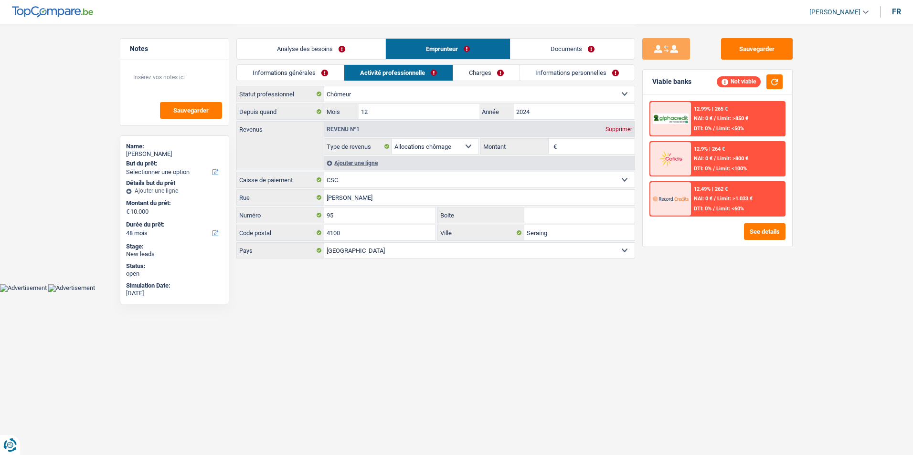
click at [466, 71] on link "Charges" at bounding box center [486, 73] width 66 height 16
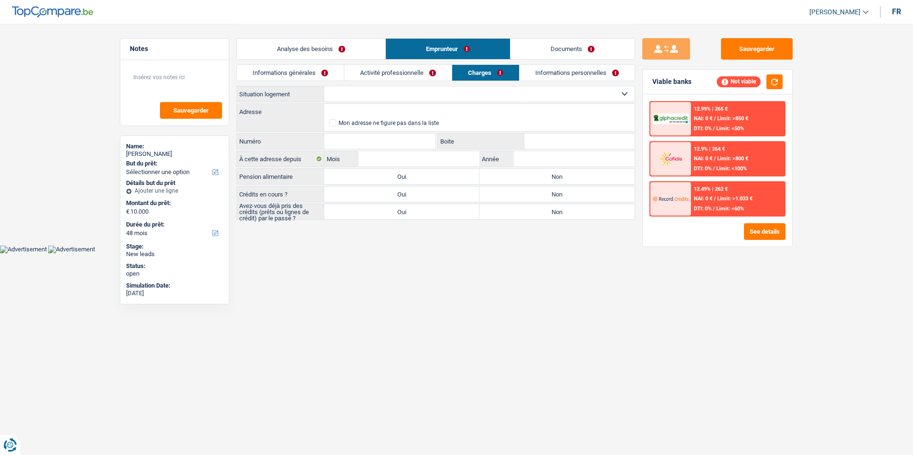
click at [533, 75] on link "Informations personnelles" at bounding box center [576, 73] width 115 height 16
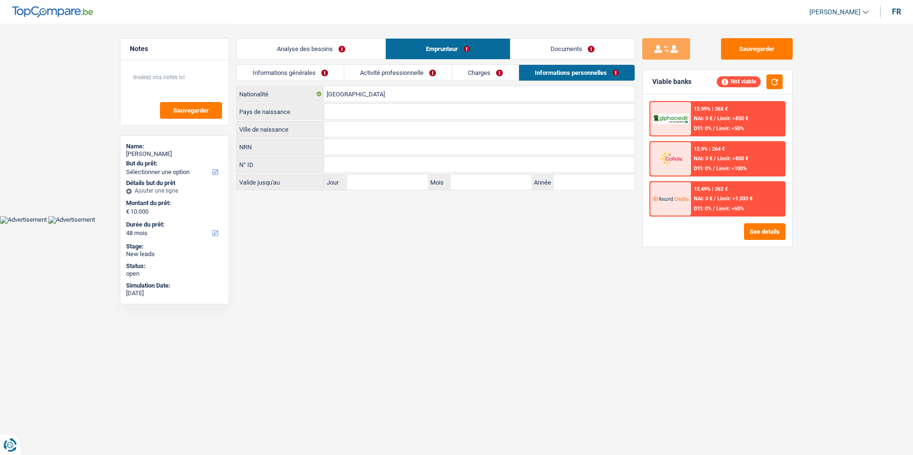
click at [485, 73] on link "Charges" at bounding box center [485, 73] width 66 height 16
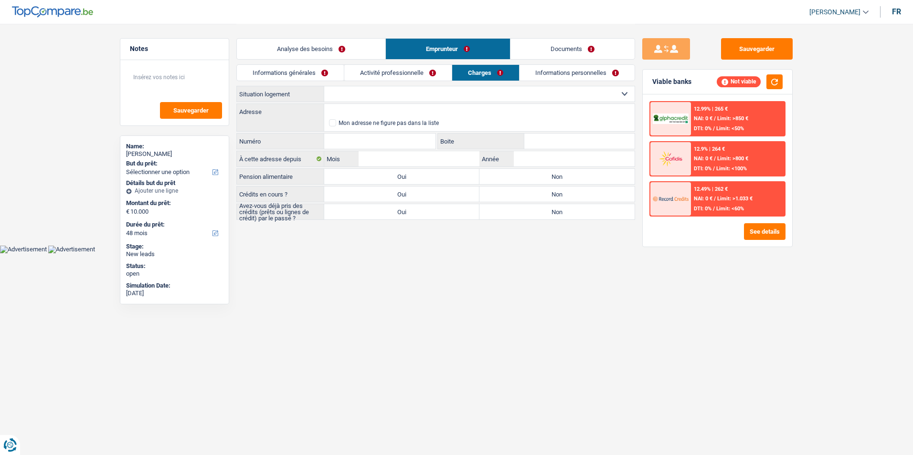
click at [409, 73] on link "Activité professionnelle" at bounding box center [397, 73] width 107 height 16
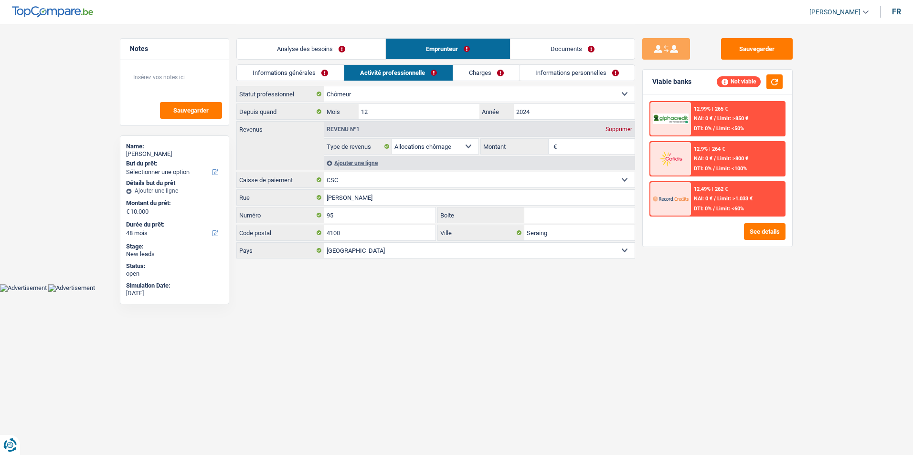
click at [327, 71] on link "Informations générales" at bounding box center [290, 73] width 107 height 16
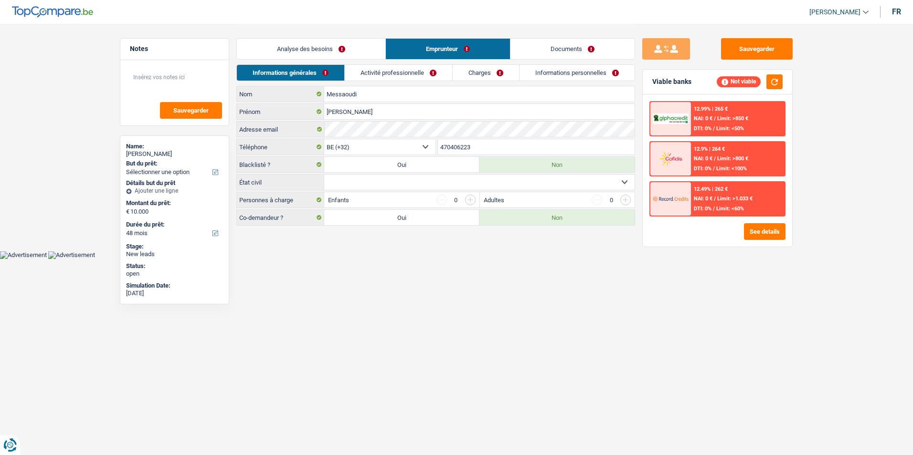
click at [374, 70] on link "Activité professionnelle" at bounding box center [398, 73] width 107 height 16
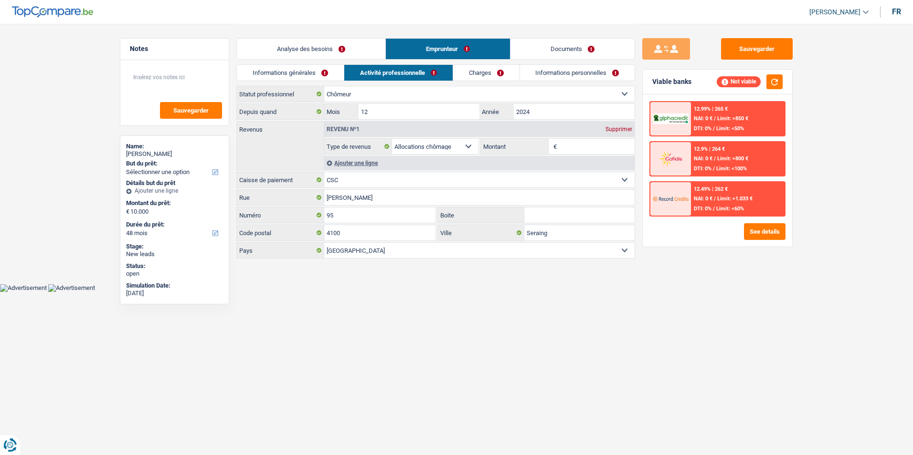
click at [454, 72] on link "Charges" at bounding box center [486, 73] width 66 height 16
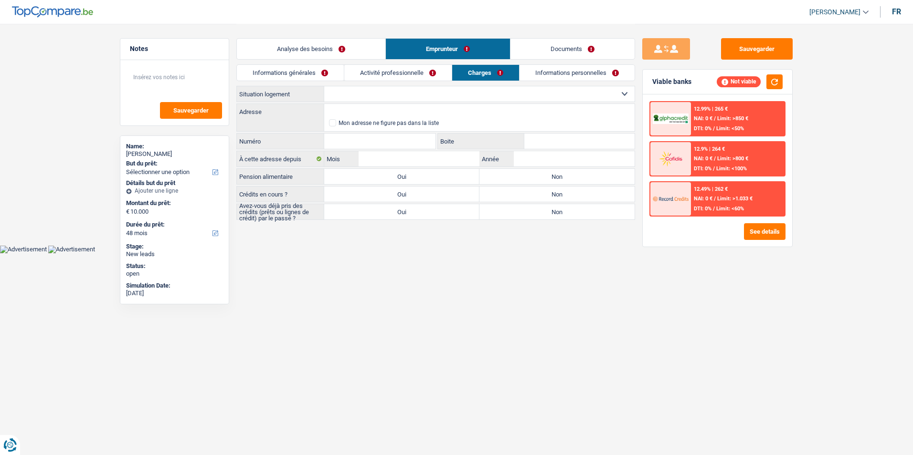
click at [542, 74] on link "Informations personnelles" at bounding box center [576, 73] width 115 height 16
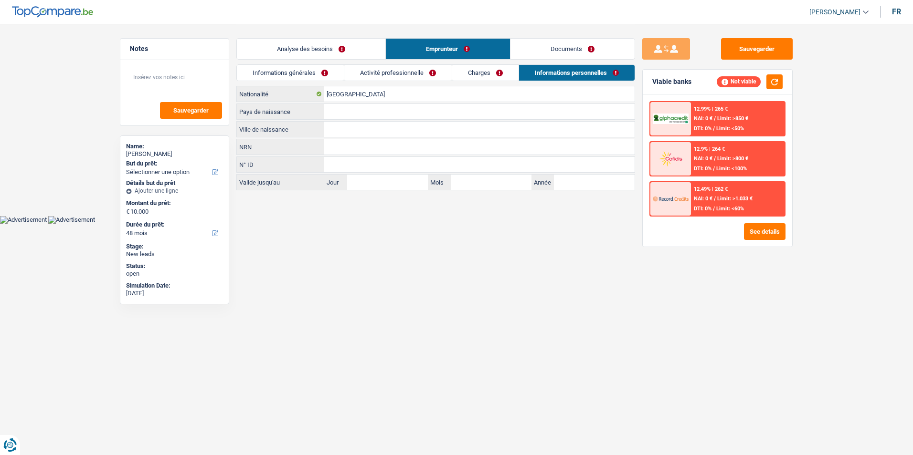
click at [546, 51] on link "Documents" at bounding box center [572, 49] width 124 height 21
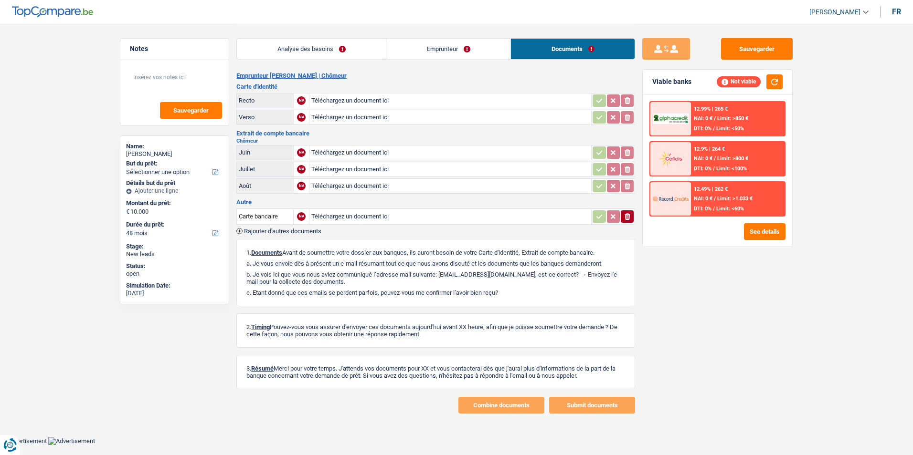
click at [463, 47] on link "Emprunteur" at bounding box center [448, 49] width 124 height 21
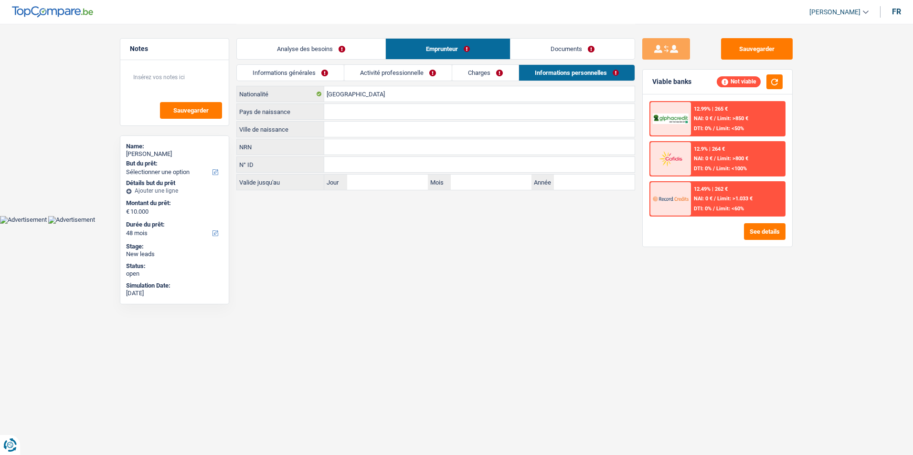
click at [493, 72] on link "Charges" at bounding box center [485, 73] width 66 height 16
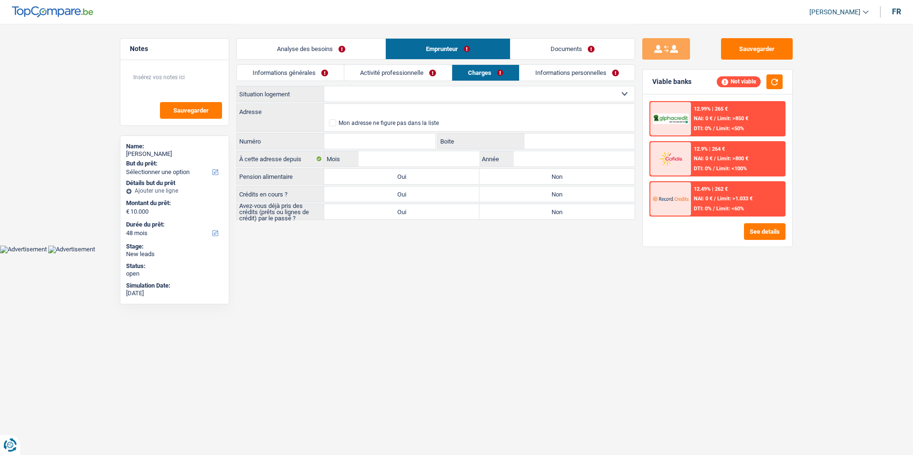
click at [440, 76] on link "Activité professionnelle" at bounding box center [397, 73] width 107 height 16
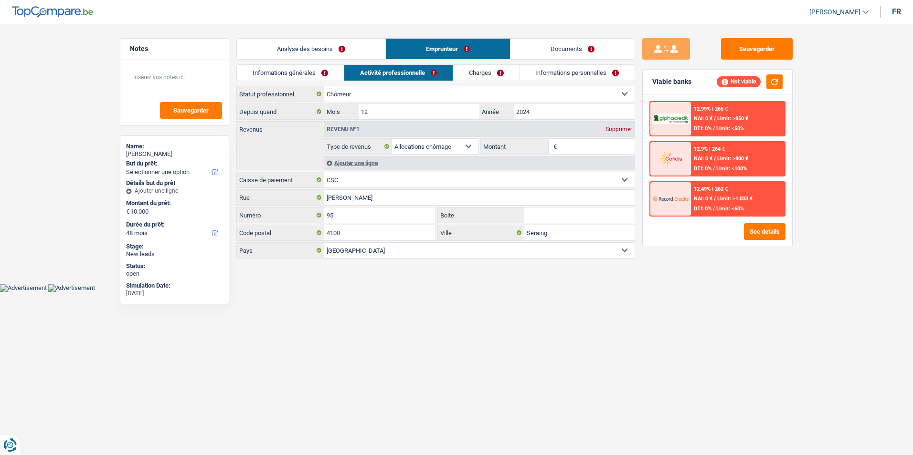
click at [329, 68] on link "Informations générales" at bounding box center [290, 73] width 107 height 16
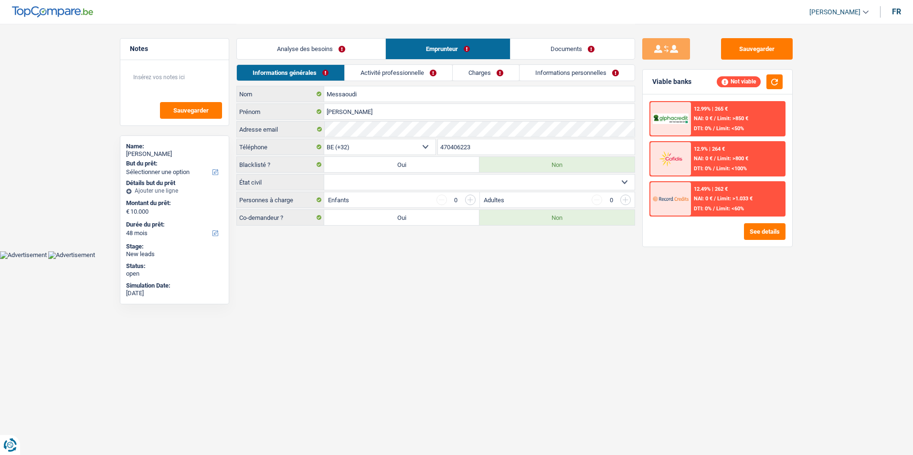
click at [346, 46] on link "Analyse des besoins" at bounding box center [311, 49] width 148 height 21
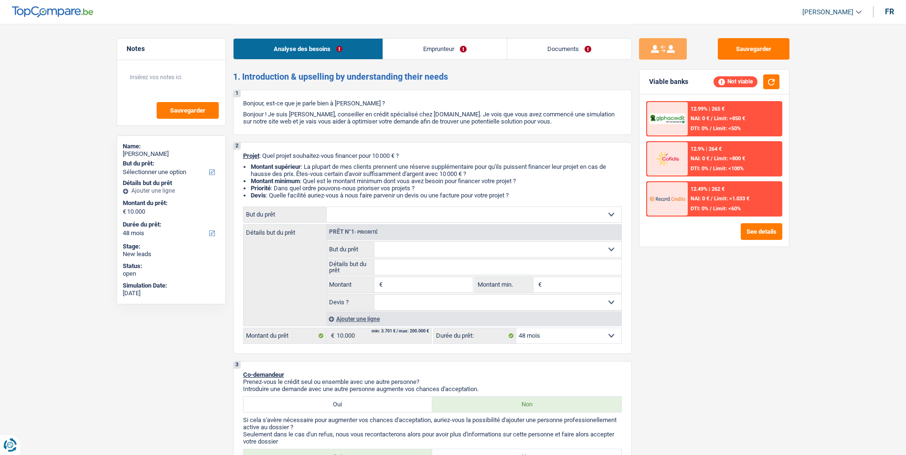
click at [426, 51] on link "Emprunteur" at bounding box center [445, 49] width 124 height 21
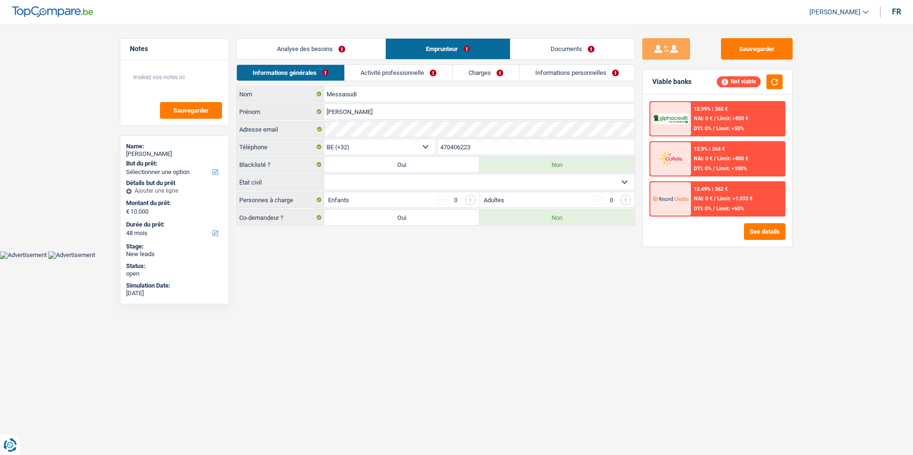
click at [381, 70] on link "Activité professionnelle" at bounding box center [398, 73] width 107 height 16
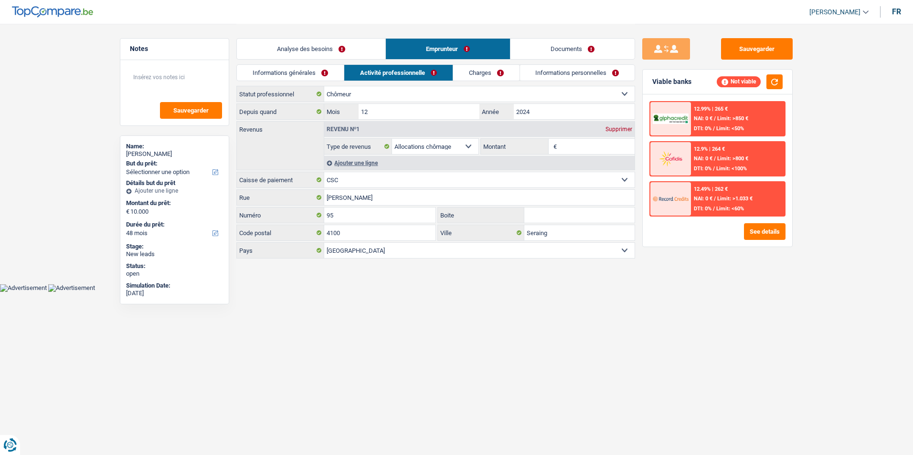
click at [505, 76] on link "Charges" at bounding box center [486, 73] width 66 height 16
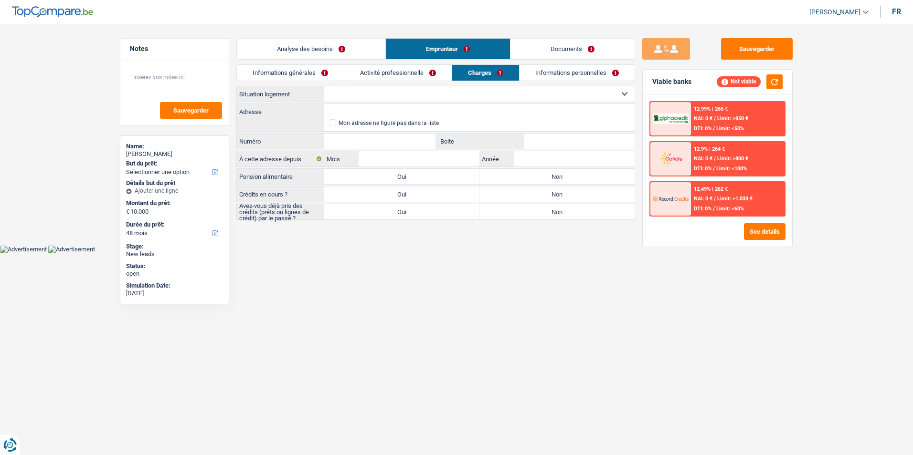
click at [548, 78] on link "Informations personnelles" at bounding box center [576, 73] width 115 height 16
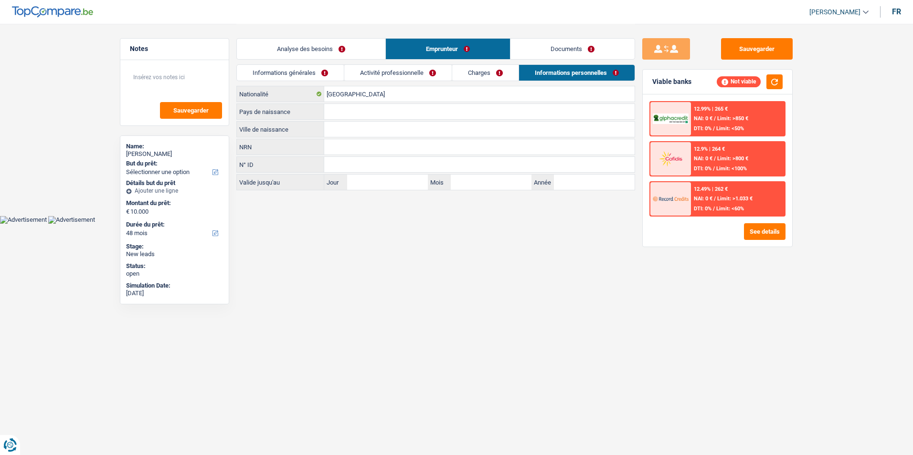
click at [473, 72] on link "Charges" at bounding box center [485, 73] width 66 height 16
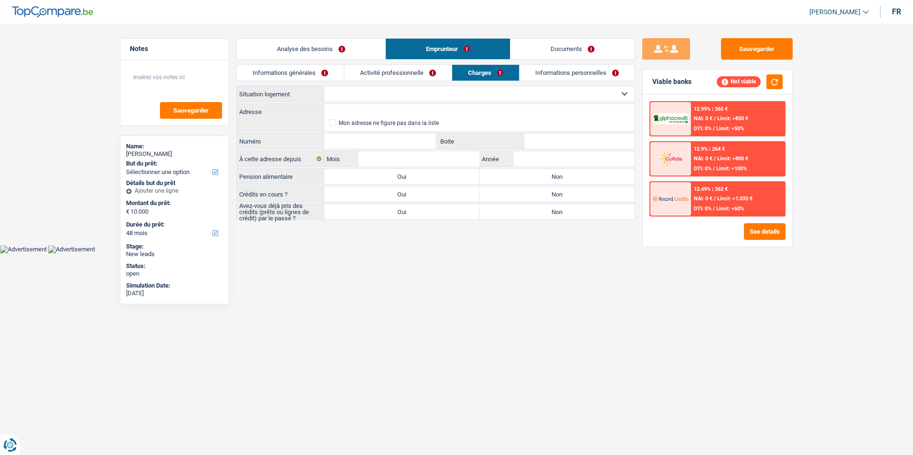
click at [414, 74] on link "Activité professionnelle" at bounding box center [397, 73] width 107 height 16
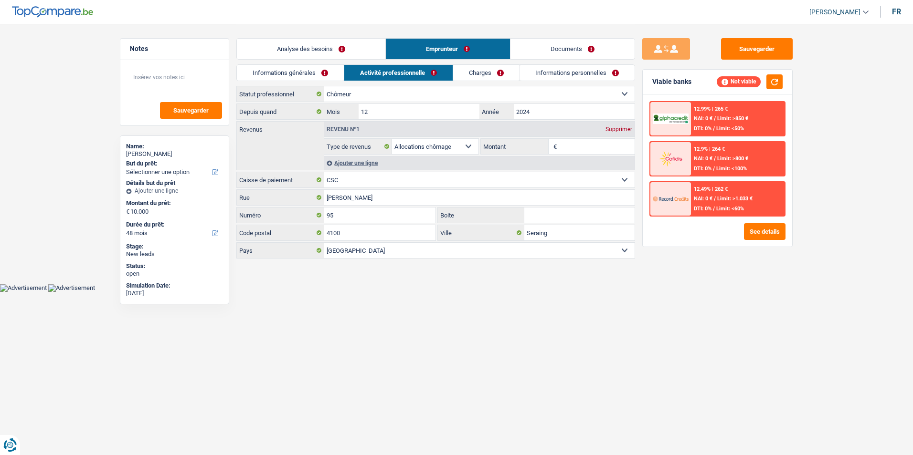
click at [334, 73] on link "Informations générales" at bounding box center [290, 73] width 107 height 16
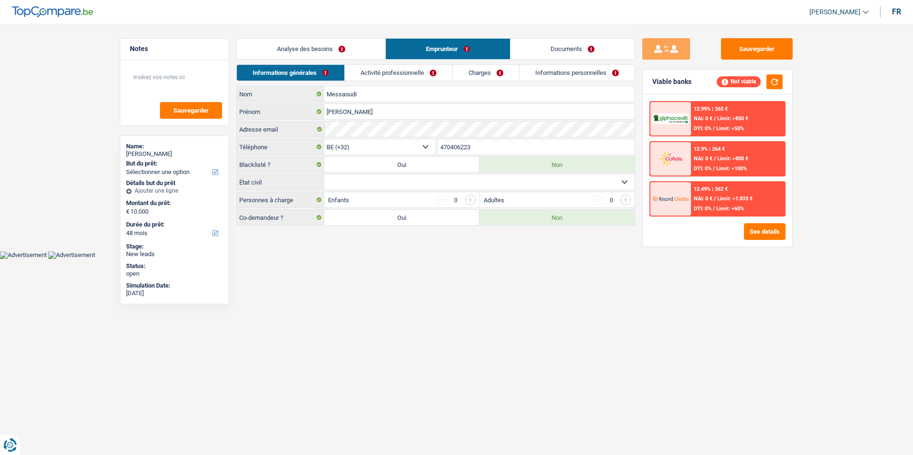
click at [381, 72] on link "Activité professionnelle" at bounding box center [398, 73] width 107 height 16
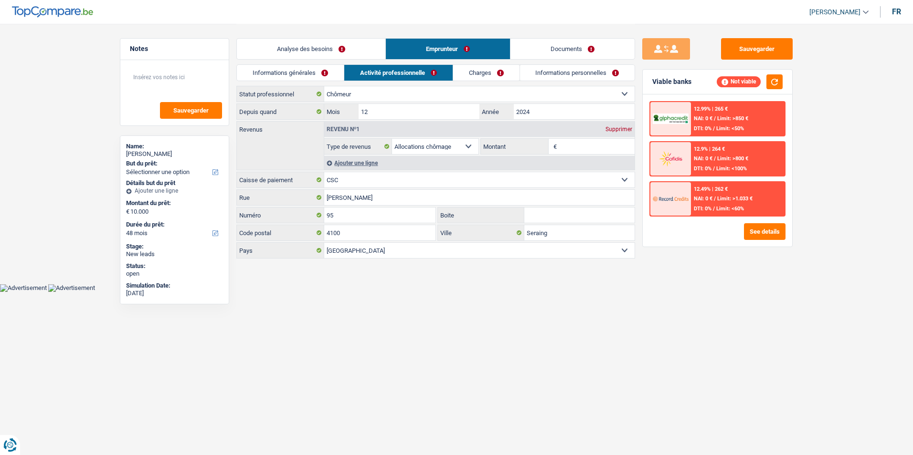
drag, startPoint x: 341, startPoint y: 72, endPoint x: 400, endPoint y: 72, distance: 58.7
click at [342, 72] on link "Informations générales" at bounding box center [290, 73] width 107 height 16
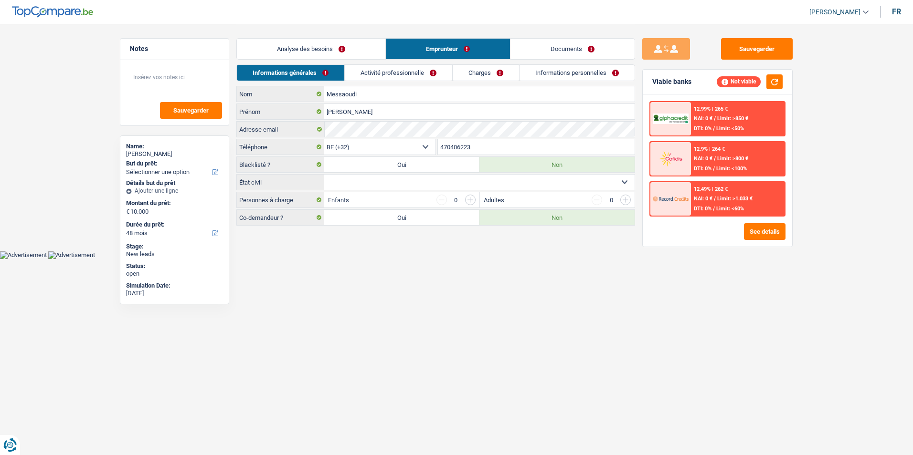
click at [447, 72] on link "Activité professionnelle" at bounding box center [398, 73] width 107 height 16
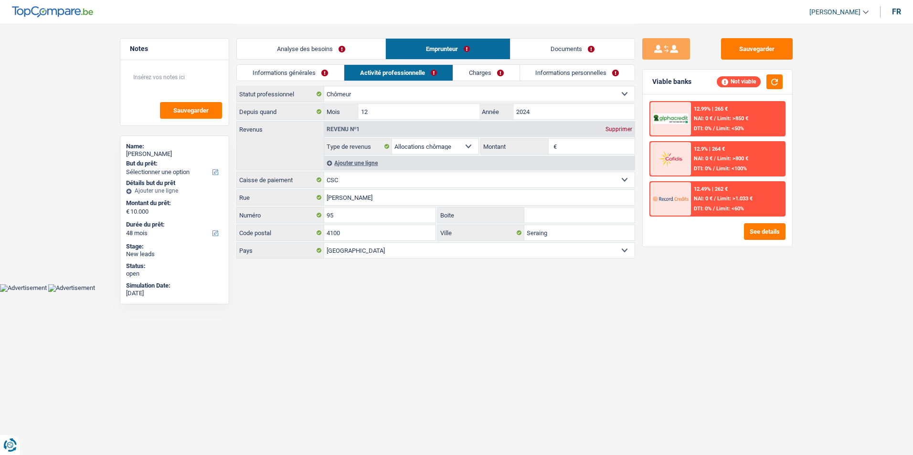
click at [489, 72] on link "Charges" at bounding box center [486, 73] width 66 height 16
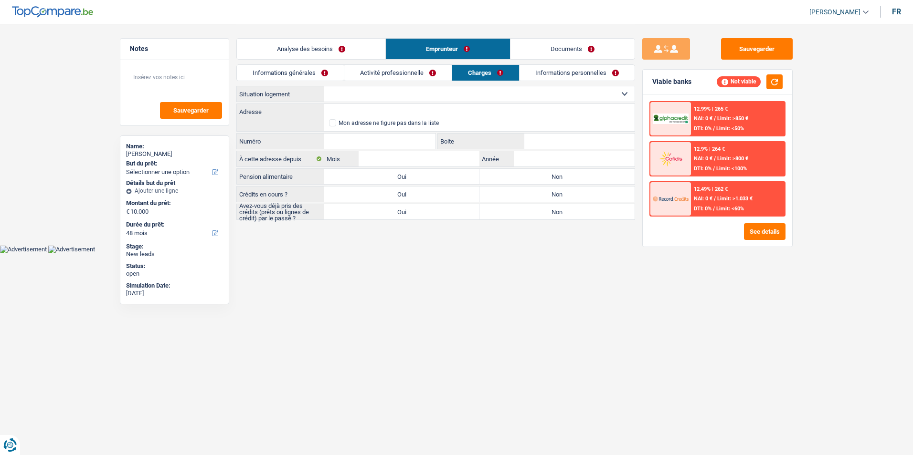
click at [559, 74] on link "Informations personnelles" at bounding box center [576, 73] width 115 height 16
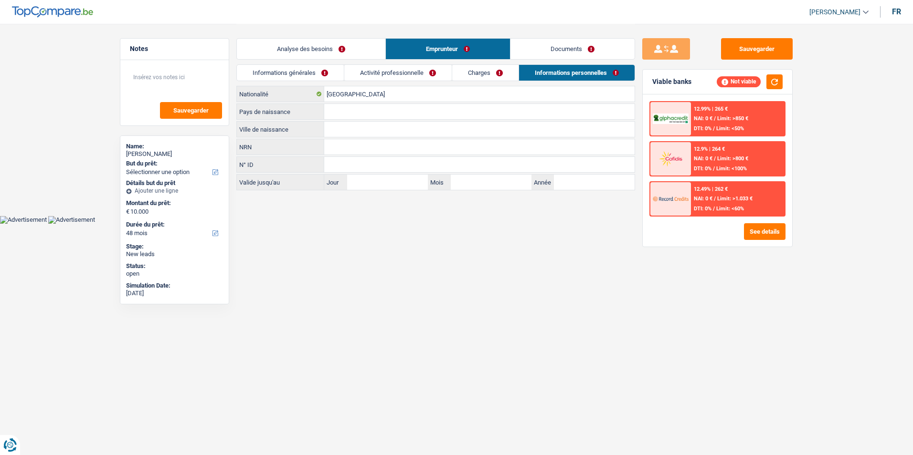
click at [370, 48] on link "Analyse des besoins" at bounding box center [311, 49] width 148 height 21
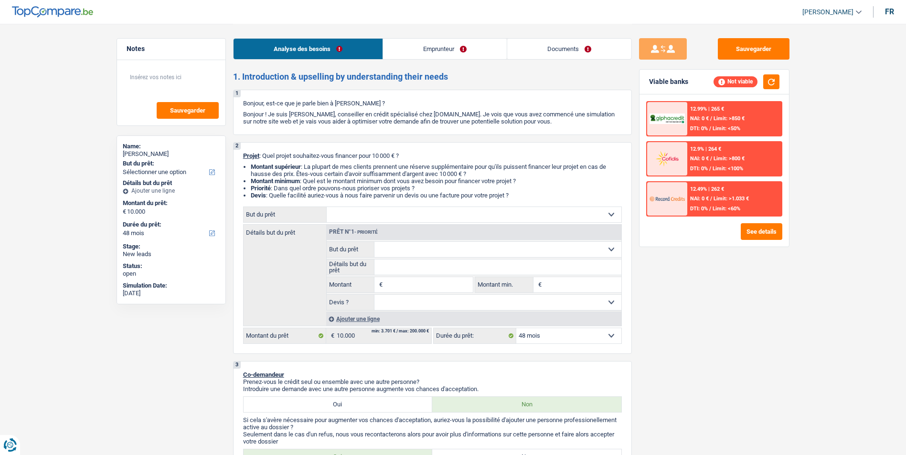
click at [551, 338] on select "12 mois 18 mois 24 mois 30 mois 36 mois 42 mois 48 mois Sélectionner une option" at bounding box center [568, 335] width 105 height 15
click at [418, 289] on input "Montant" at bounding box center [428, 284] width 87 height 15
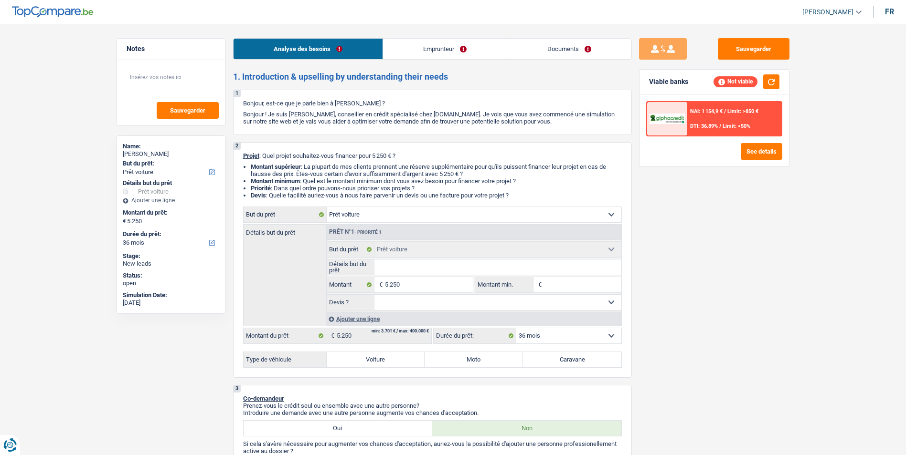
select select "car"
select select "36"
select select "car"
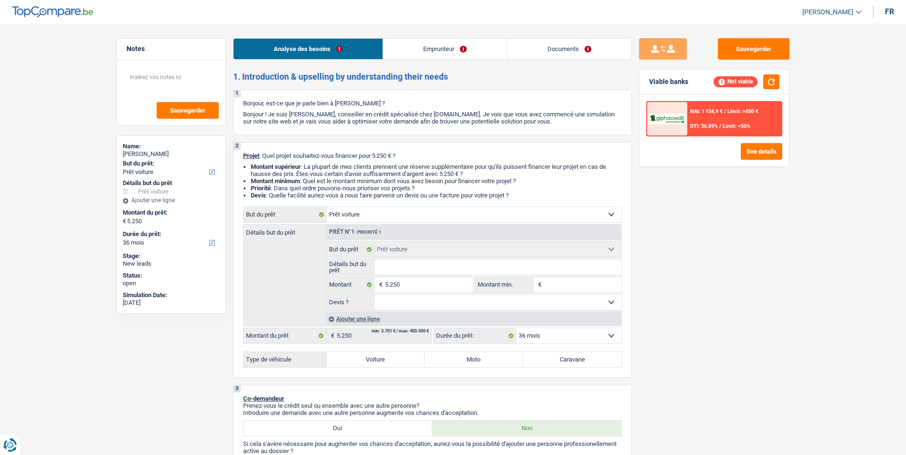
select select "36"
select select "unemployed"
select select "unemployment"
select select "rents"
select select "car"
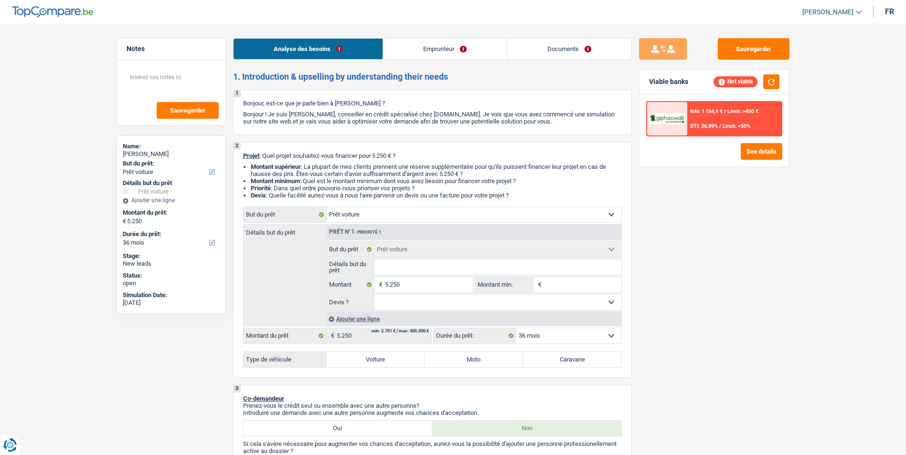
select select "car"
select select "36"
click at [423, 52] on link "Emprunteur" at bounding box center [445, 49] width 124 height 21
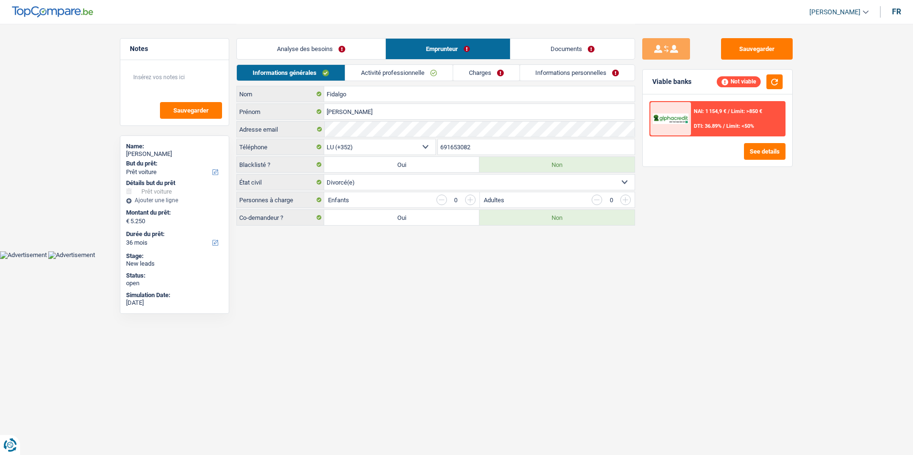
click at [384, 77] on link "Activité professionnelle" at bounding box center [398, 73] width 107 height 16
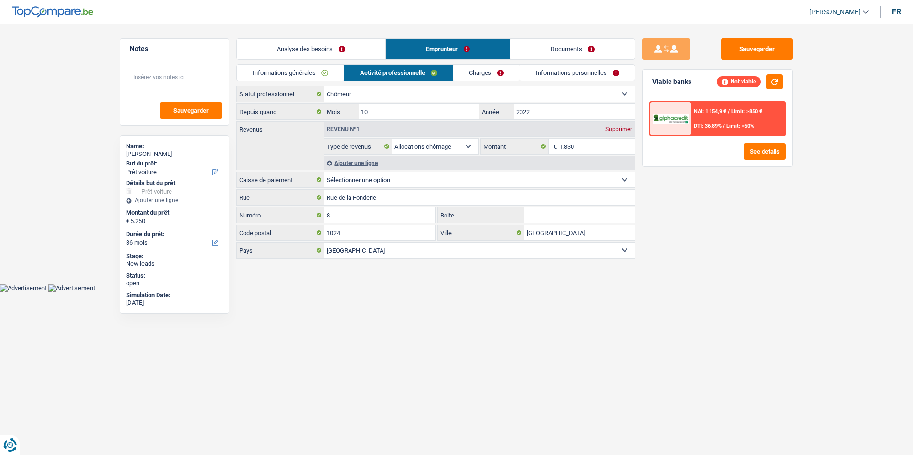
click at [295, 46] on link "Analyse des besoins" at bounding box center [311, 49] width 148 height 21
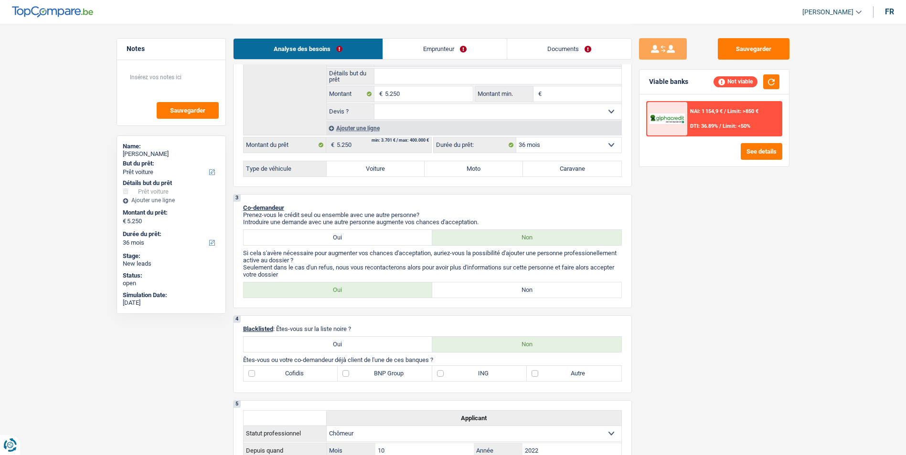
scroll to position [95, 0]
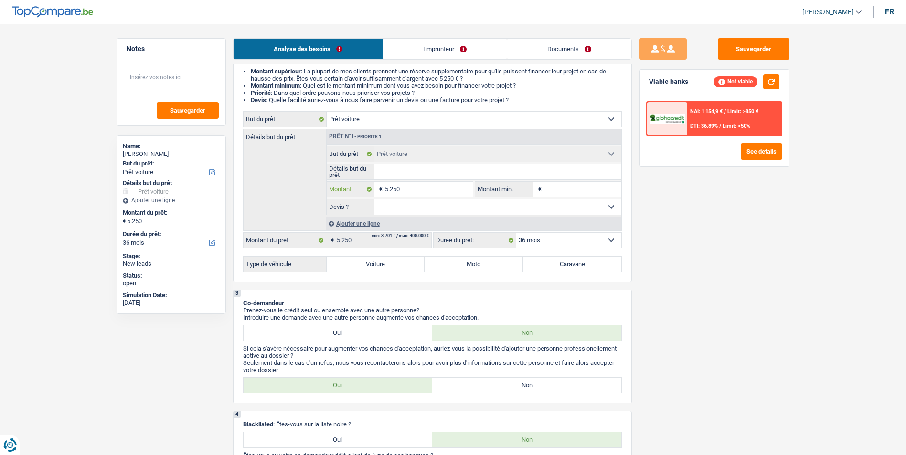
click at [414, 188] on input "5.250" at bounding box center [428, 189] width 87 height 15
type input "525"
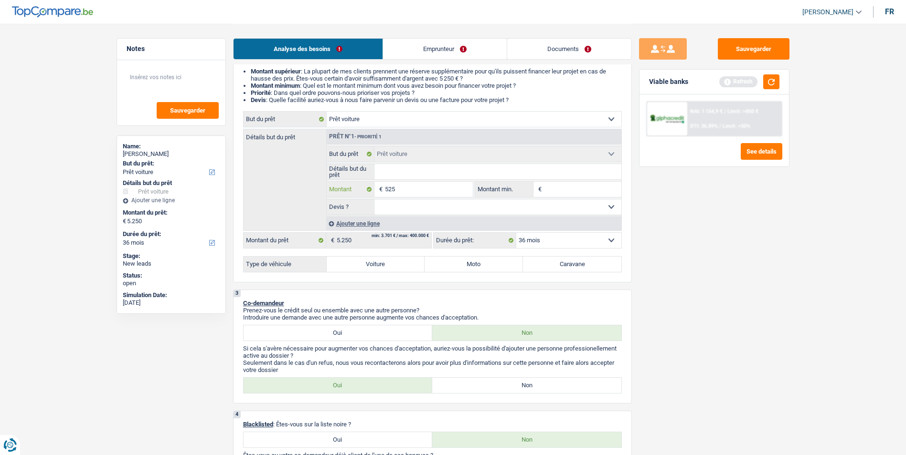
type input "52"
type input "5"
type input "50"
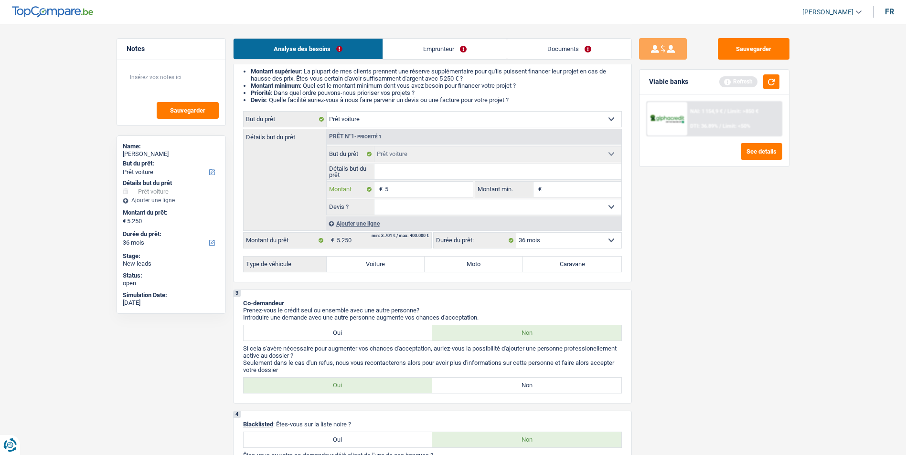
type input "50"
type input "500"
type input "5.001"
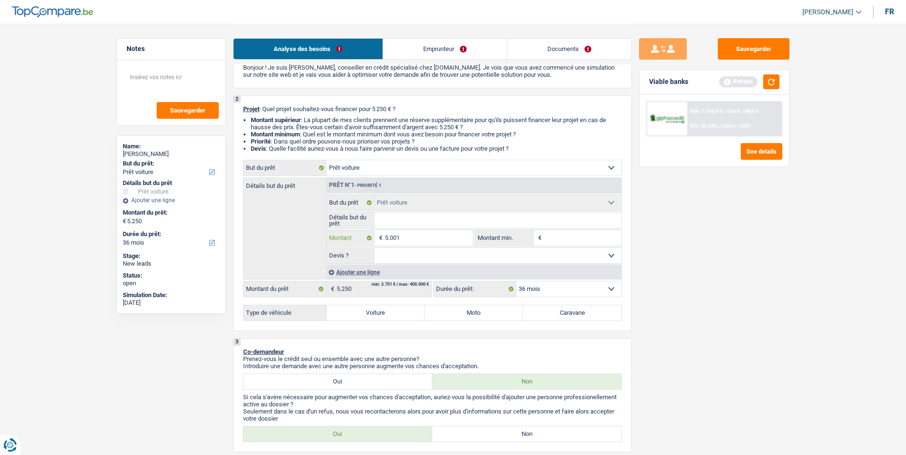
scroll to position [0, 0]
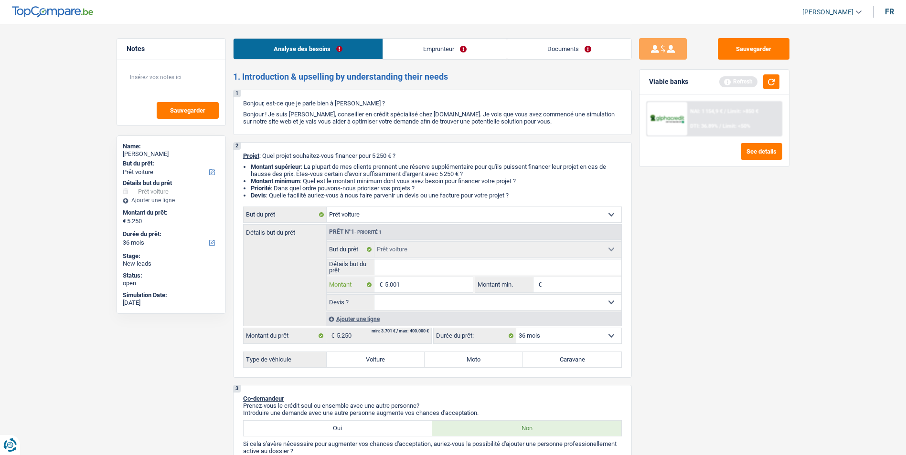
type input "5.001"
click at [419, 54] on link "Emprunteur" at bounding box center [445, 49] width 124 height 21
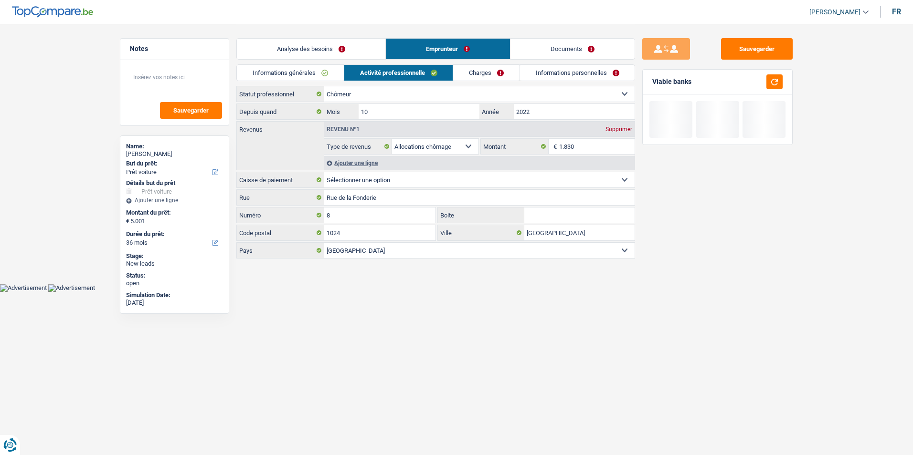
click at [334, 48] on link "Analyse des besoins" at bounding box center [311, 49] width 148 height 21
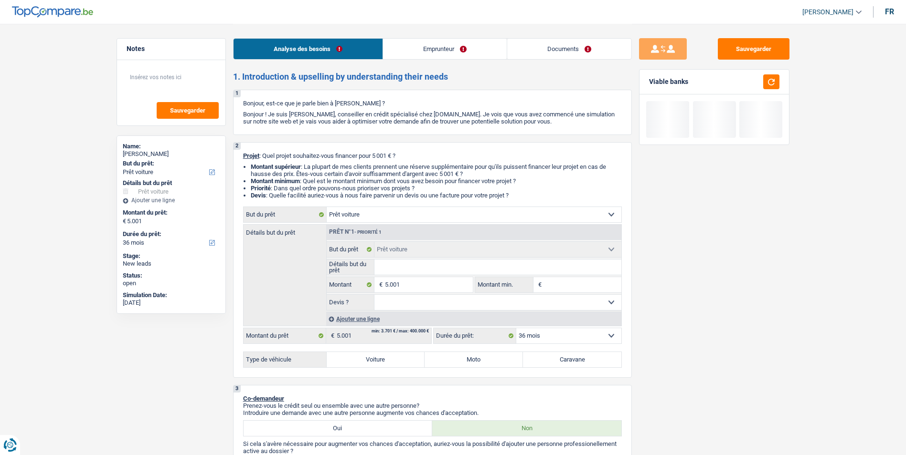
click at [439, 58] on link "Emprunteur" at bounding box center [445, 49] width 124 height 21
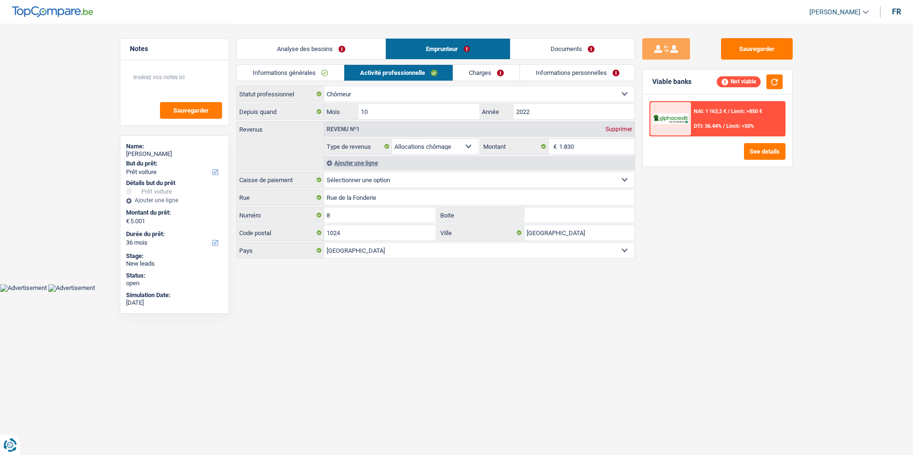
click at [356, 46] on link "Analyse des besoins" at bounding box center [311, 49] width 148 height 21
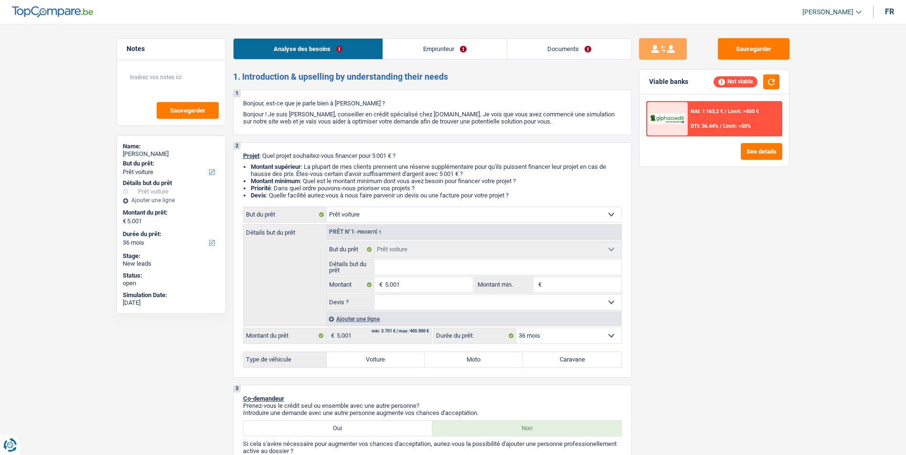
click at [425, 47] on link "Emprunteur" at bounding box center [445, 49] width 124 height 21
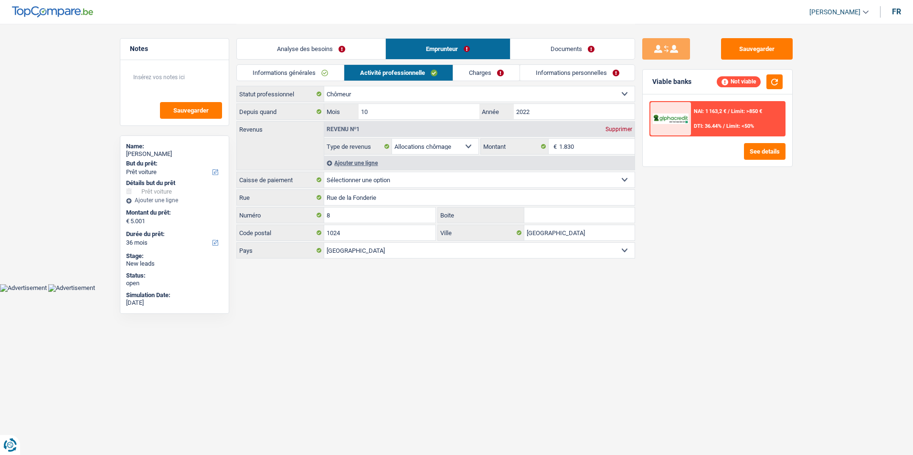
click at [369, 46] on link "Analyse des besoins" at bounding box center [311, 49] width 148 height 21
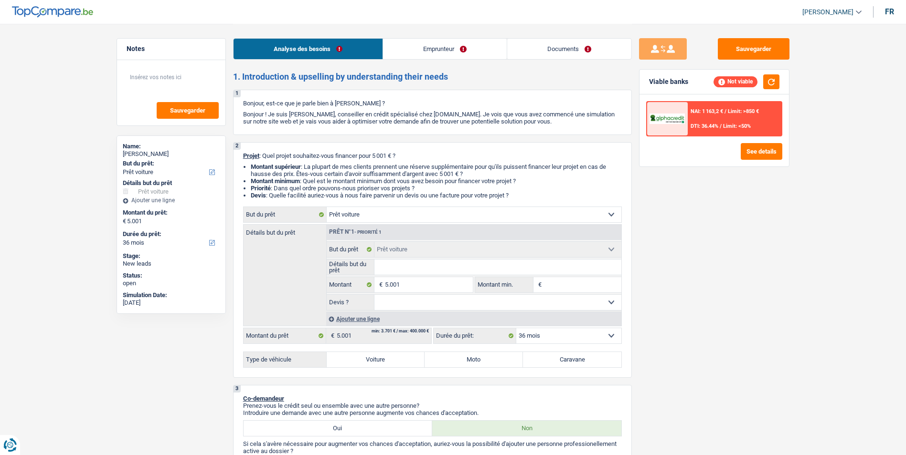
click at [407, 51] on link "Emprunteur" at bounding box center [445, 49] width 124 height 21
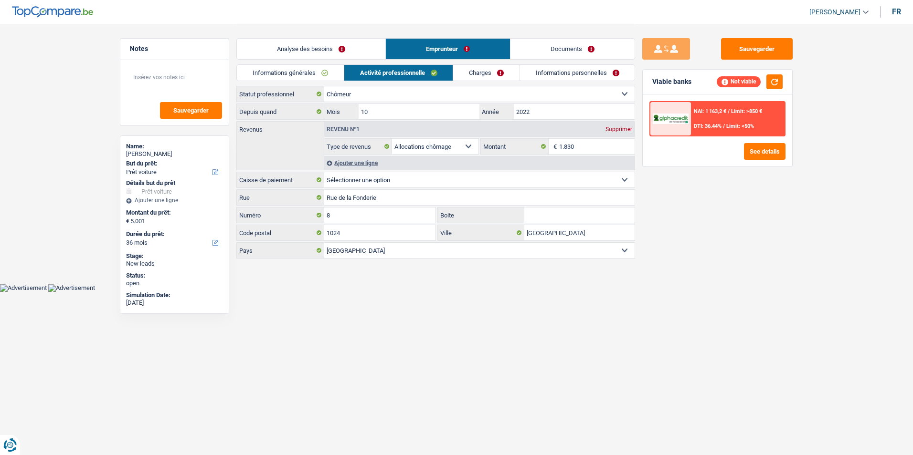
click at [311, 76] on link "Informations générales" at bounding box center [290, 73] width 107 height 16
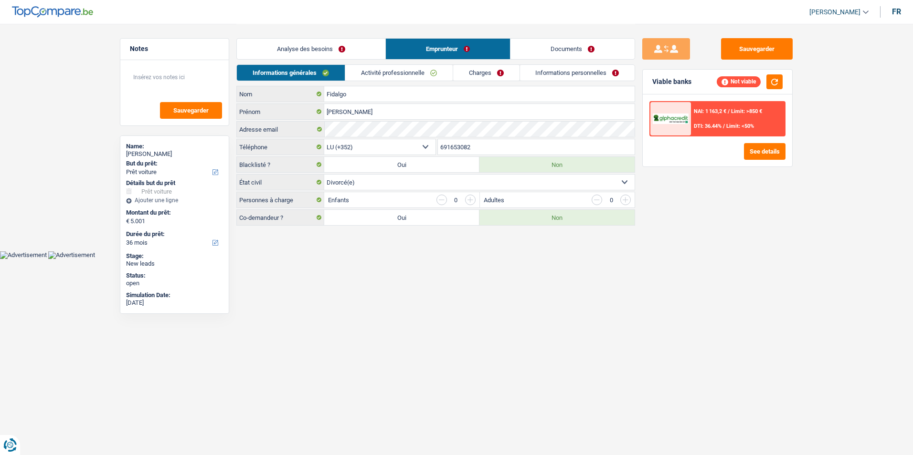
click at [405, 76] on link "Activité professionnelle" at bounding box center [398, 73] width 107 height 16
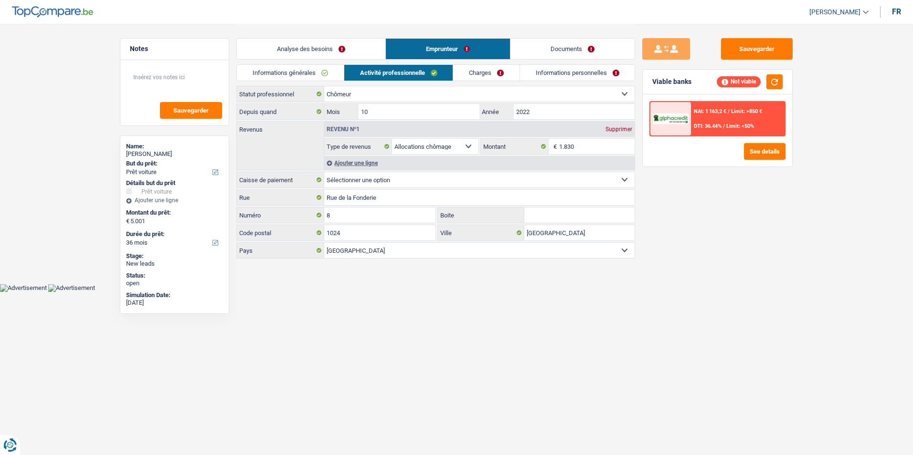
click at [474, 71] on link "Charges" at bounding box center [486, 73] width 66 height 16
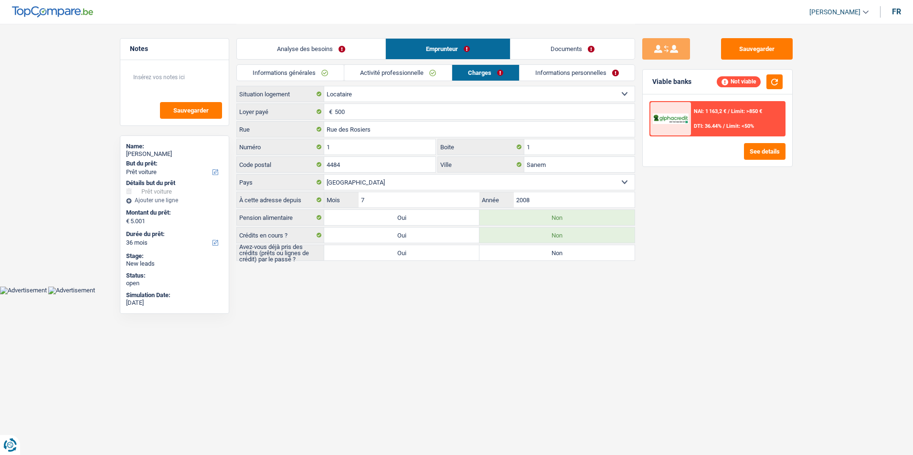
click at [539, 71] on link "Informations personnelles" at bounding box center [576, 73] width 115 height 16
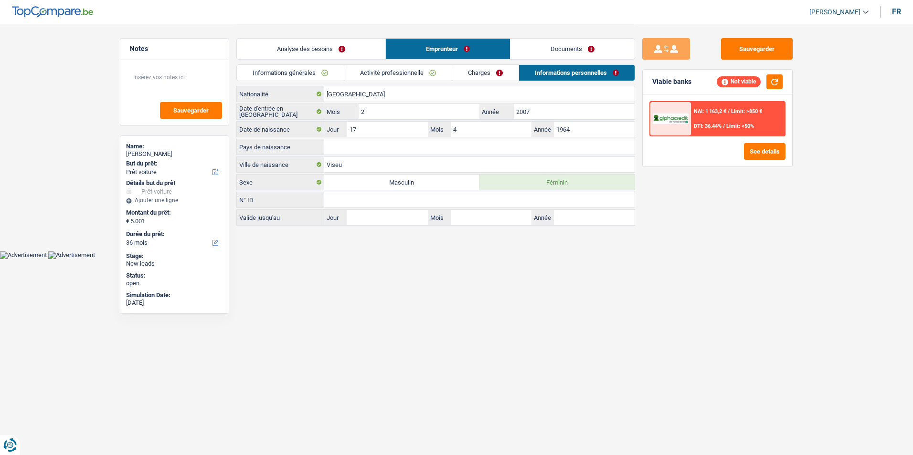
click at [503, 71] on link "Charges" at bounding box center [485, 73] width 66 height 16
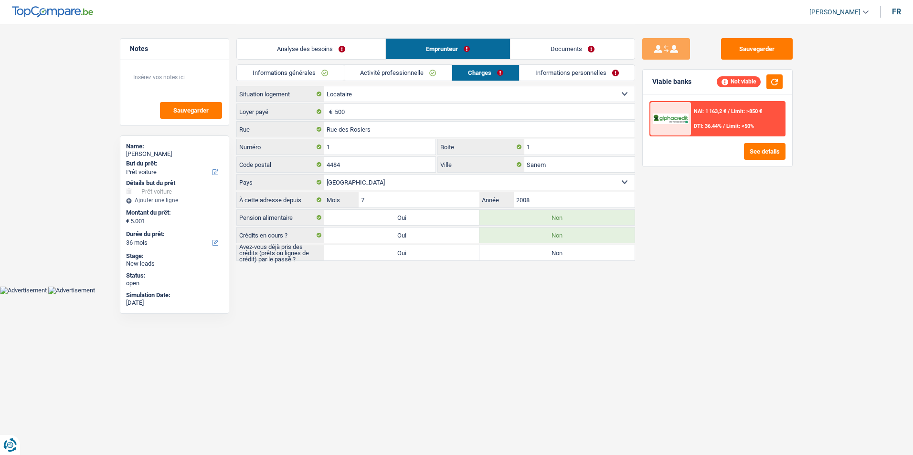
click at [541, 71] on link "Informations personnelles" at bounding box center [576, 73] width 115 height 16
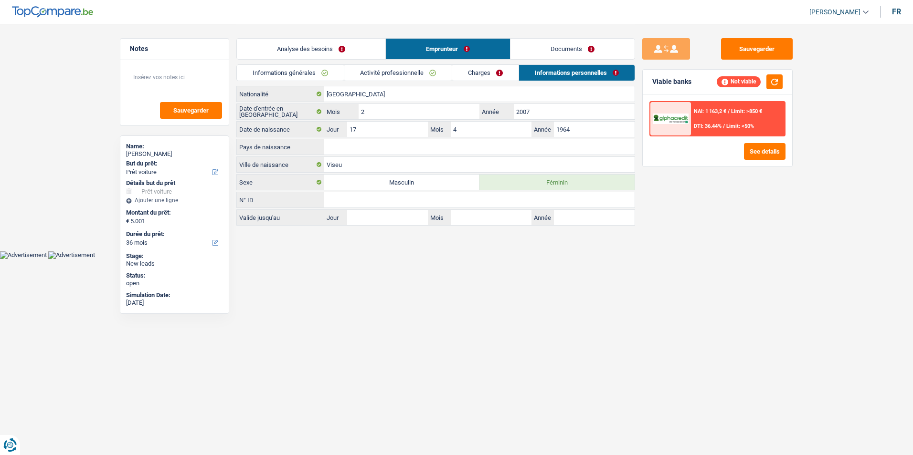
click at [486, 71] on link "Charges" at bounding box center [485, 73] width 66 height 16
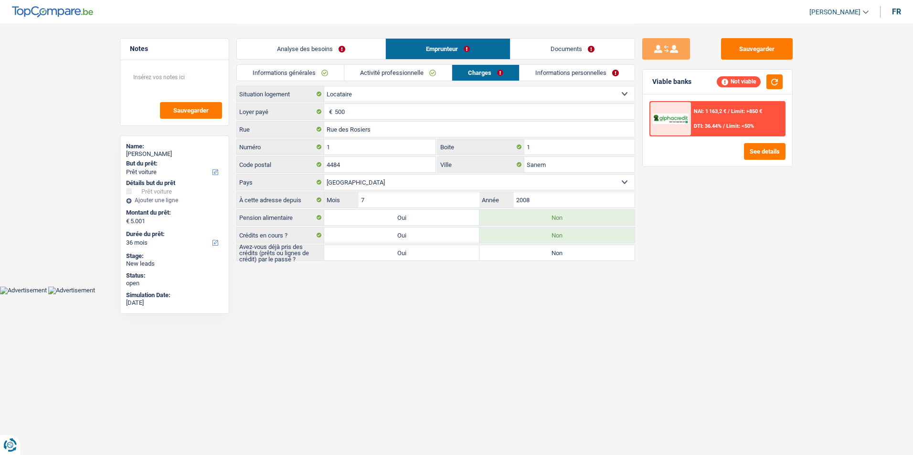
click at [412, 73] on link "Activité professionnelle" at bounding box center [397, 73] width 107 height 16
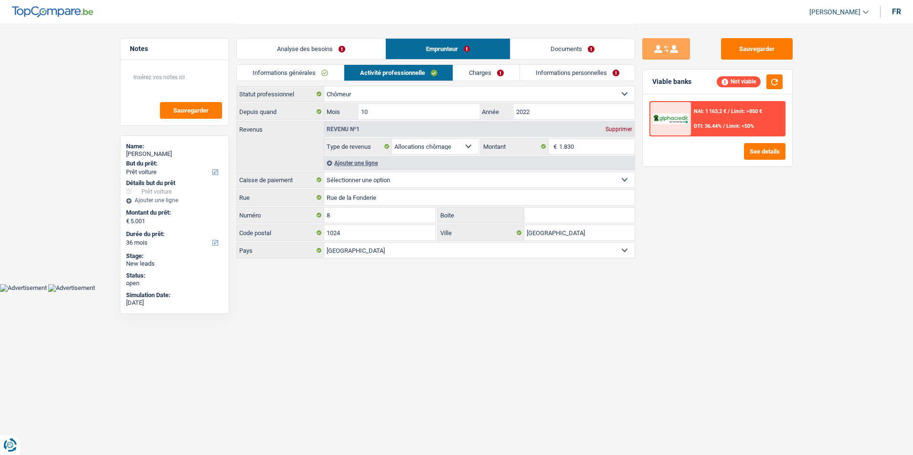
click at [315, 74] on link "Informations générales" at bounding box center [290, 73] width 107 height 16
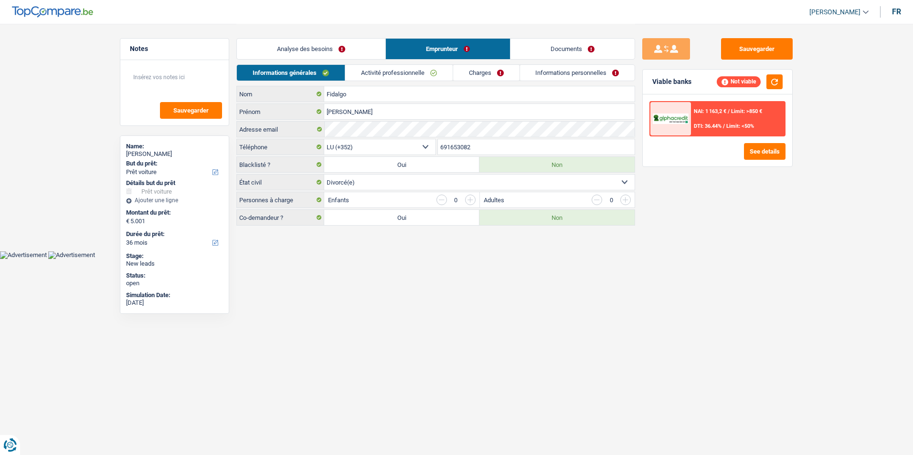
click at [318, 53] on link "Analyse des besoins" at bounding box center [311, 49] width 148 height 21
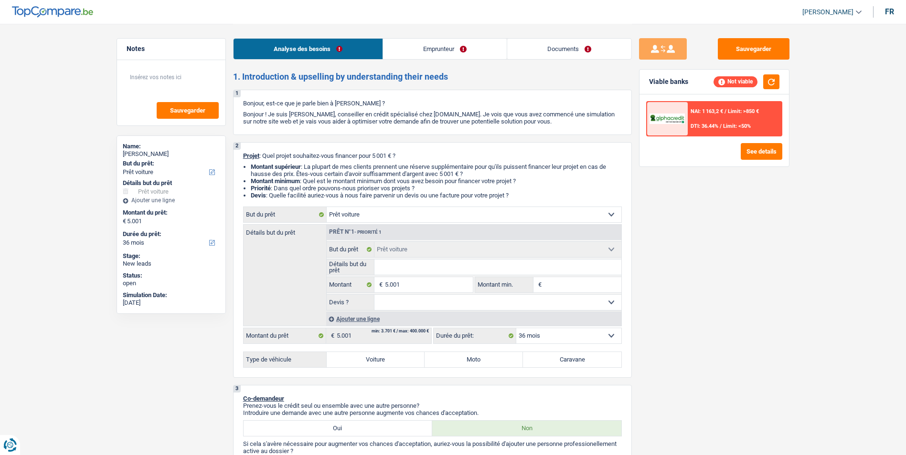
drag, startPoint x: 415, startPoint y: 53, endPoint x: 407, endPoint y: 65, distance: 14.8
click at [415, 53] on link "Emprunteur" at bounding box center [445, 49] width 124 height 21
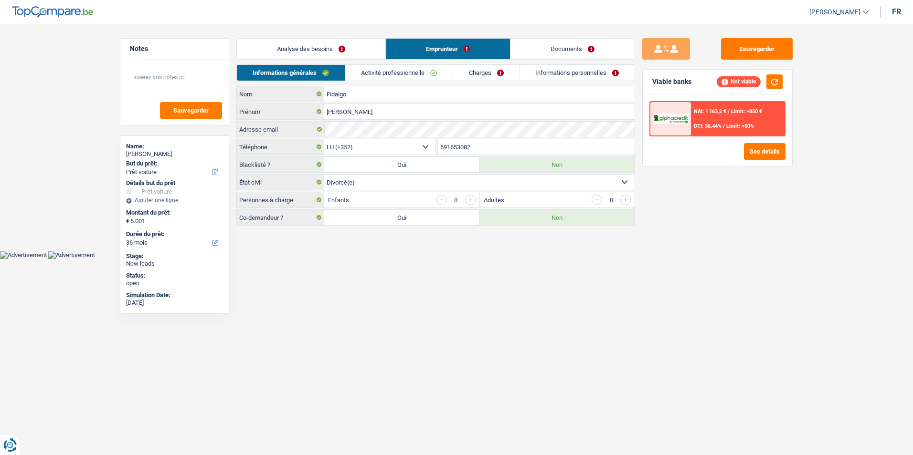
click at [400, 70] on link "Activité professionnelle" at bounding box center [398, 73] width 107 height 16
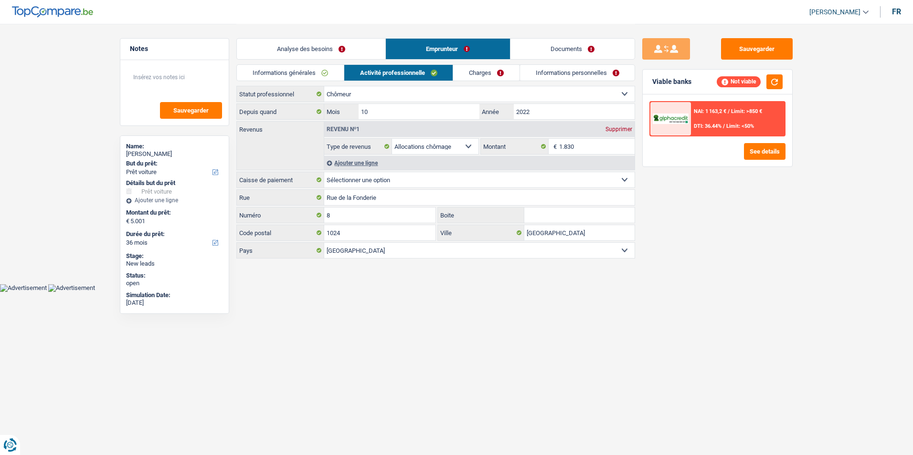
click at [474, 72] on link "Charges" at bounding box center [486, 73] width 66 height 16
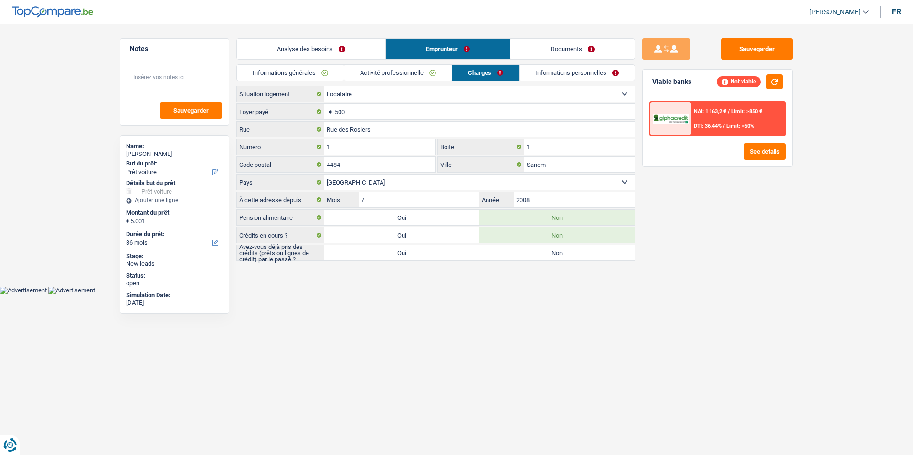
click at [374, 73] on link "Activité professionnelle" at bounding box center [397, 73] width 107 height 16
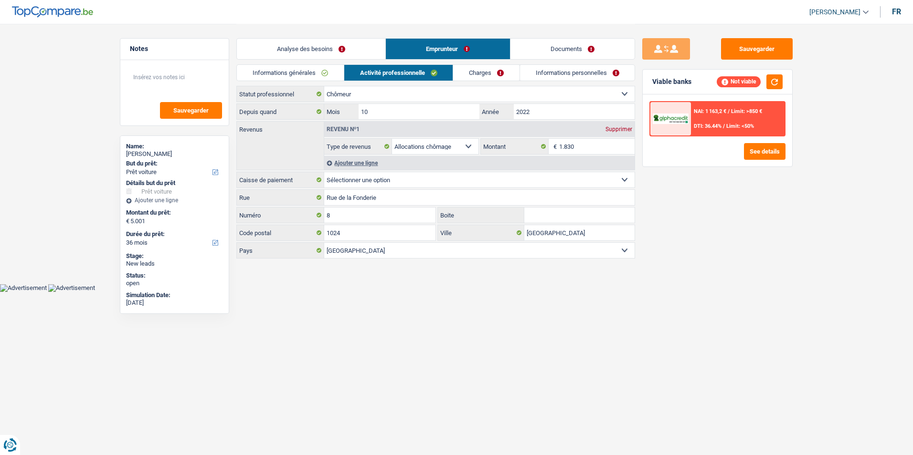
click at [559, 69] on link "Informations personnelles" at bounding box center [577, 73] width 115 height 16
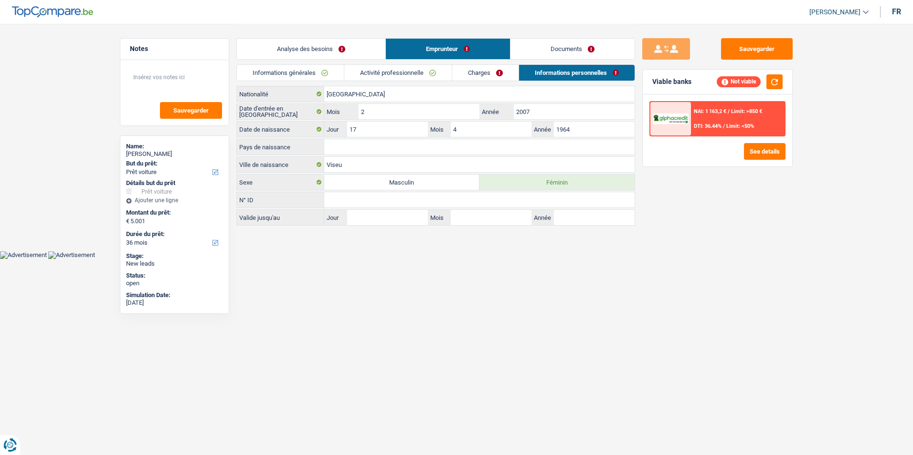
click at [556, 50] on link "Documents" at bounding box center [572, 49] width 124 height 21
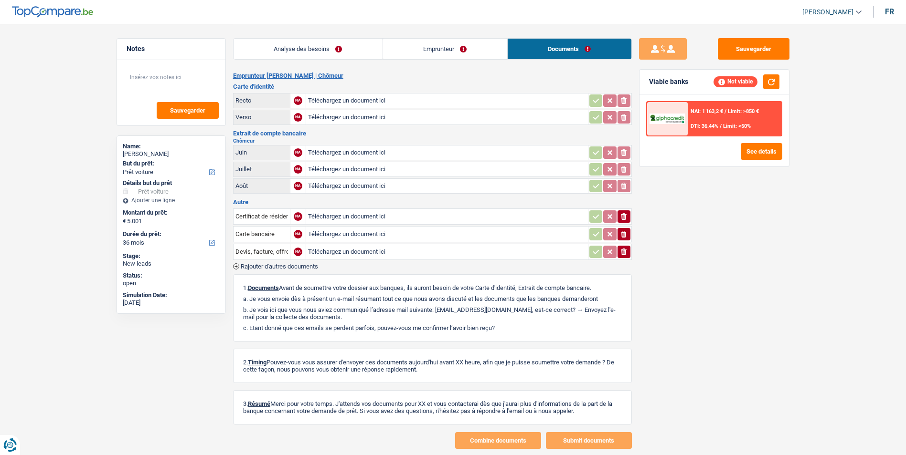
click at [445, 55] on link "Emprunteur" at bounding box center [445, 49] width 124 height 21
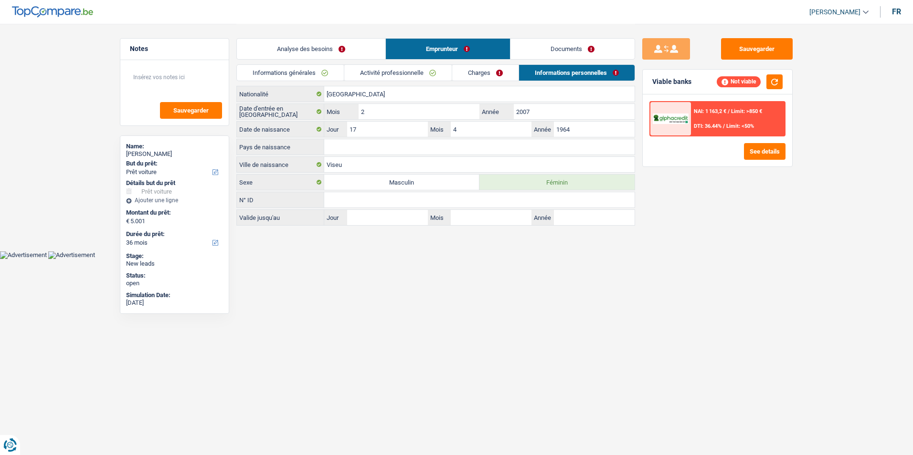
click at [348, 55] on link "Analyse des besoins" at bounding box center [311, 49] width 148 height 21
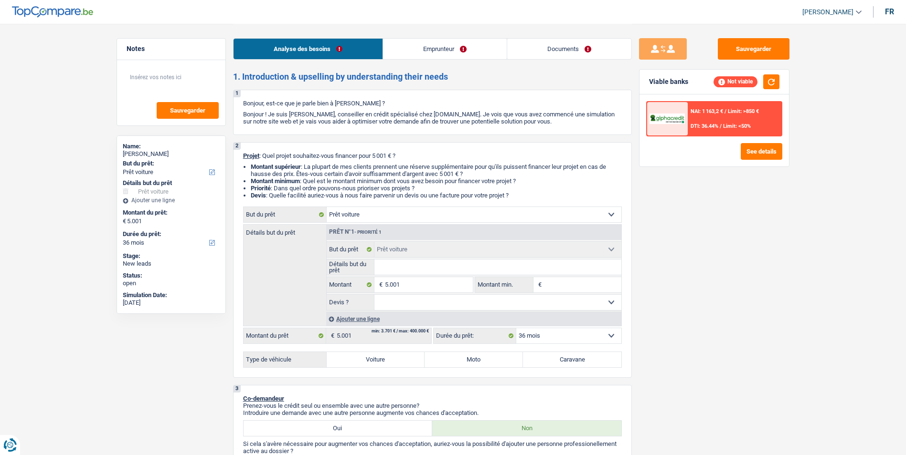
click at [448, 55] on link "Emprunteur" at bounding box center [445, 49] width 124 height 21
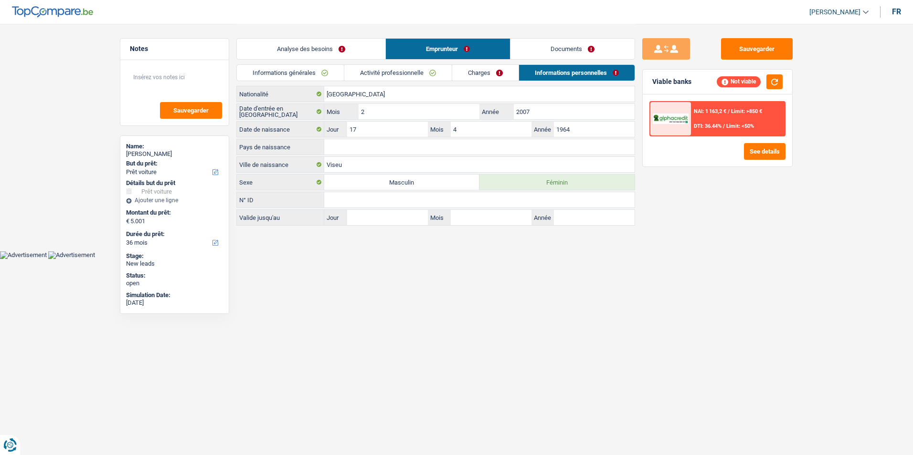
click at [410, 71] on link "Activité professionnelle" at bounding box center [397, 73] width 107 height 16
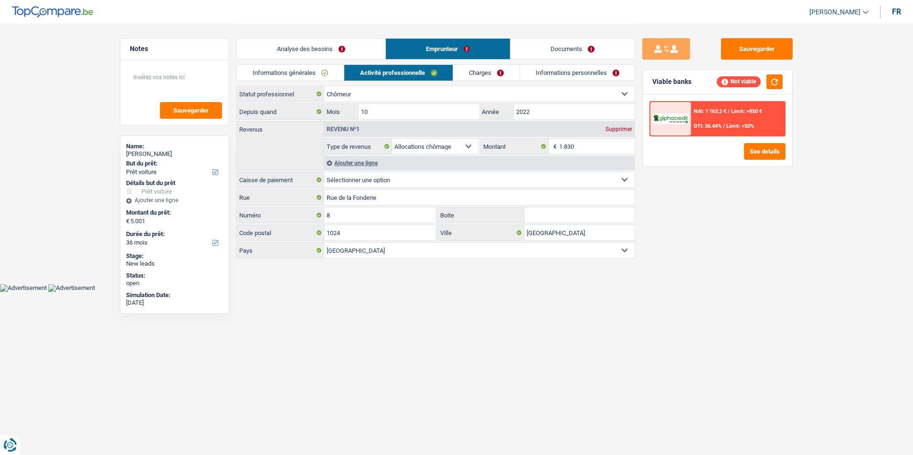
click at [471, 71] on link "Charges" at bounding box center [486, 73] width 66 height 16
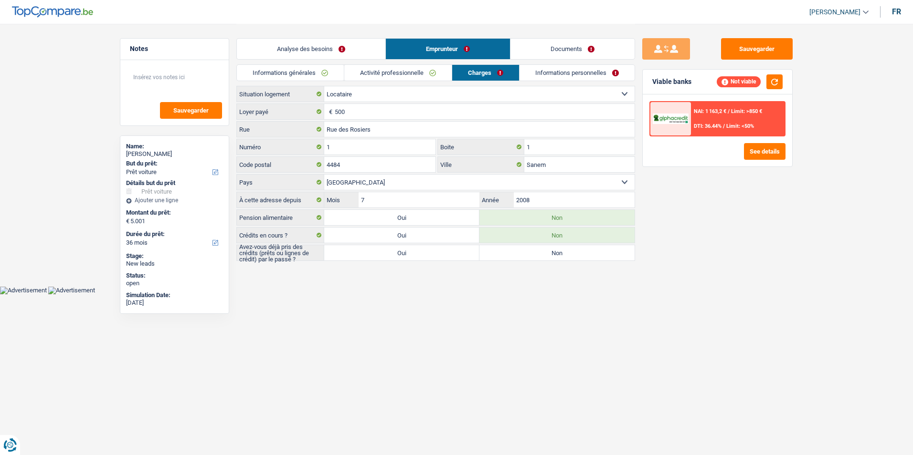
click at [538, 69] on link "Informations personnelles" at bounding box center [576, 73] width 115 height 16
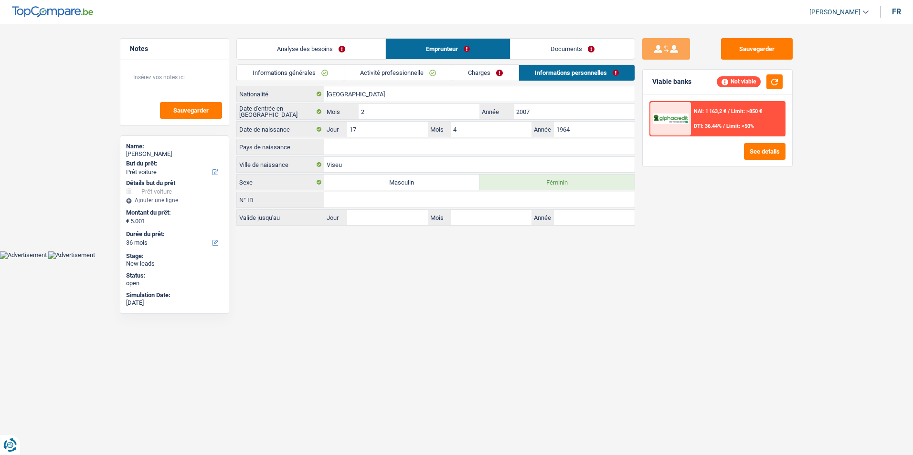
click at [485, 72] on link "Charges" at bounding box center [485, 73] width 66 height 16
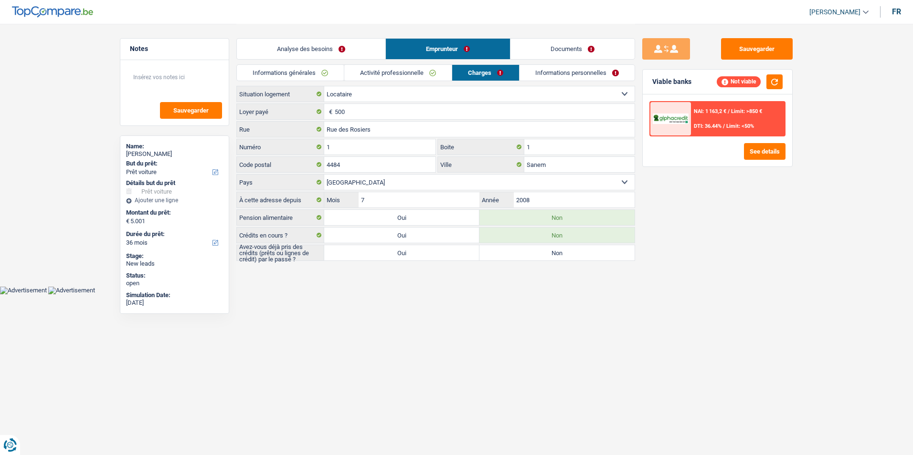
click at [428, 71] on link "Activité professionnelle" at bounding box center [397, 73] width 107 height 16
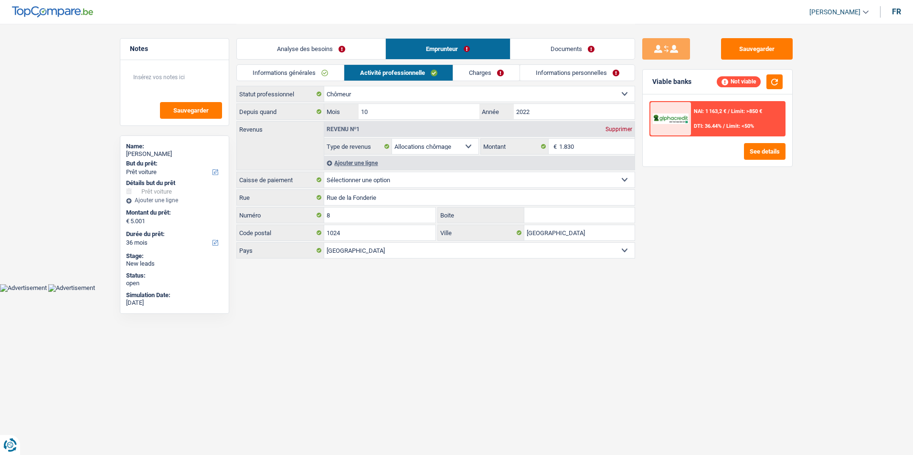
click at [358, 44] on link "Analyse des besoins" at bounding box center [311, 49] width 148 height 21
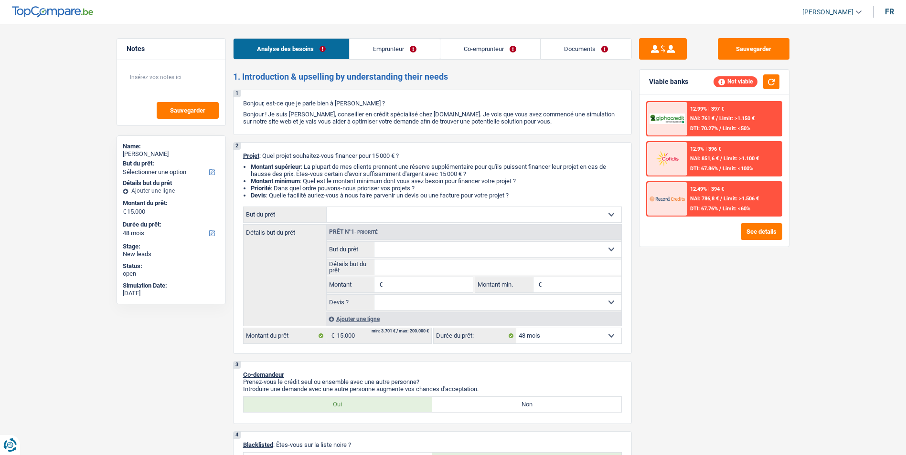
select select "48"
select select "invalid"
select select "housewife"
select select "disabilityPension"
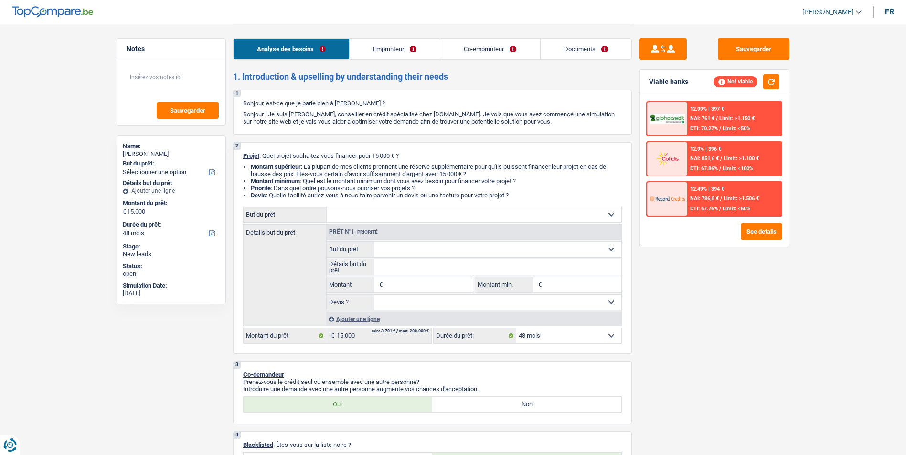
select select "rentalIncome"
select select "mortgage"
select select "360"
select select "renovationLoan"
select select "120"
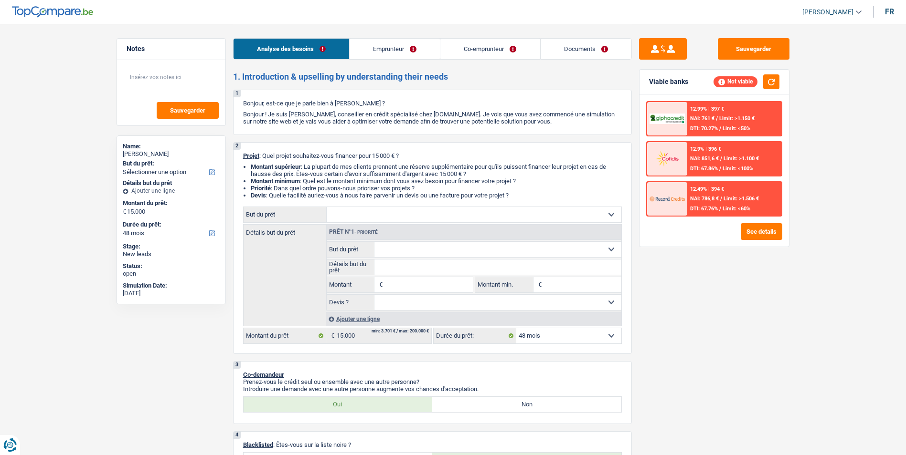
select select "48"
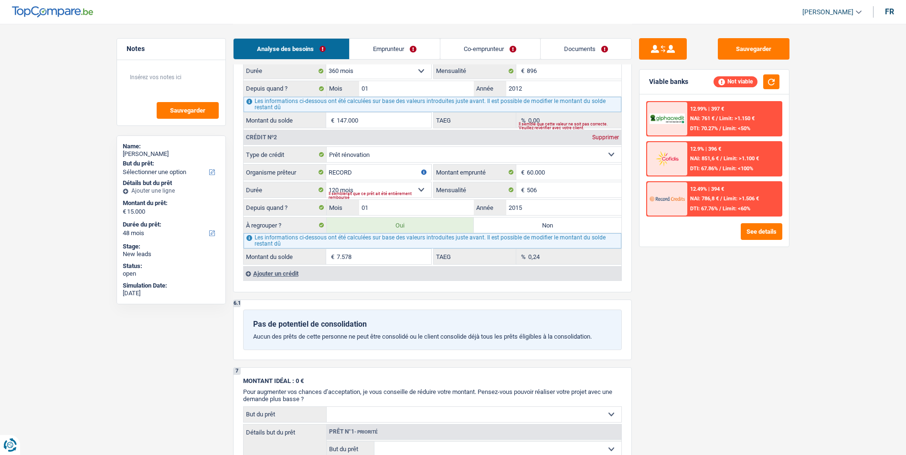
scroll to position [812, 0]
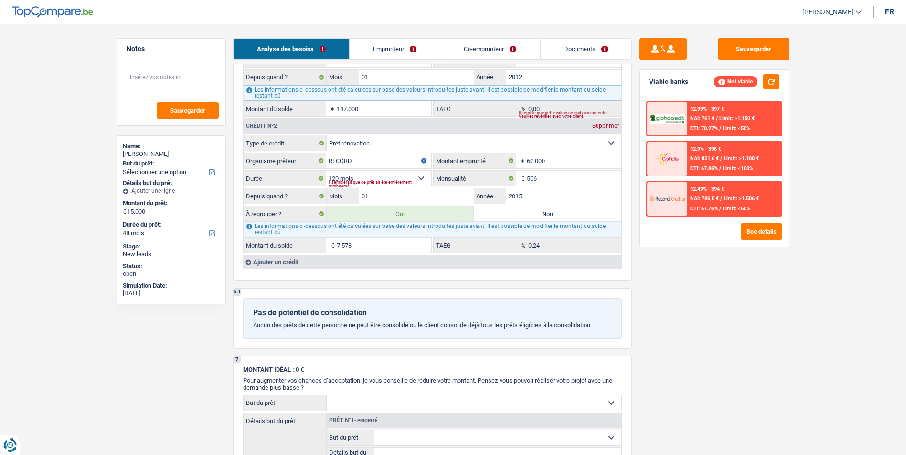
click at [408, 48] on link "Emprunteur" at bounding box center [394, 49] width 90 height 21
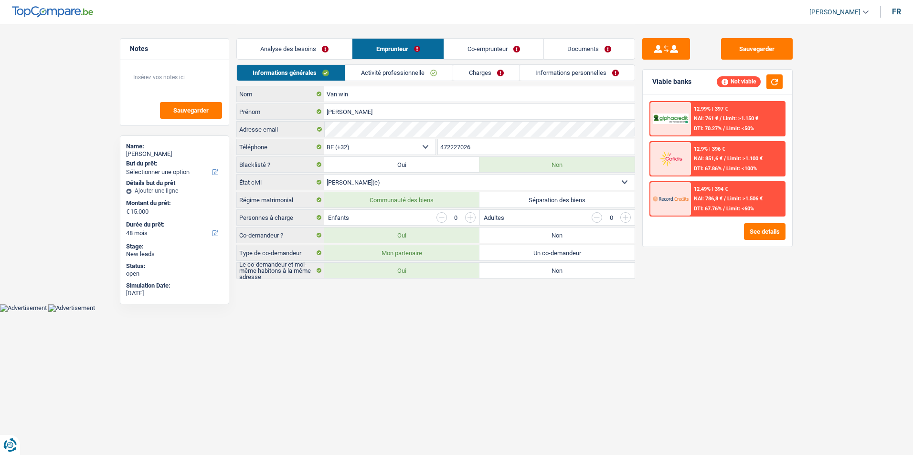
click at [428, 73] on link "Activité professionnelle" at bounding box center [398, 73] width 107 height 16
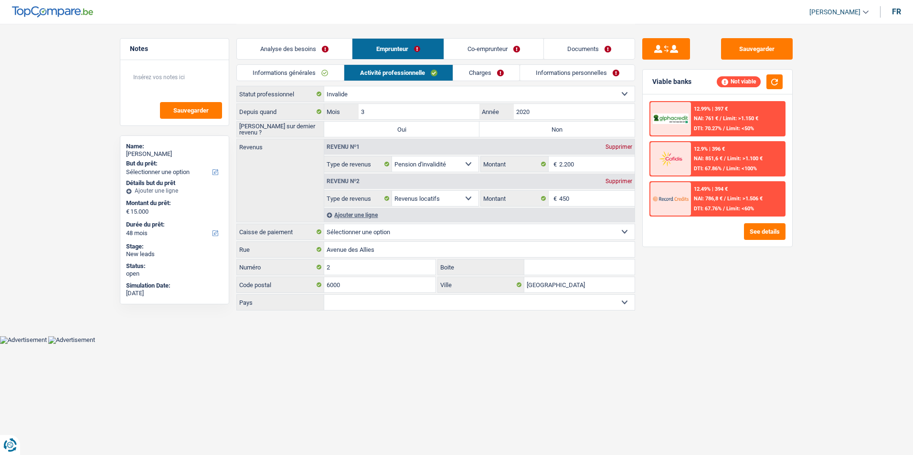
click at [483, 68] on link "Charges" at bounding box center [486, 73] width 66 height 16
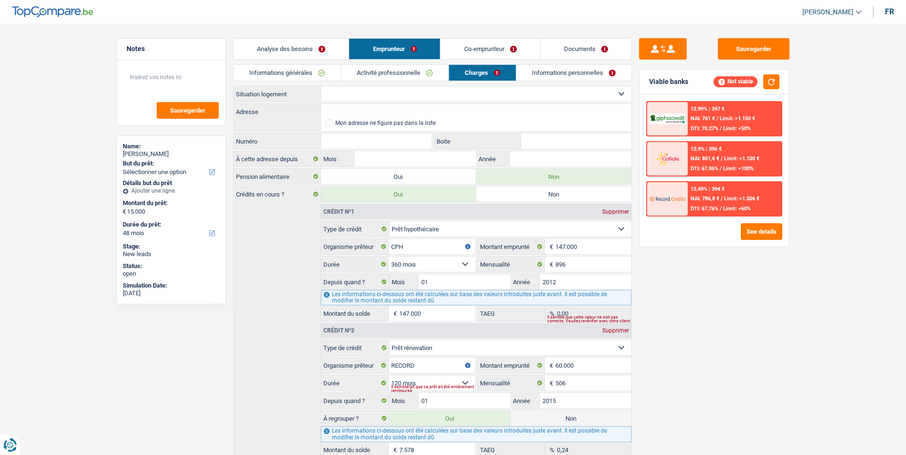
click at [525, 73] on link "Informations personnelles" at bounding box center [573, 73] width 115 height 16
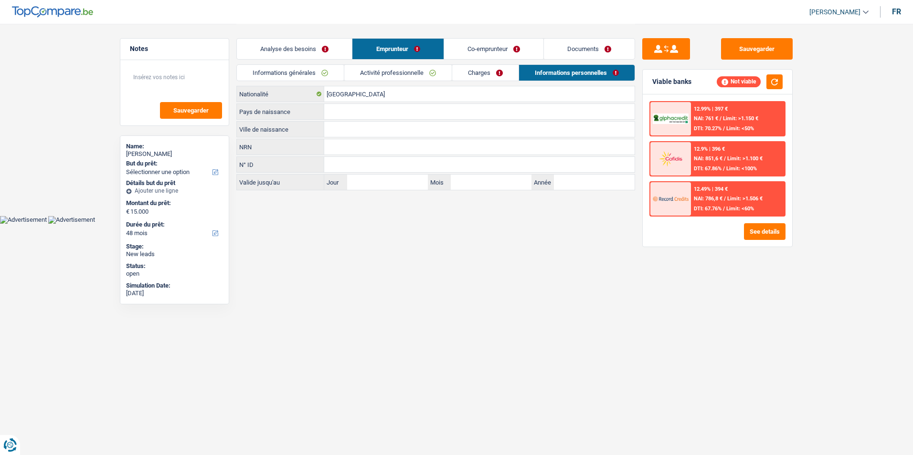
click at [437, 74] on link "Activité professionnelle" at bounding box center [397, 73] width 107 height 16
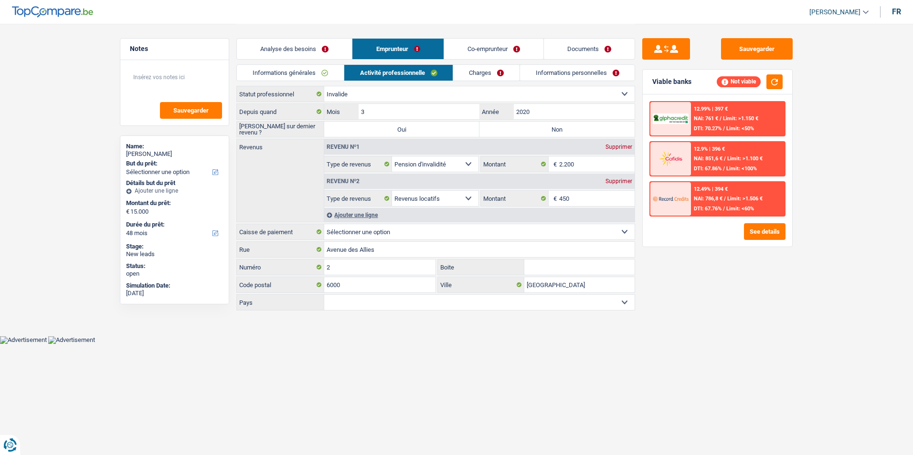
click at [482, 73] on link "Charges" at bounding box center [486, 73] width 66 height 16
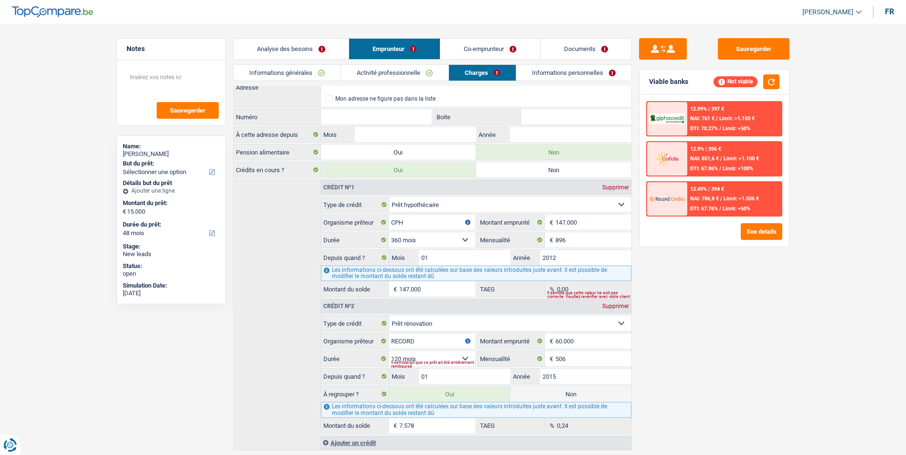
scroll to position [48, 0]
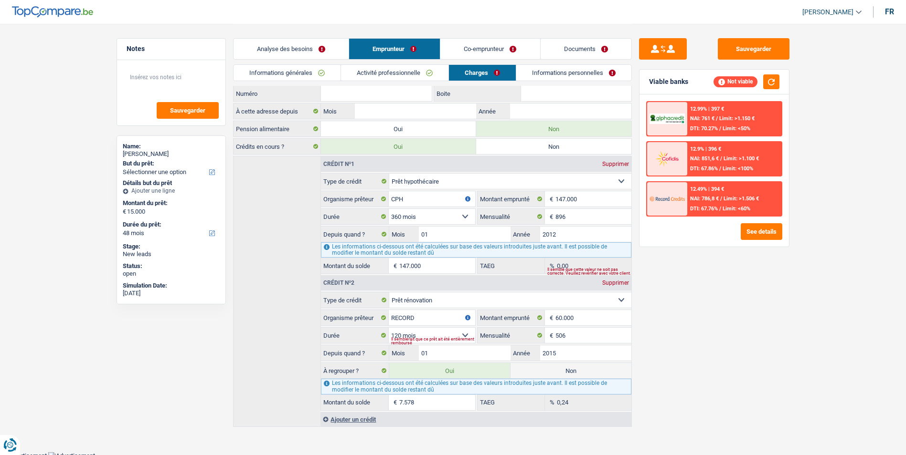
click at [531, 74] on link "Informations personnelles" at bounding box center [573, 73] width 115 height 16
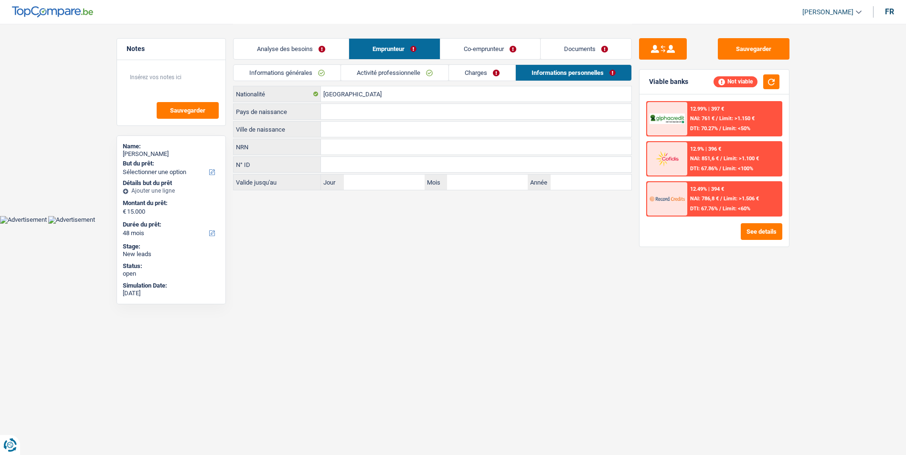
scroll to position [0, 0]
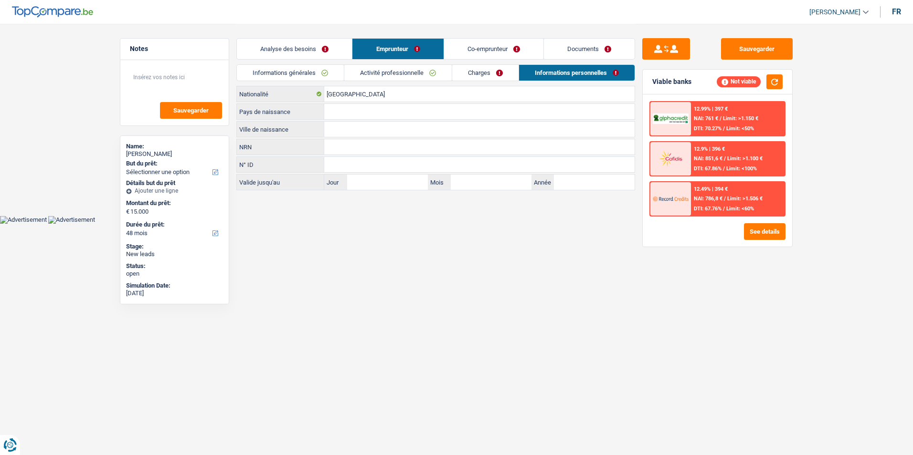
click at [507, 53] on link "Co-emprunteur" at bounding box center [493, 49] width 99 height 21
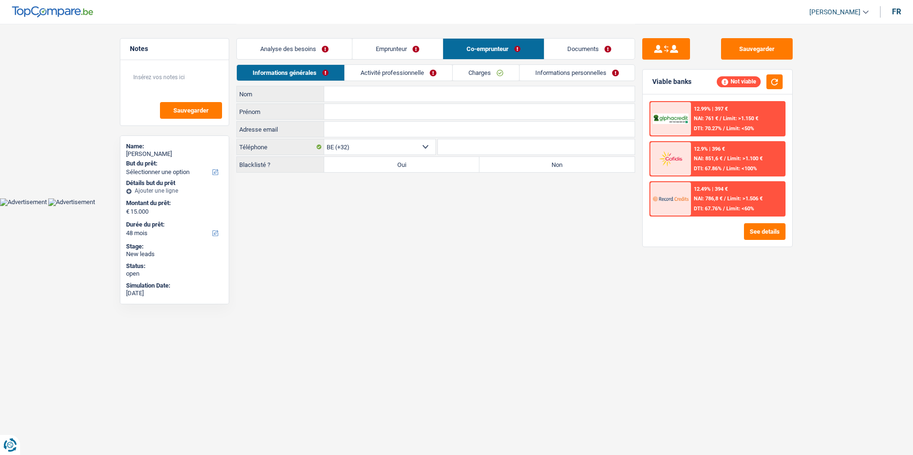
click at [431, 75] on link "Activité professionnelle" at bounding box center [398, 73] width 107 height 16
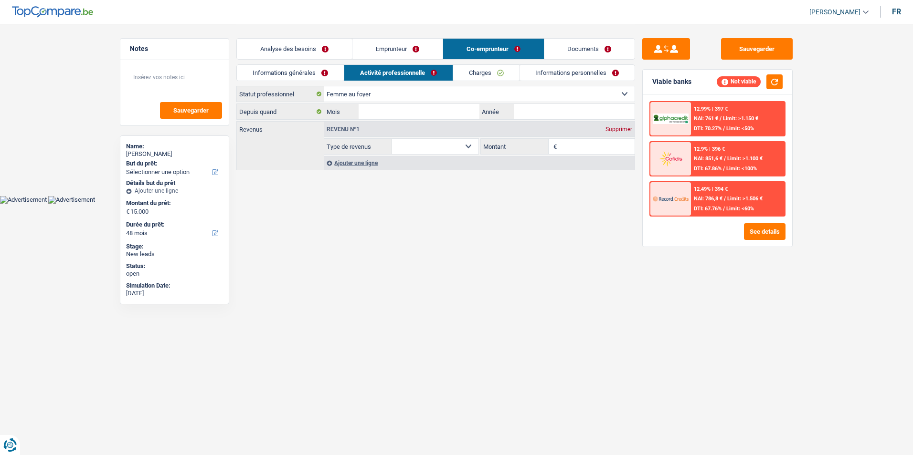
click at [478, 71] on link "Charges" at bounding box center [486, 73] width 66 height 16
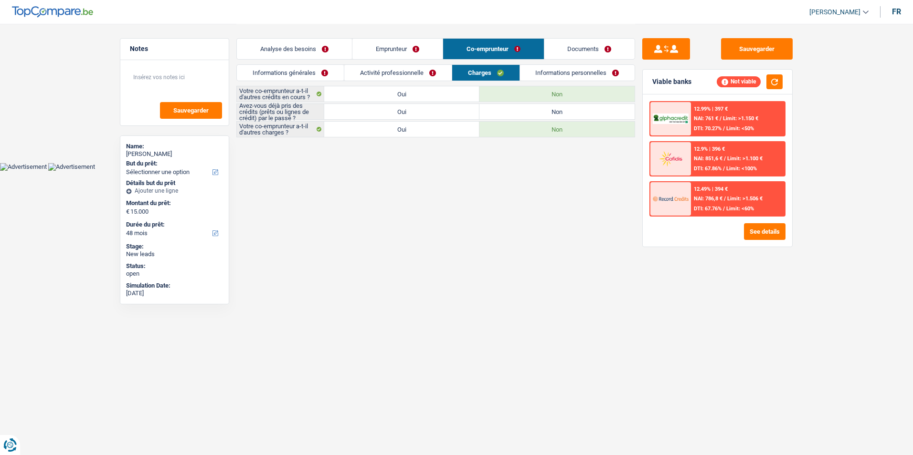
click at [539, 71] on link "Informations personnelles" at bounding box center [577, 73] width 115 height 16
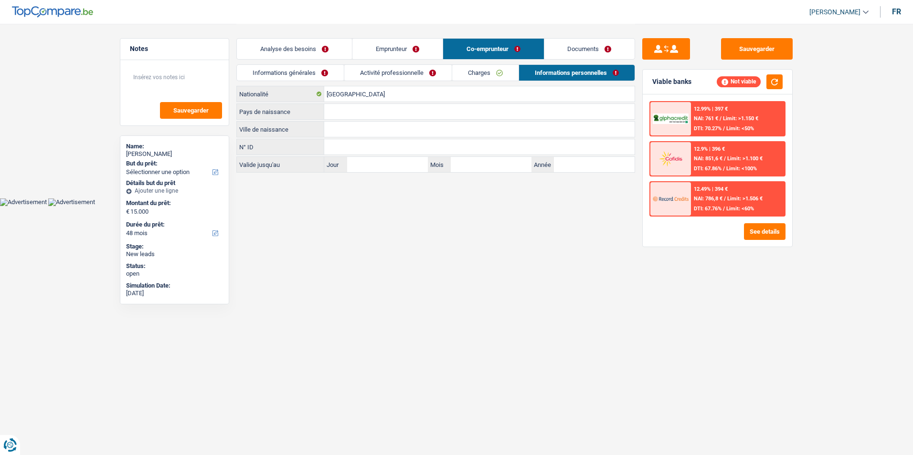
click at [437, 70] on link "Activité professionnelle" at bounding box center [397, 73] width 107 height 16
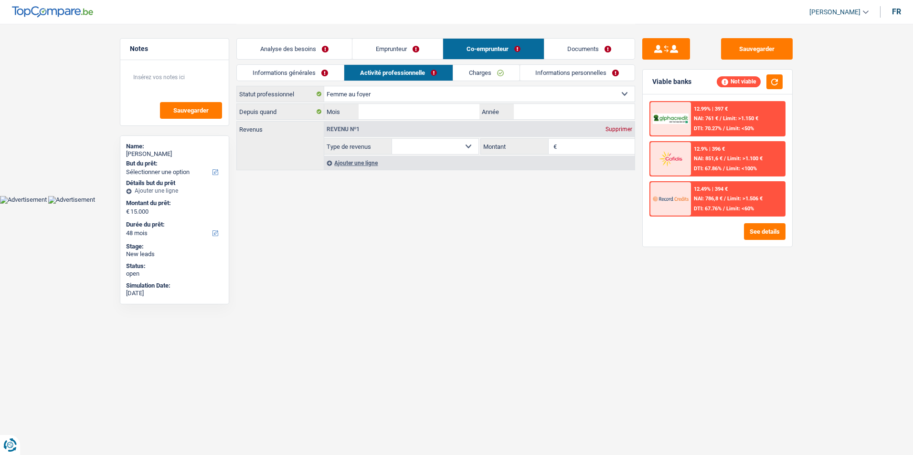
click at [506, 69] on link "Charges" at bounding box center [486, 73] width 66 height 16
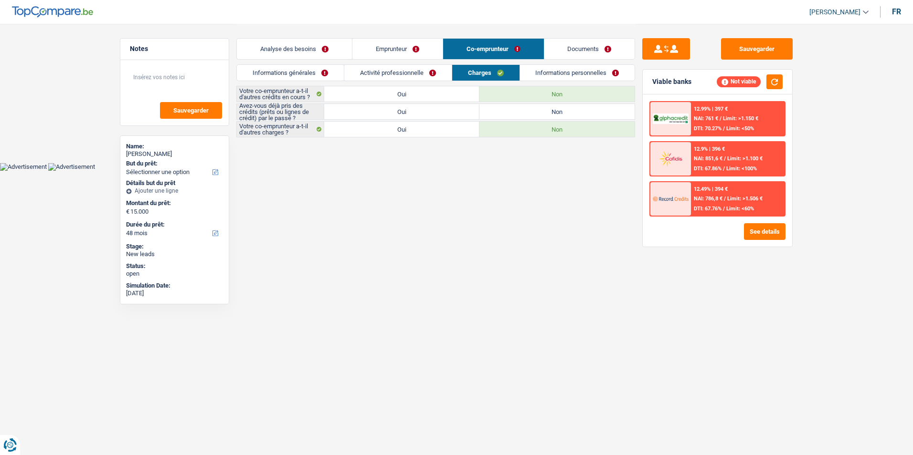
click at [453, 112] on label "Oui" at bounding box center [401, 111] width 155 height 15
click at [453, 112] on input "Oui" at bounding box center [401, 111] width 155 height 15
radio input "true"
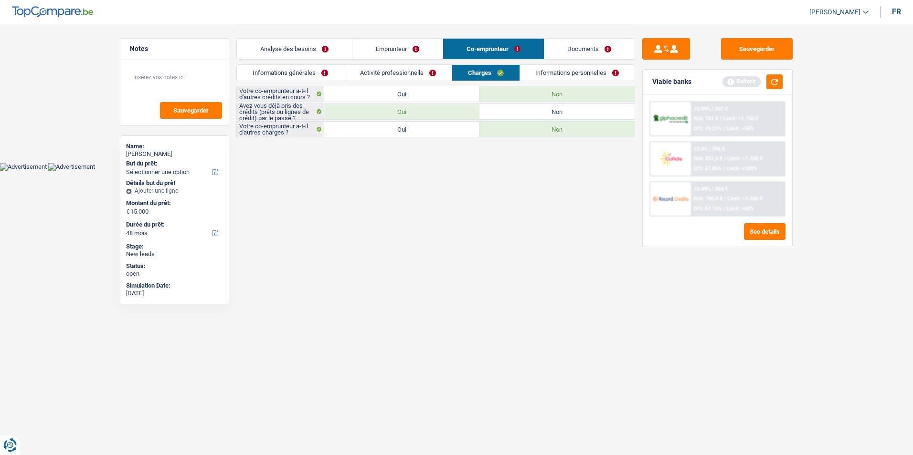
click at [540, 65] on link "Informations personnelles" at bounding box center [577, 73] width 115 height 16
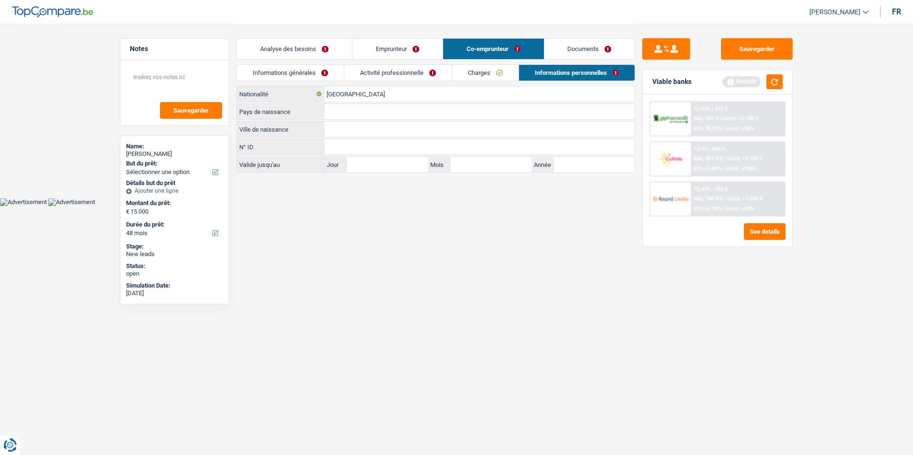
click at [564, 49] on link "Documents" at bounding box center [589, 49] width 91 height 21
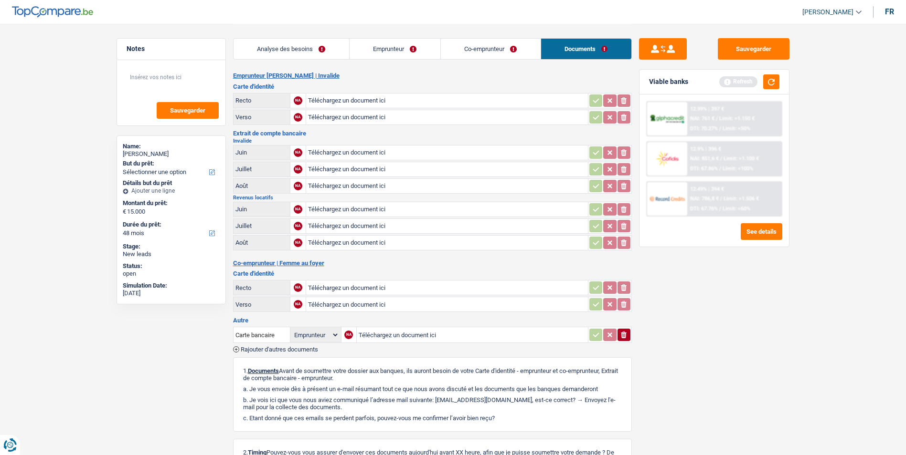
click at [410, 48] on link "Emprunteur" at bounding box center [394, 49] width 91 height 21
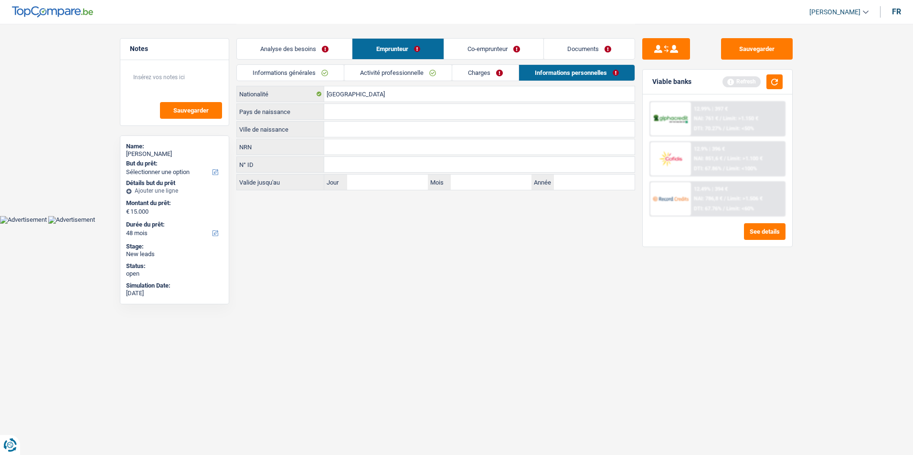
click at [330, 47] on link "Analyse des besoins" at bounding box center [294, 49] width 115 height 21
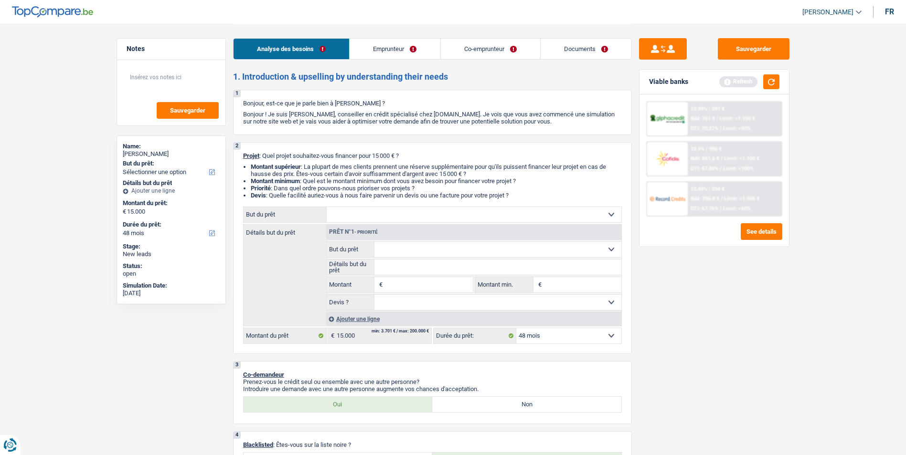
click at [407, 46] on link "Emprunteur" at bounding box center [394, 49] width 90 height 21
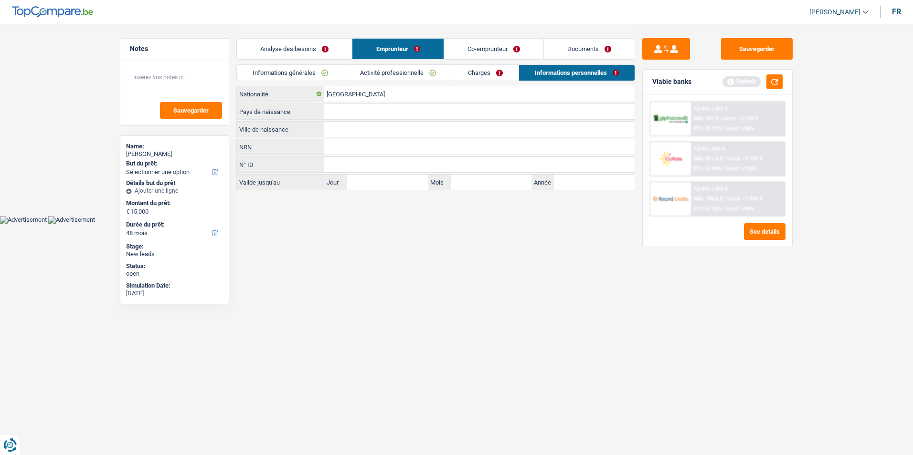
click at [476, 46] on link "Co-emprunteur" at bounding box center [493, 49] width 99 height 21
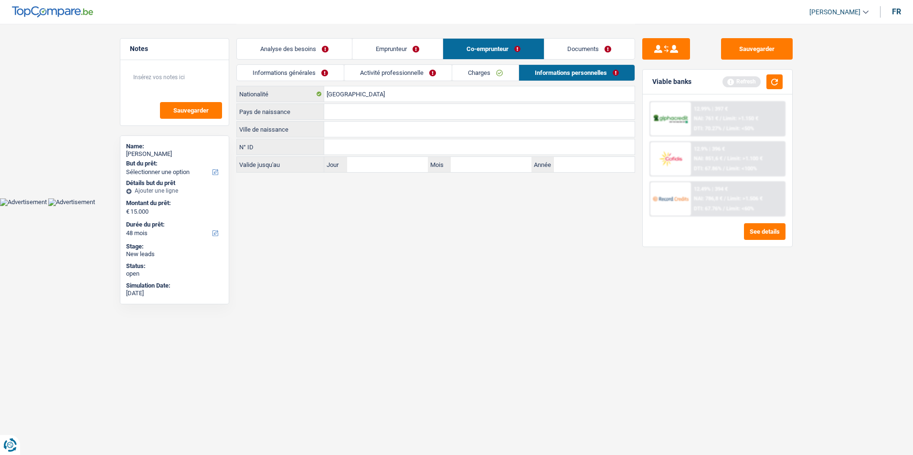
click at [561, 47] on link "Documents" at bounding box center [589, 49] width 91 height 21
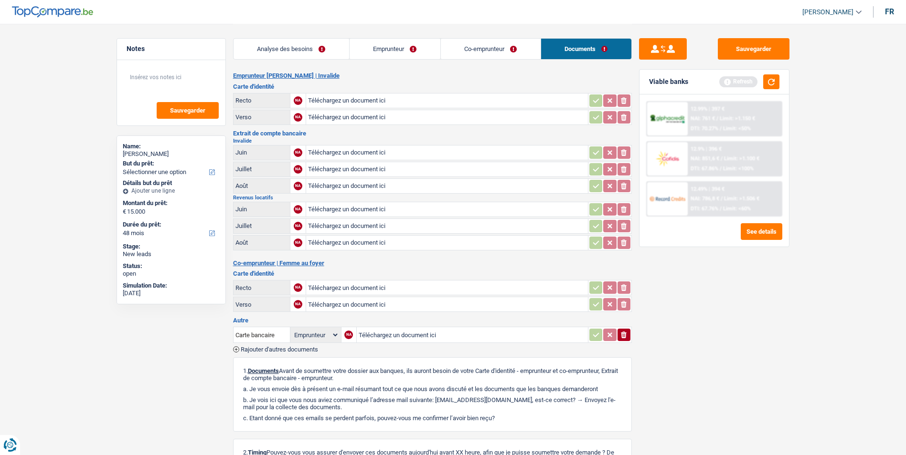
click at [493, 50] on link "Co-emprunteur" at bounding box center [491, 49] width 100 height 21
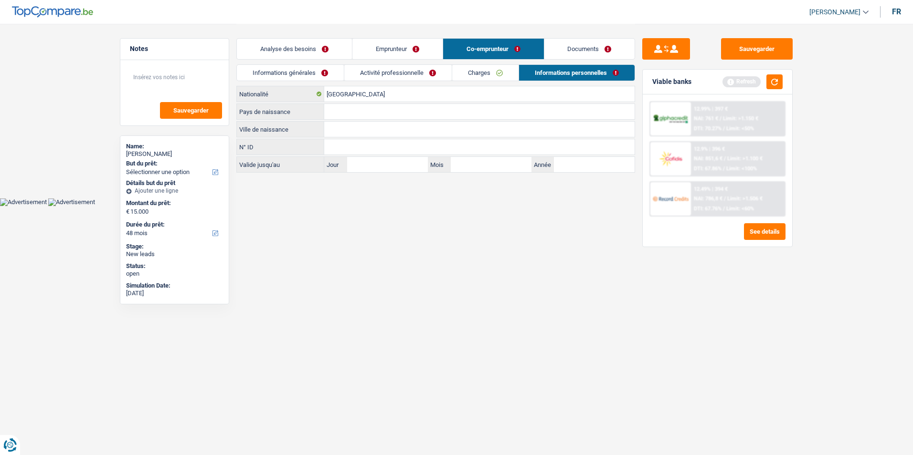
click at [391, 51] on link "Emprunteur" at bounding box center [397, 49] width 90 height 21
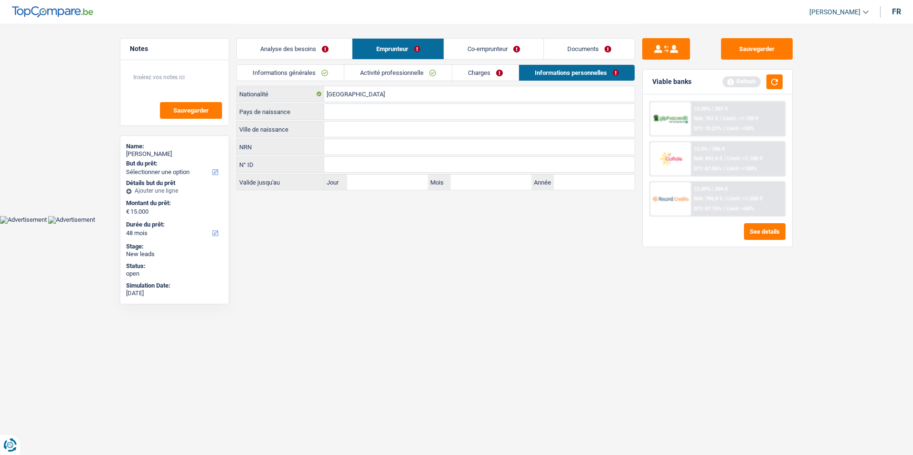
click at [322, 50] on link "Analyse des besoins" at bounding box center [294, 49] width 115 height 21
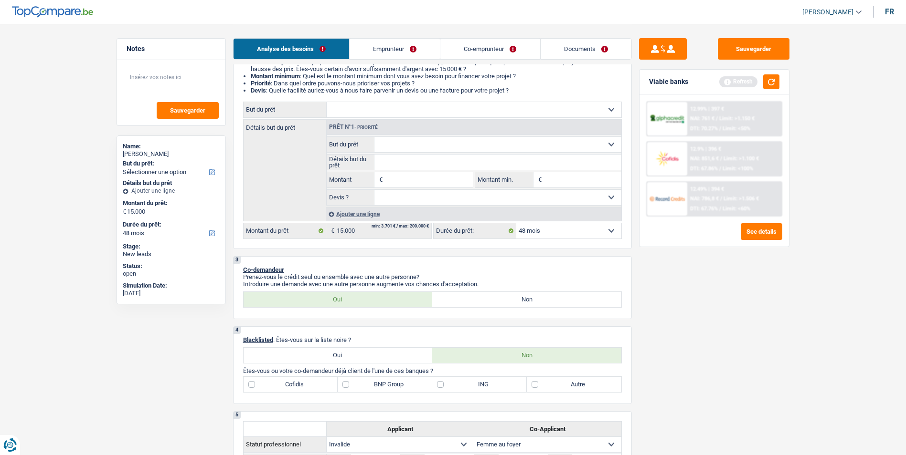
scroll to position [95, 0]
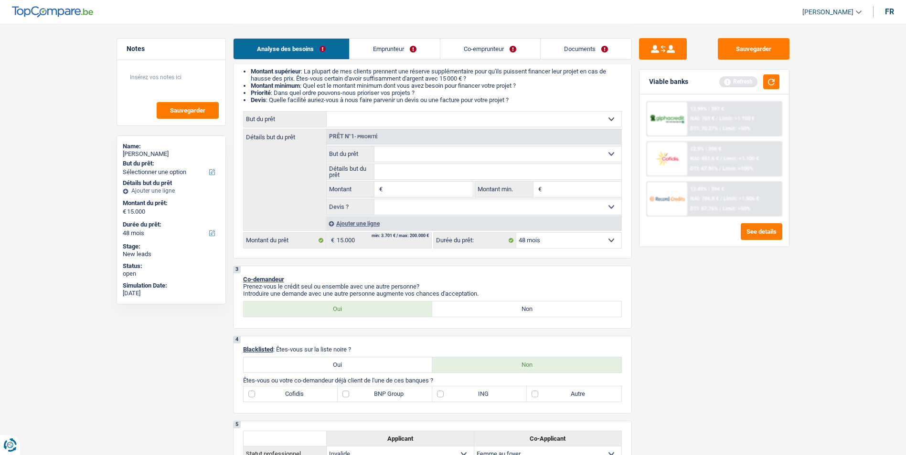
click at [426, 47] on link "Emprunteur" at bounding box center [394, 49] width 90 height 21
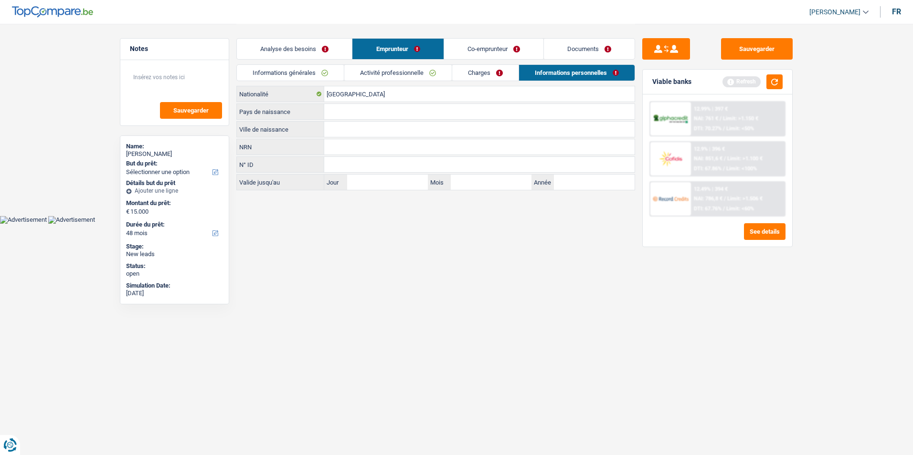
click at [466, 52] on link "Co-emprunteur" at bounding box center [493, 49] width 99 height 21
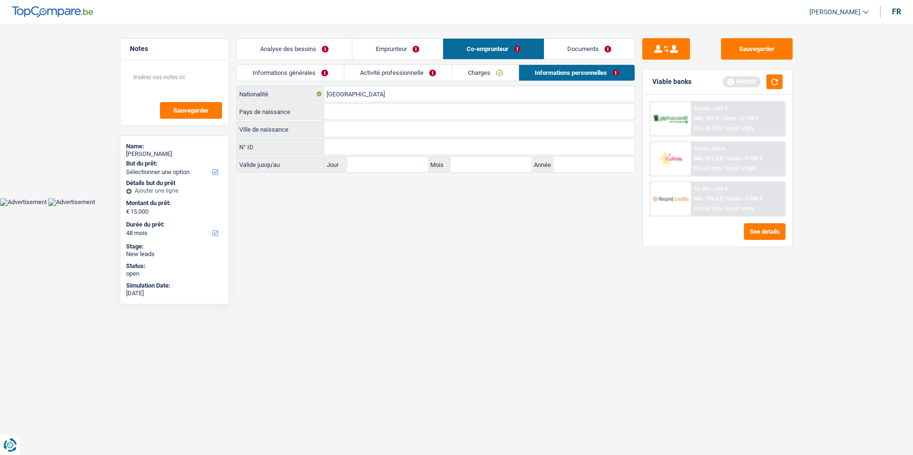
click at [394, 68] on link "Activité professionnelle" at bounding box center [397, 73] width 107 height 16
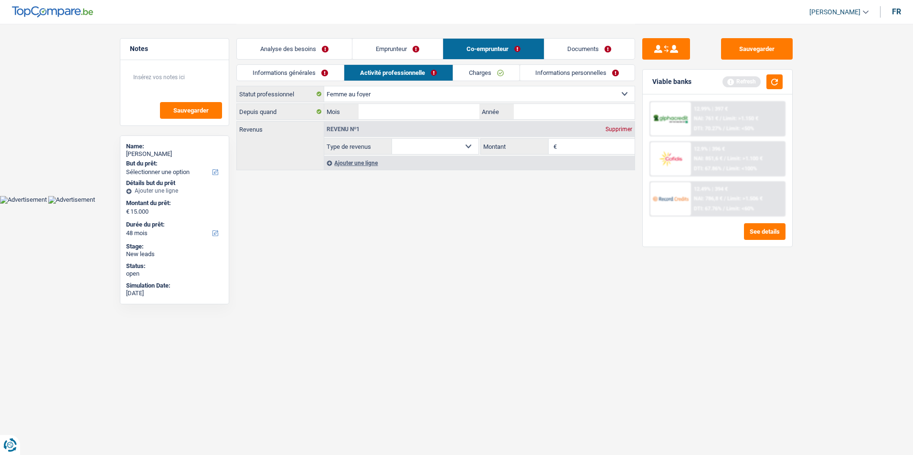
click at [334, 71] on link "Informations générales" at bounding box center [290, 73] width 107 height 16
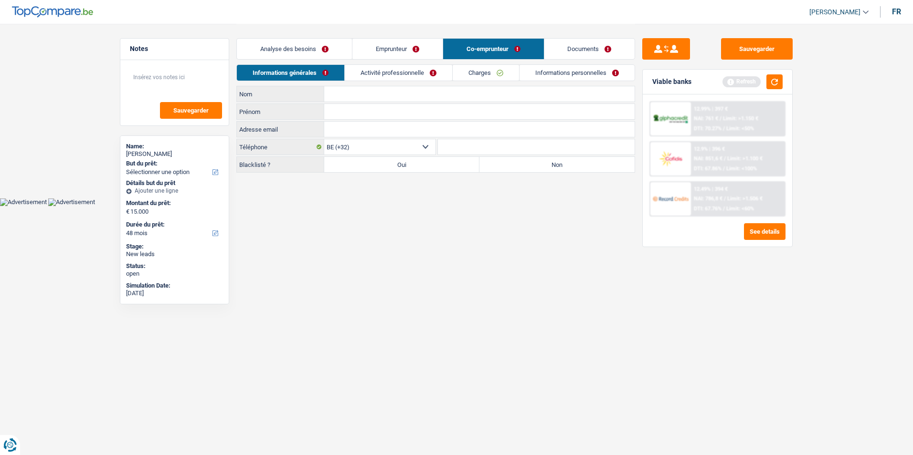
click at [450, 79] on link "Activité professionnelle" at bounding box center [398, 73] width 107 height 16
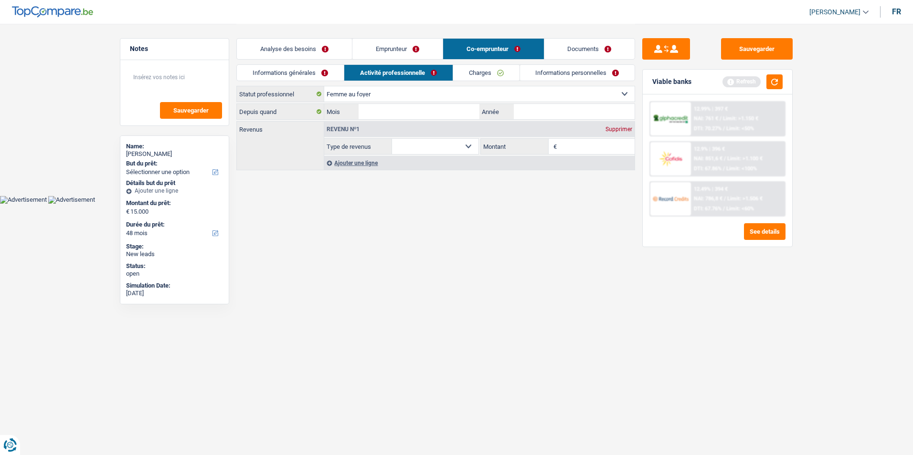
click at [495, 74] on link "Charges" at bounding box center [486, 73] width 66 height 16
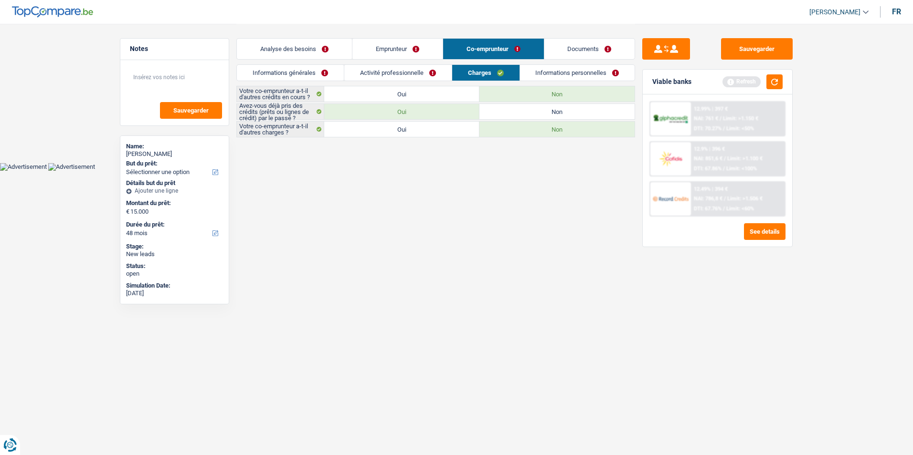
click at [571, 75] on link "Informations personnelles" at bounding box center [577, 73] width 115 height 16
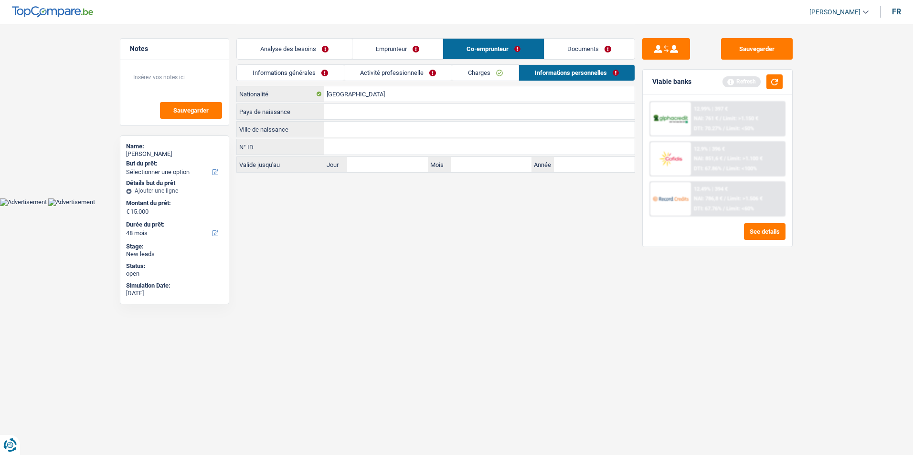
click at [417, 46] on link "Emprunteur" at bounding box center [397, 49] width 90 height 21
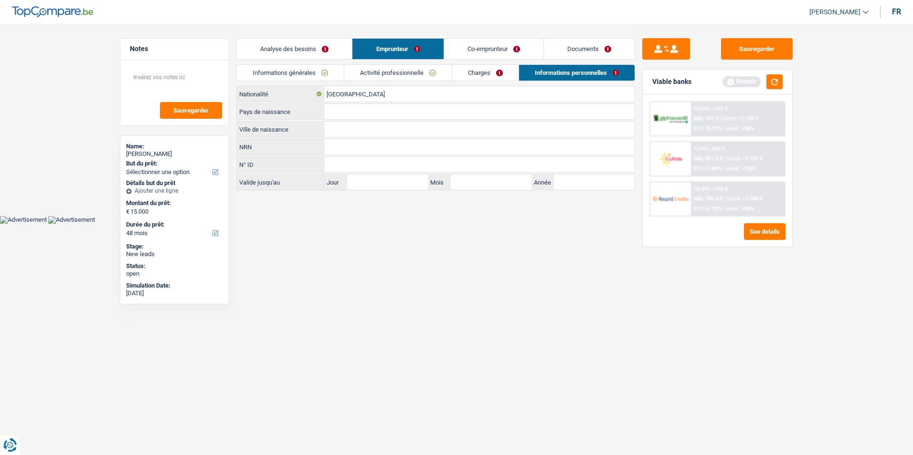
click at [334, 45] on link "Analyse des besoins" at bounding box center [294, 49] width 115 height 21
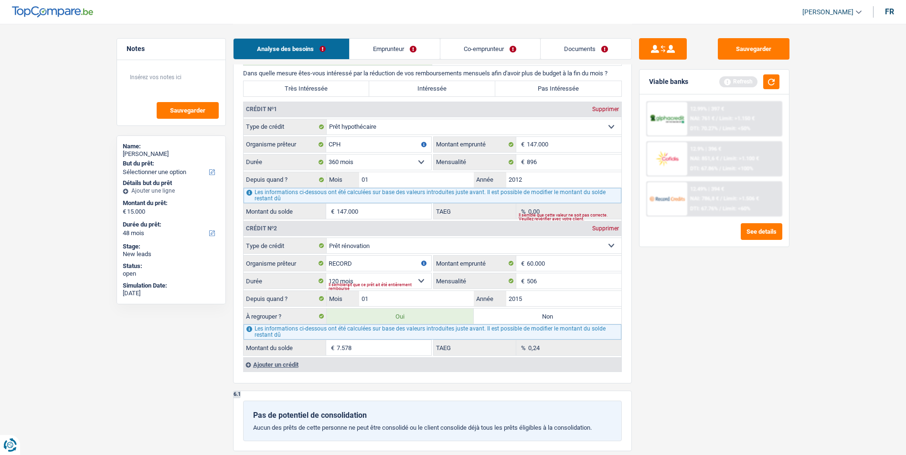
scroll to position [716, 0]
